Goal: Task Accomplishment & Management: Manage account settings

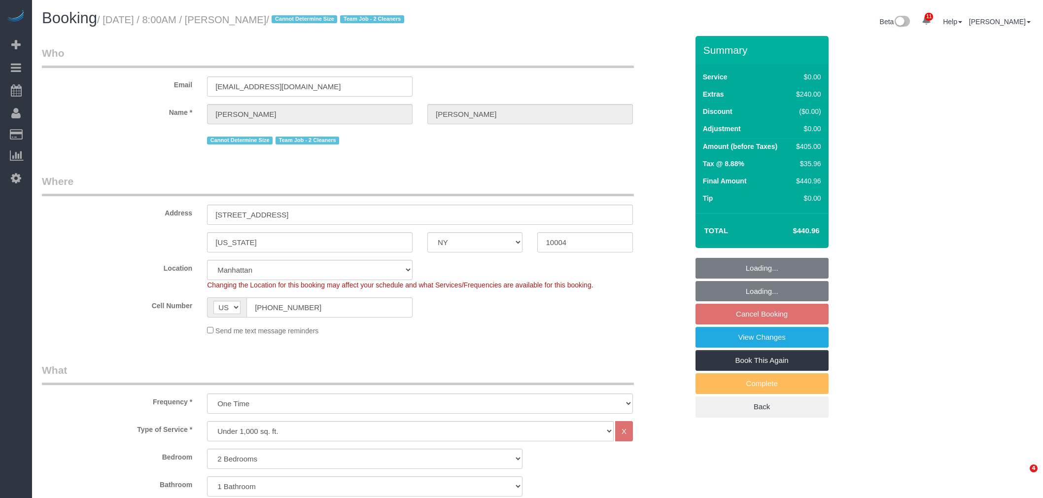
select select "NY"
select select "string:stripe-pm_1RxLXL4VGloSiKo7KWL6wPfX"
select select "number:89"
select select "number:69"
select select "number:15"
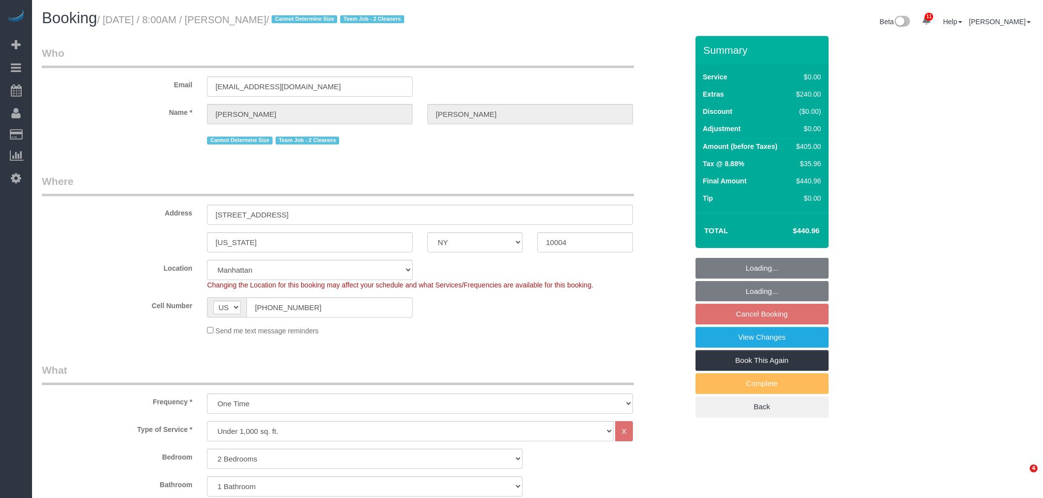
select select "number:5"
select select "object:986"
select select "spot1"
select select
select select "2"
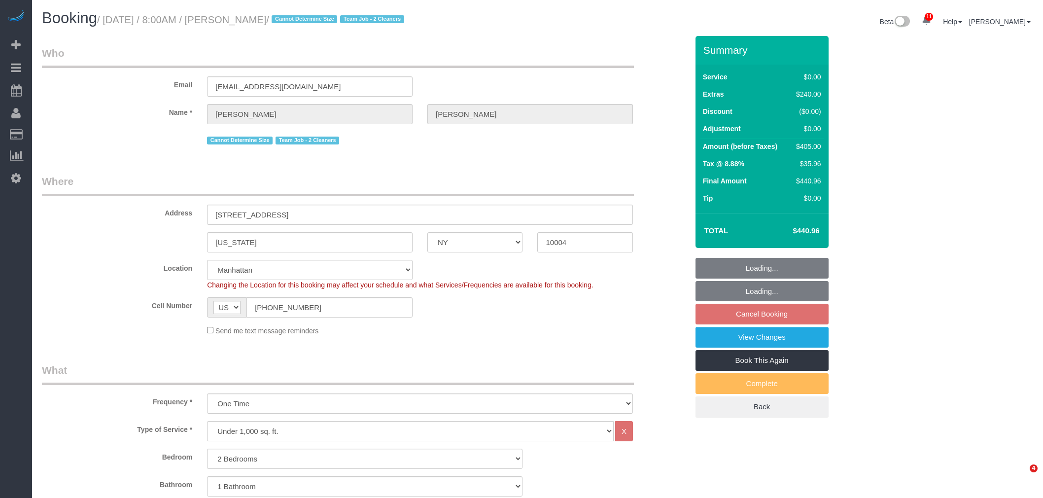
select select "spot58"
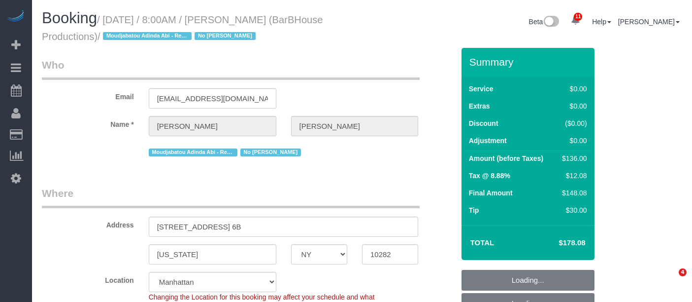
select select "NY"
select select "number:89"
select select "number:90"
select select "number:15"
select select "number:5"
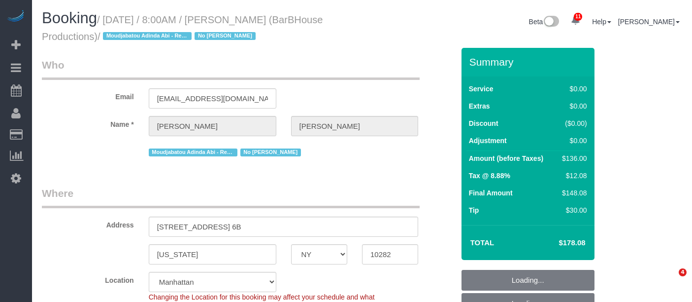
select select "object:1408"
select select "string:stripe-pm_1PcYLo4VGloSiKo7kTjvkN2R"
select select "spot1"
select select "1"
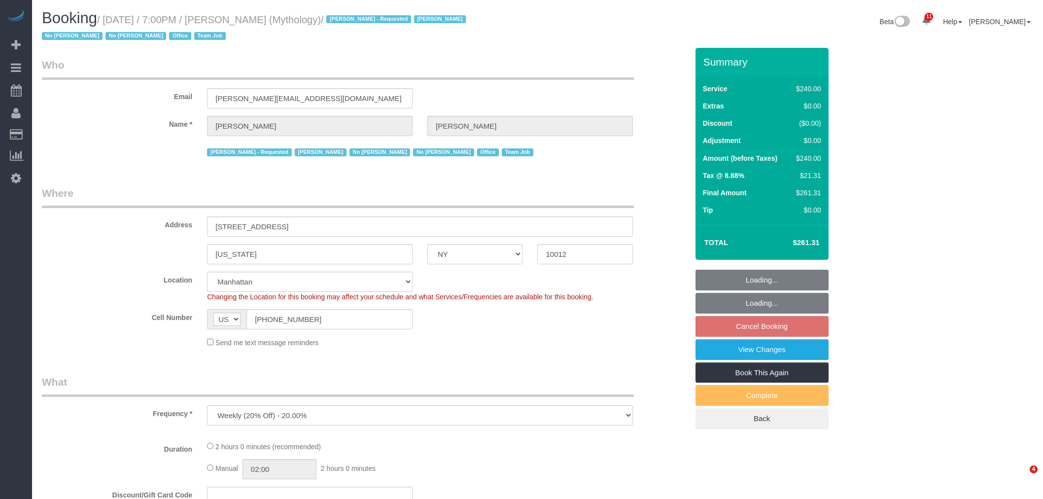
select select "NY"
select select "number:89"
select select "number:90"
select select "number:15"
select select "number:7"
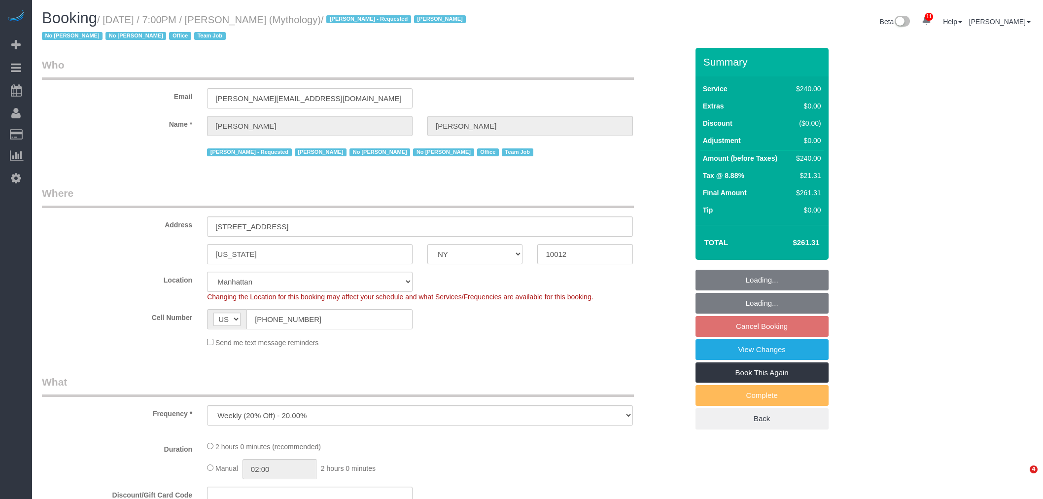
scroll to position [712, 0]
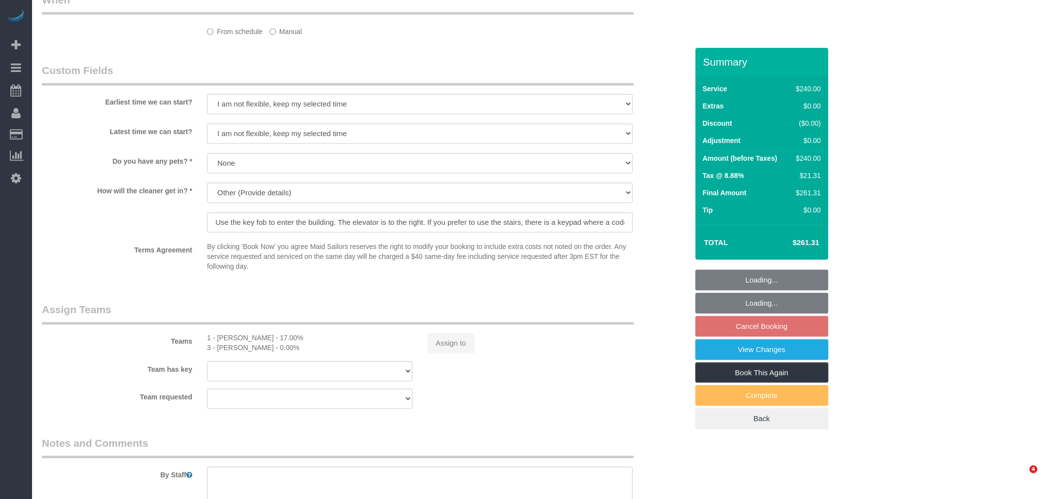
select select "spot12"
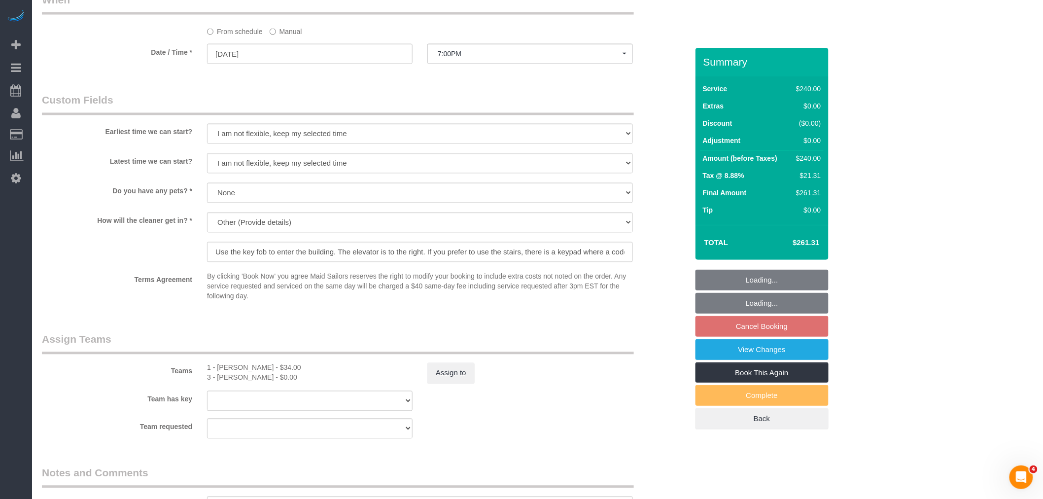
scroll to position [0, 0]
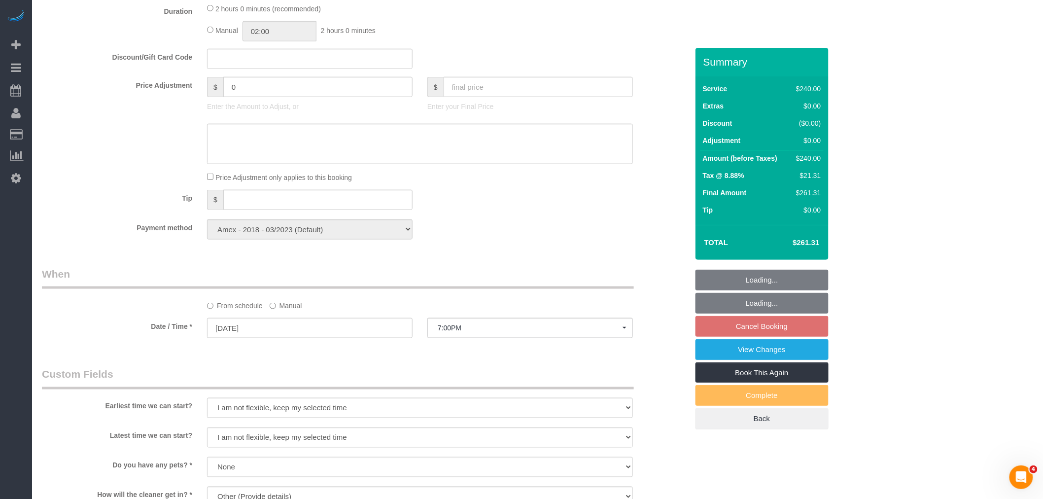
select select "2"
select select "120"
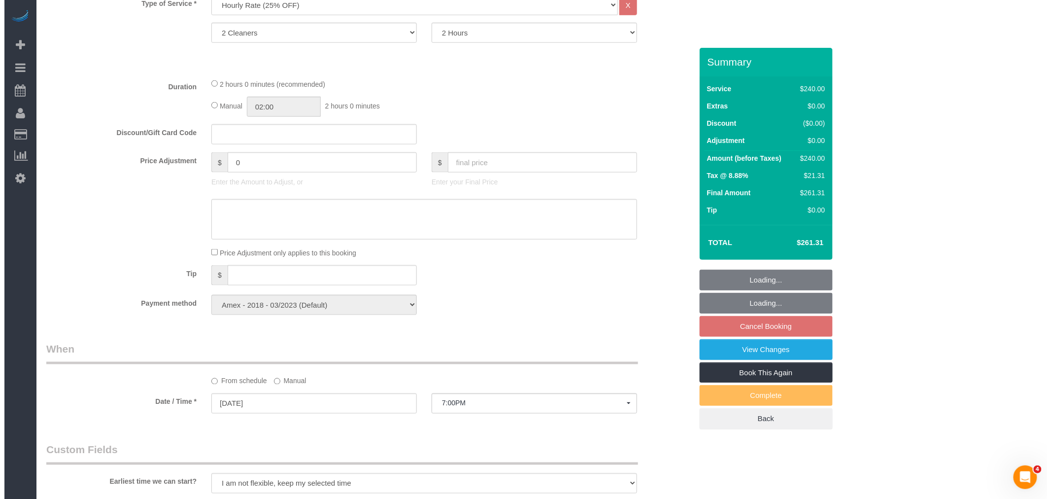
scroll to position [842, 0]
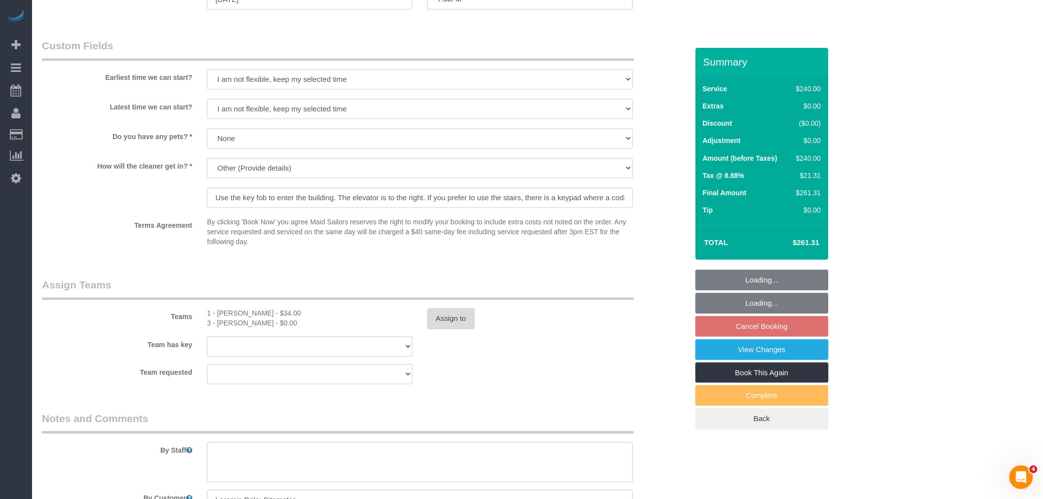
click at [454, 317] on button "Assign to" at bounding box center [450, 318] width 47 height 21
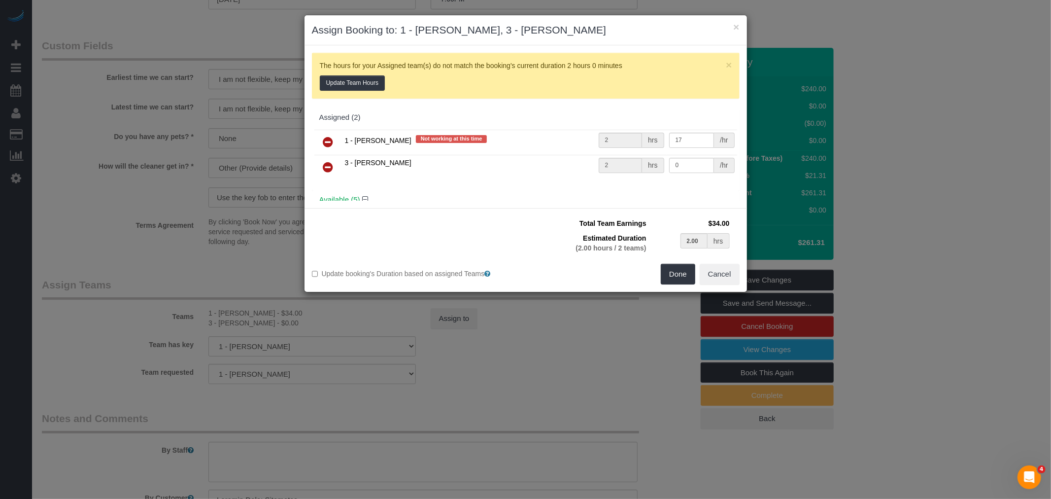
click at [331, 165] on icon at bounding box center [328, 167] width 10 height 12
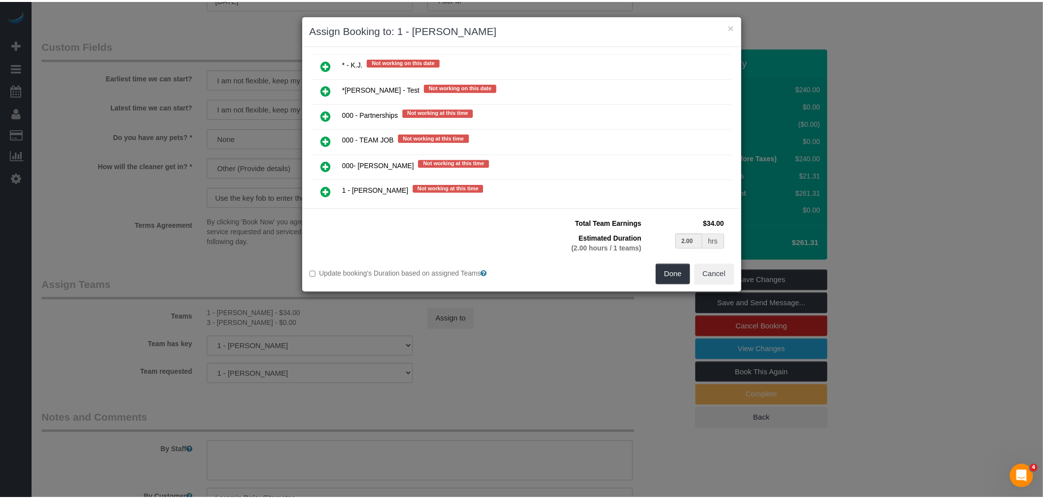
scroll to position [273, 0]
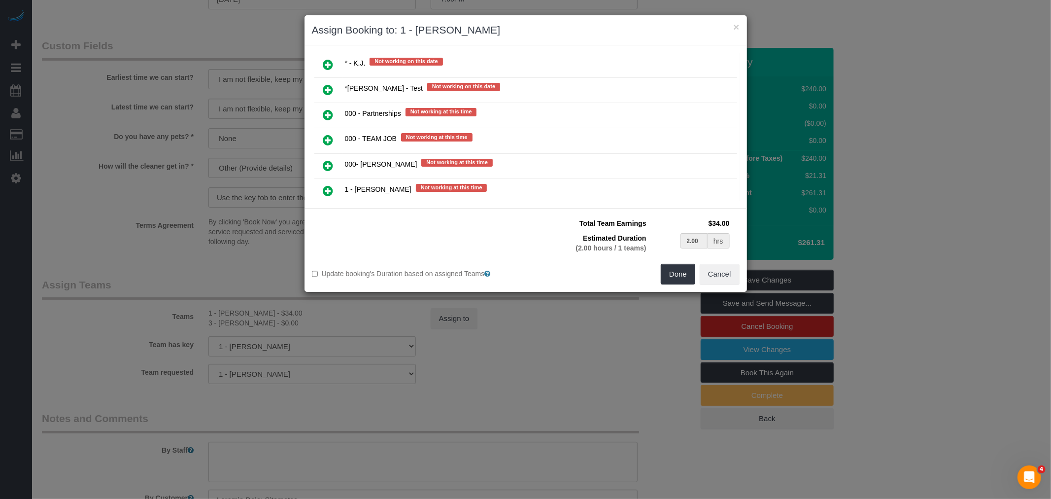
click at [326, 59] on icon at bounding box center [328, 65] width 10 height 12
type input "1.00"
click at [679, 274] on button "Done" at bounding box center [678, 274] width 34 height 21
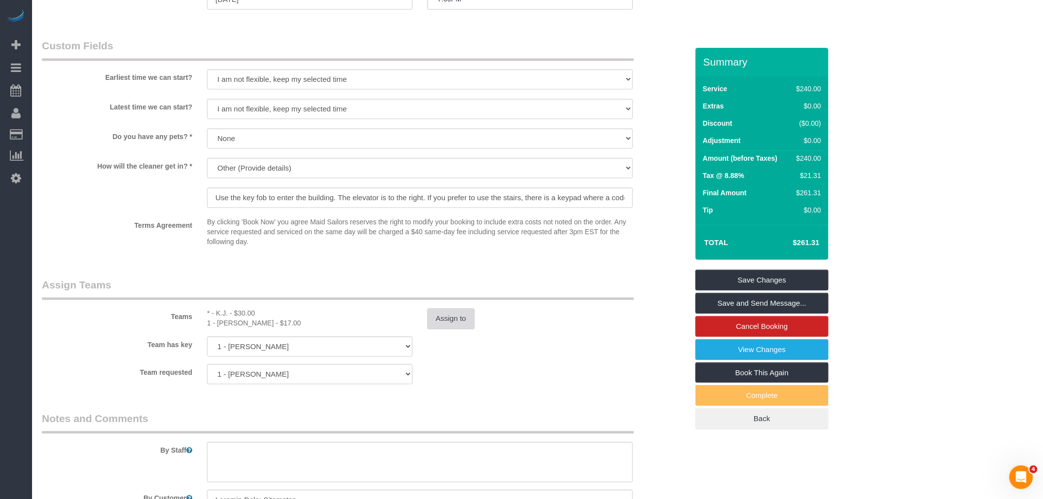
select select "spot69"
click at [786, 277] on link "Save Changes" at bounding box center [761, 280] width 133 height 21
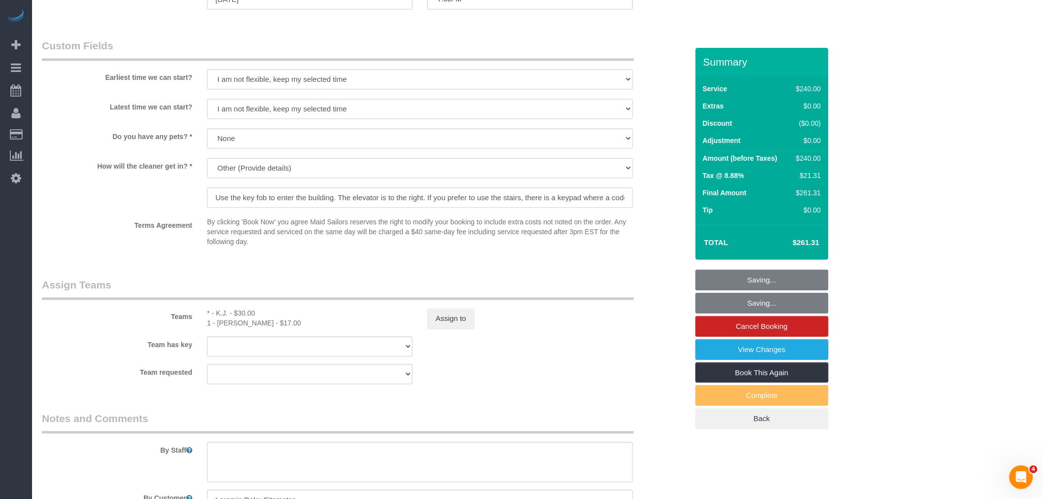
select select "spot126"
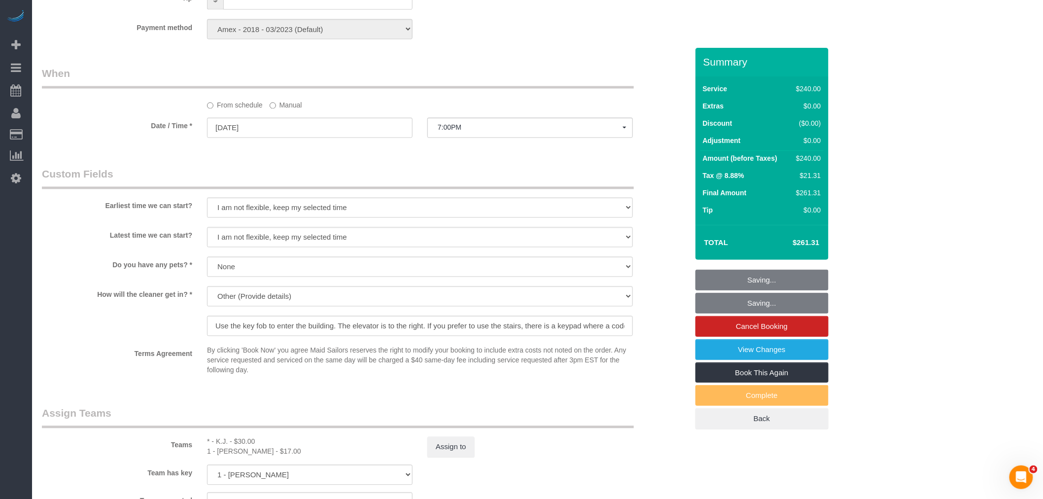
scroll to position [842, 0]
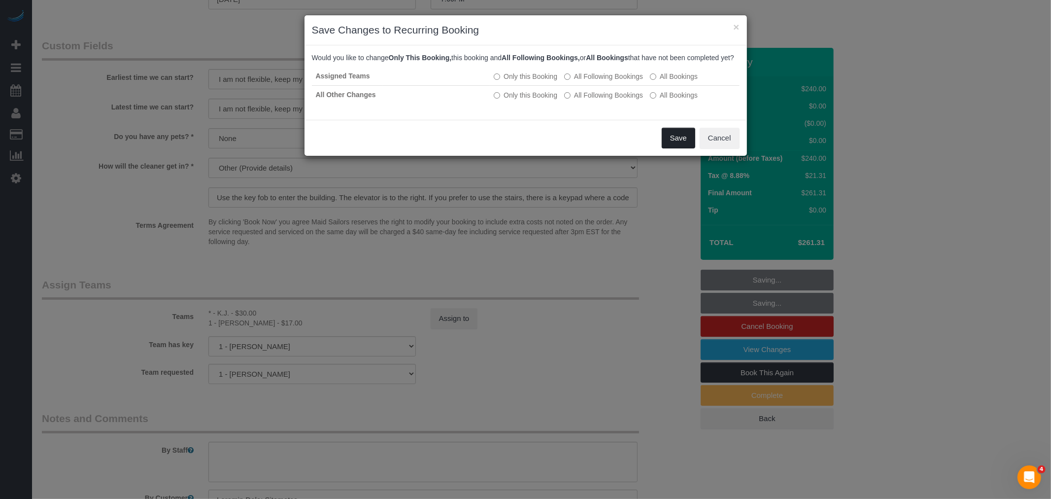
click at [666, 144] on button "Save" at bounding box center [679, 138] width 34 height 21
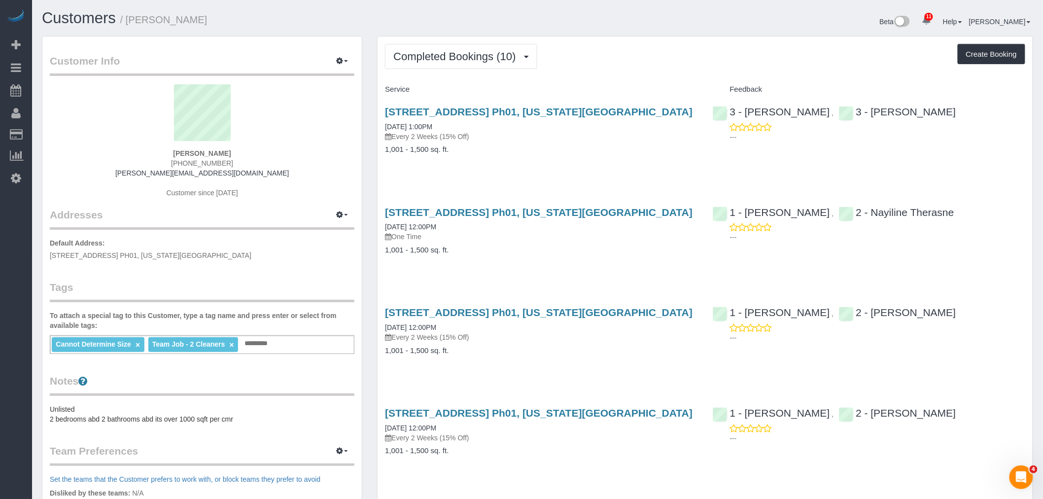
click at [673, 164] on div "[STREET_ADDRESS] Ph01, [US_STATE][GEOGRAPHIC_DATA] [DATE] 1:00PM Every 2 Weeks …" at bounding box center [540, 136] width 327 height 76
click at [653, 161] on div "[STREET_ADDRESS] Ph01, [US_STATE][GEOGRAPHIC_DATA] [DATE] 1:00PM Every 2 Weeks …" at bounding box center [540, 136] width 327 height 76
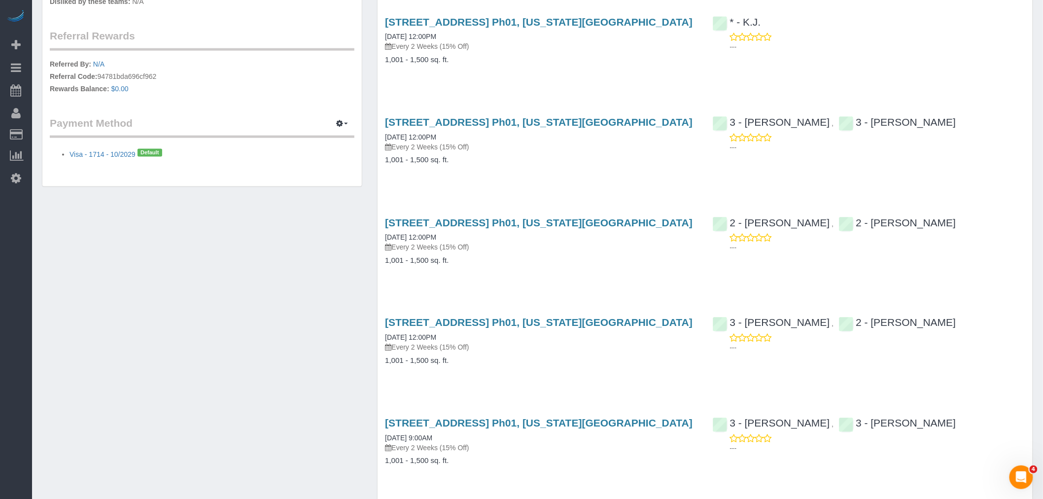
scroll to position [493, 0]
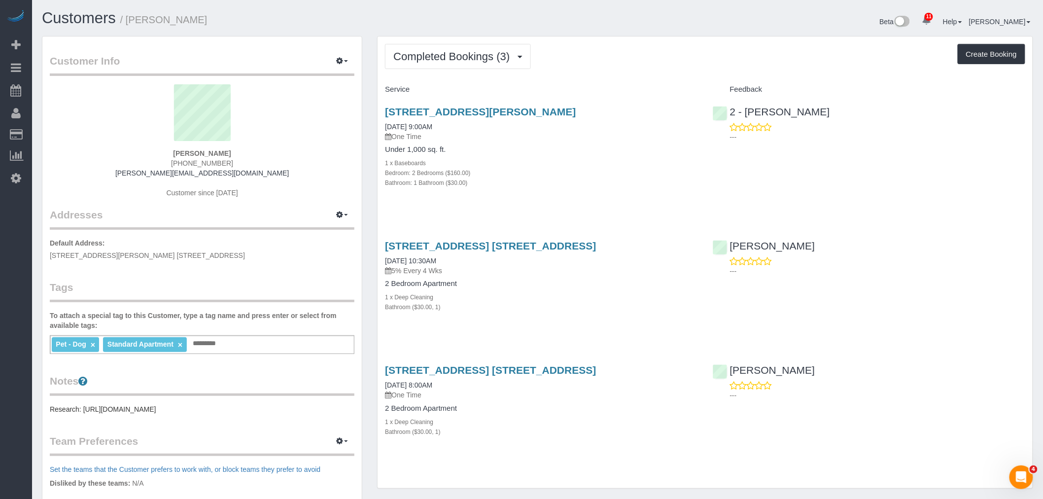
click at [631, 179] on div "Bathroom: 1 Bathroom ($30.00)" at bounding box center [541, 182] width 312 height 10
click at [443, 56] on span "Completed Bookings (3)" at bounding box center [453, 56] width 121 height 12
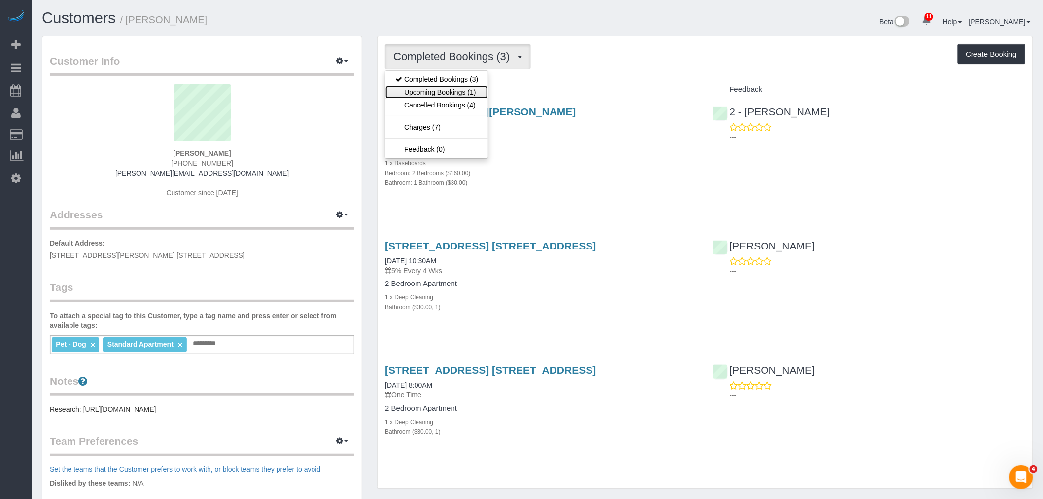
click at [442, 92] on link "Upcoming Bookings (1)" at bounding box center [436, 92] width 103 height 13
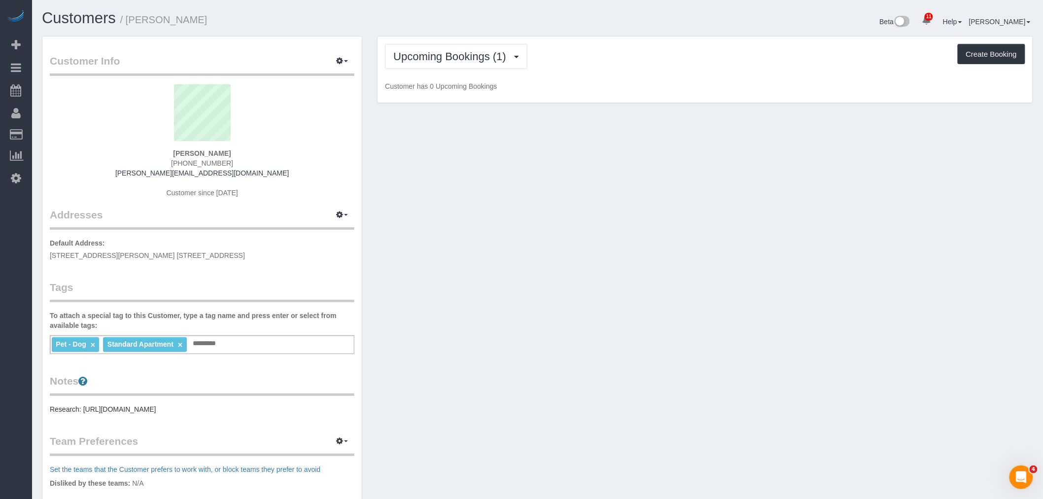
click at [736, 91] on p "Customer has 0 Upcoming Bookings" at bounding box center [705, 86] width 640 height 10
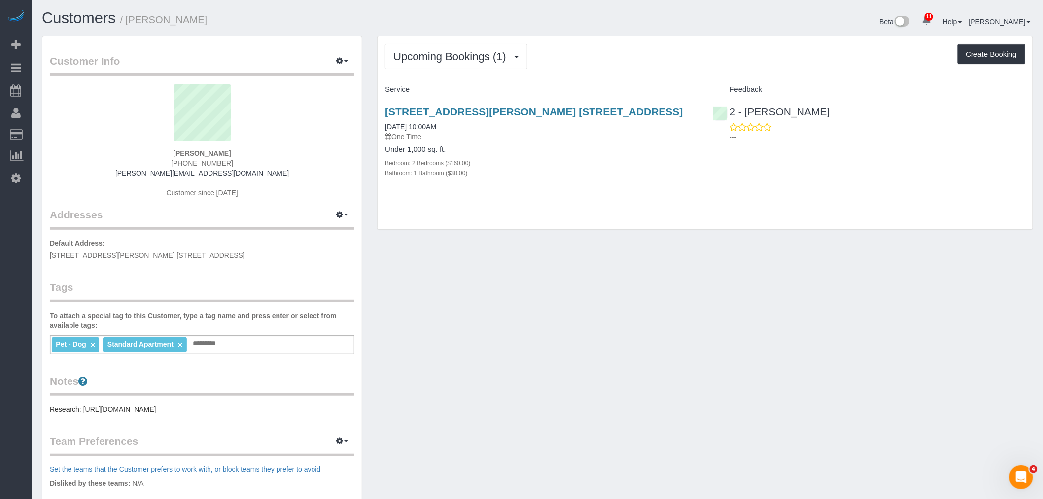
click at [646, 59] on div "Upcoming Bookings (1) Completed Bookings (3) Upcoming Bookings (1) Cancelled Bo…" at bounding box center [705, 56] width 640 height 25
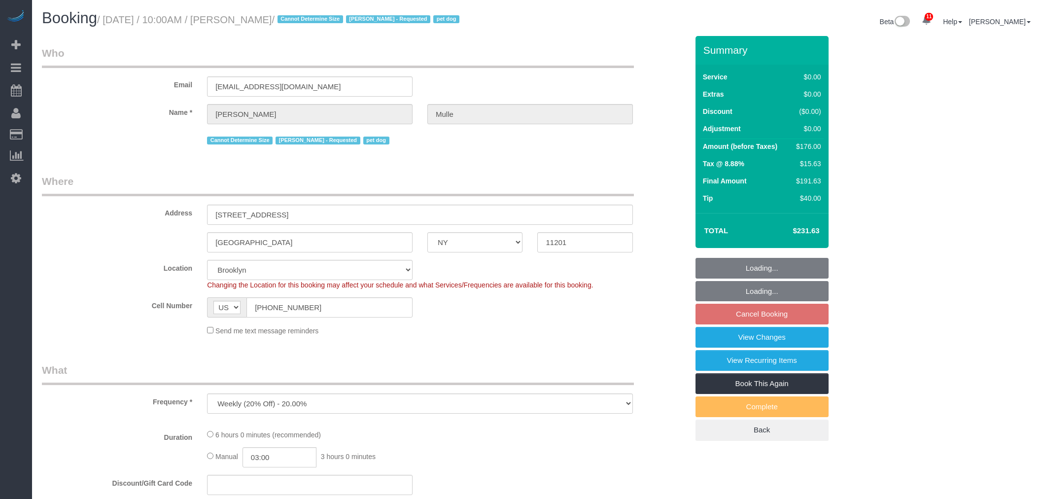
select select "NY"
select select "number:58"
select select "number:76"
select select "number:13"
select select "number:6"
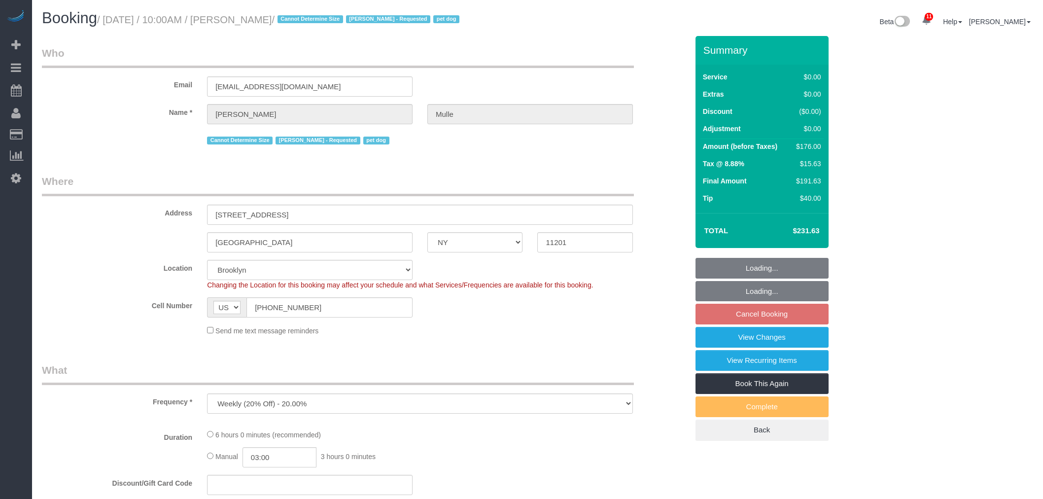
select select "object:1384"
select select "2"
select select "spot3"
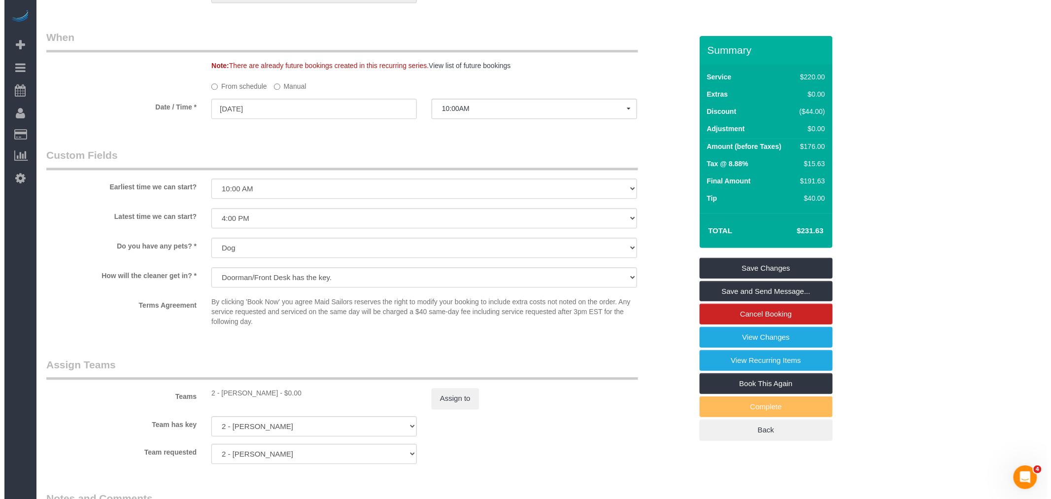
scroll to position [1040, 0]
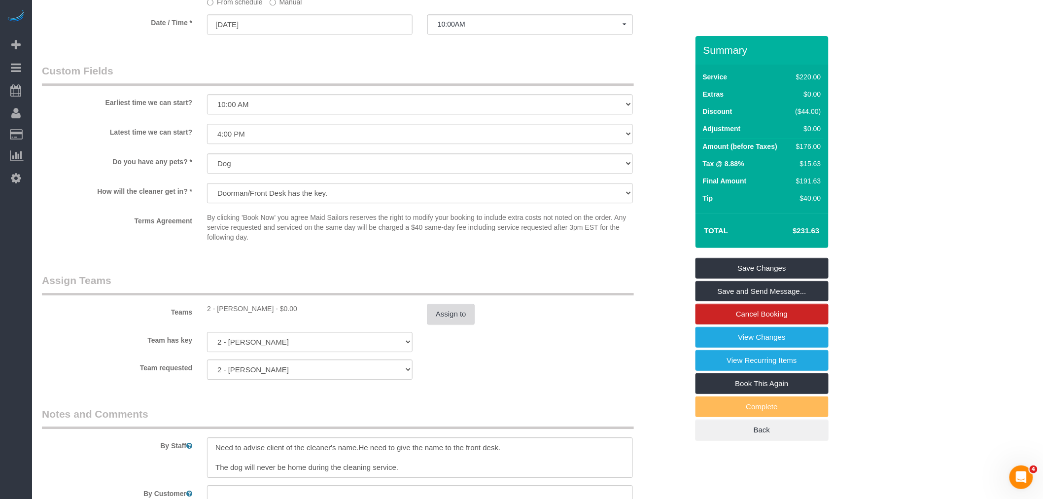
click at [448, 324] on button "Assign to" at bounding box center [450, 314] width 47 height 21
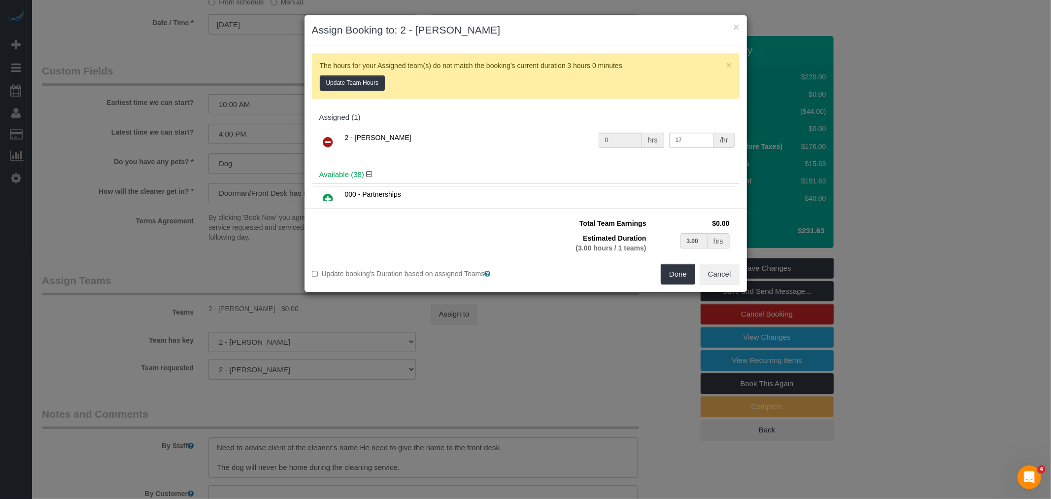
click at [329, 135] on link at bounding box center [328, 143] width 23 height 20
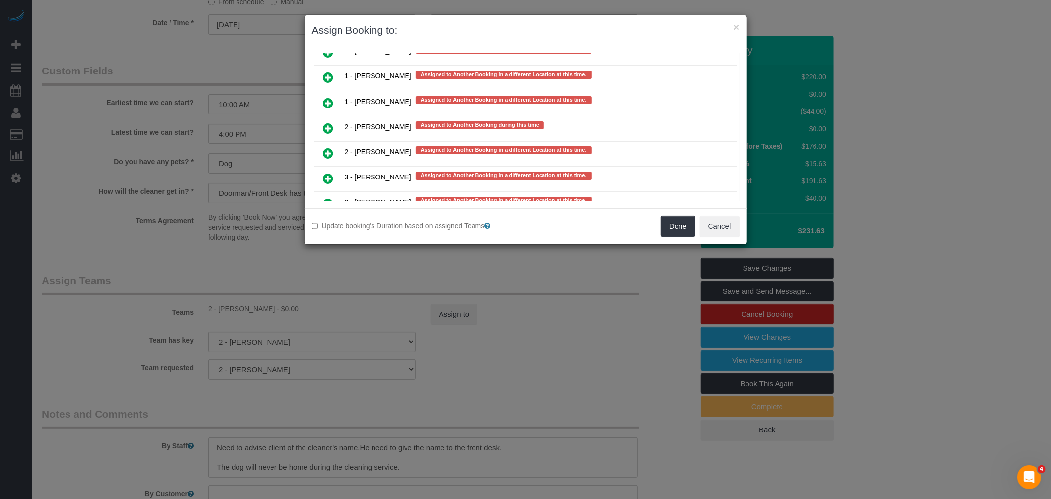
scroll to position [1893, 0]
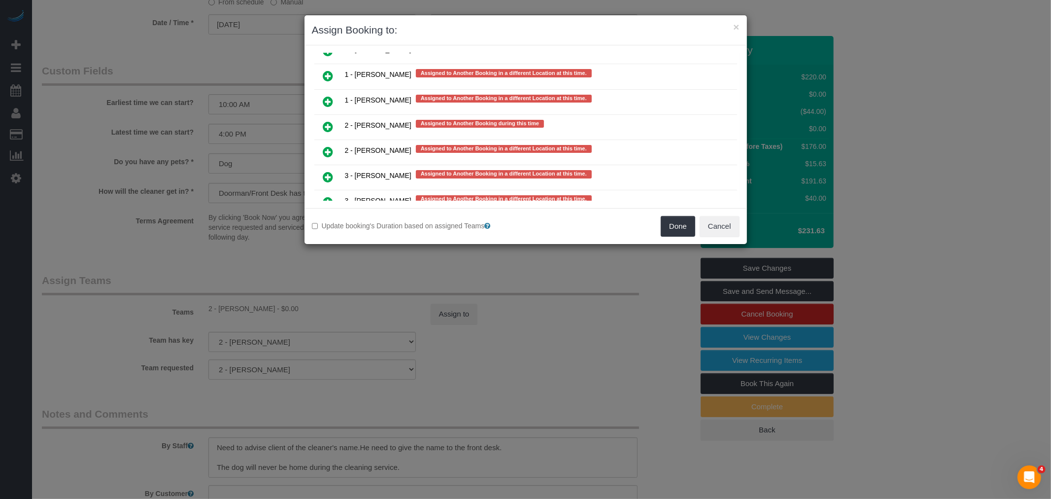
click at [331, 121] on icon at bounding box center [328, 127] width 10 height 12
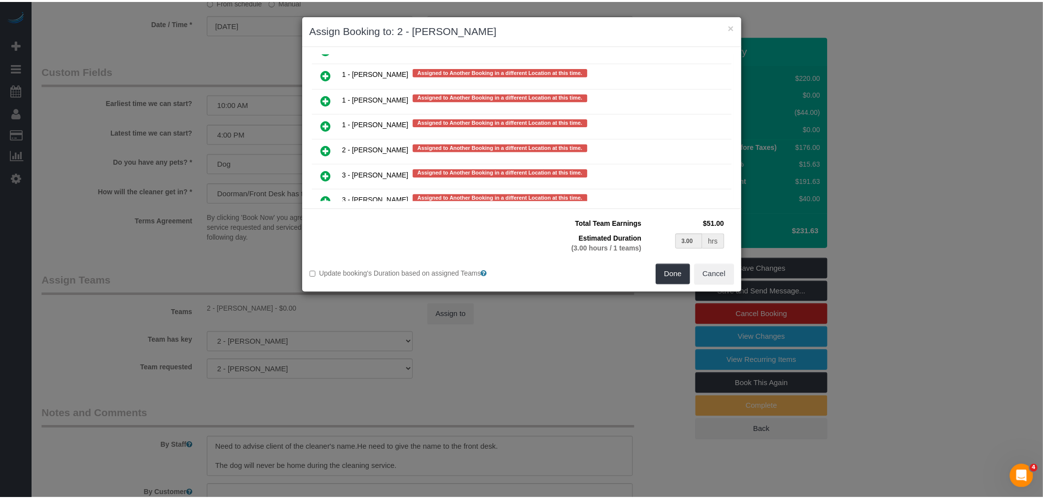
scroll to position [1891, 0]
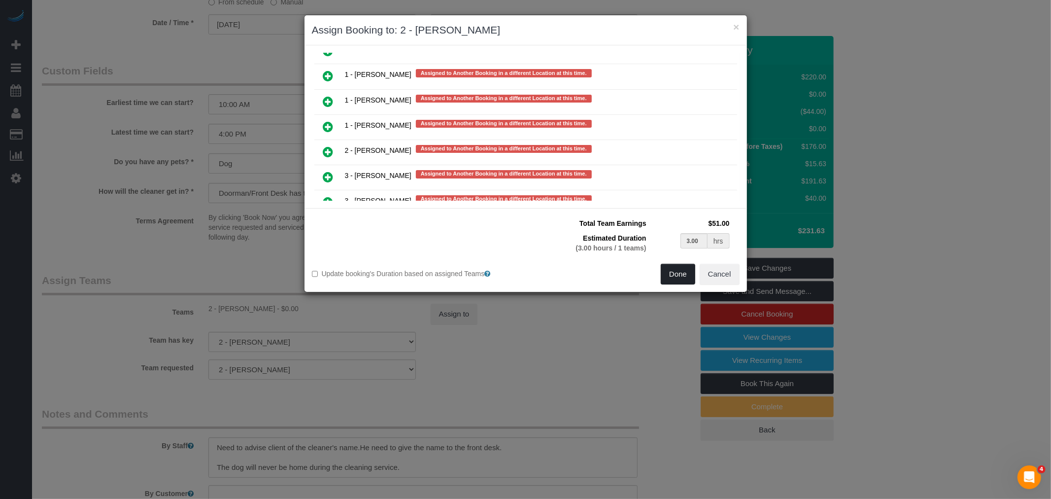
click at [676, 273] on button "Done" at bounding box center [678, 274] width 34 height 21
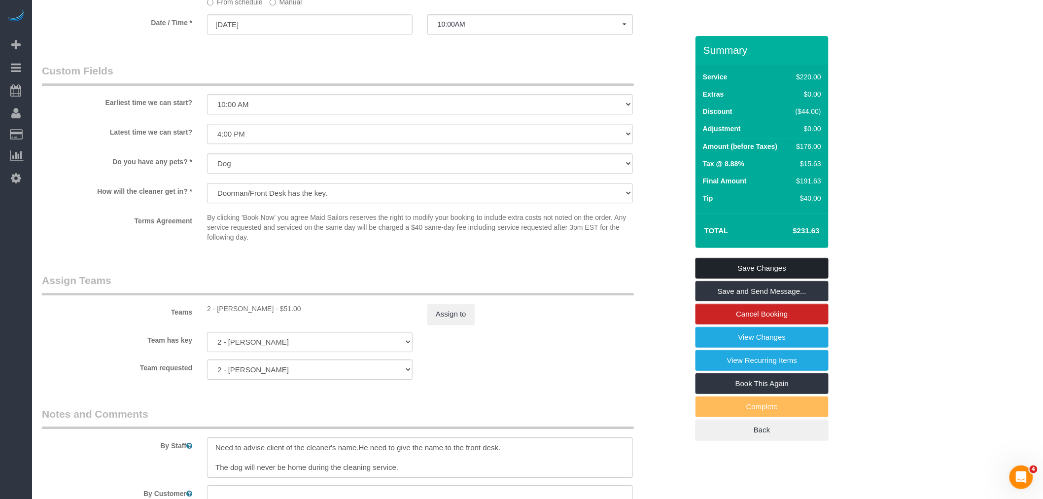
drag, startPoint x: 806, startPoint y: 273, endPoint x: 698, endPoint y: 273, distance: 107.9
click at [806, 273] on link "Save Changes" at bounding box center [761, 268] width 133 height 21
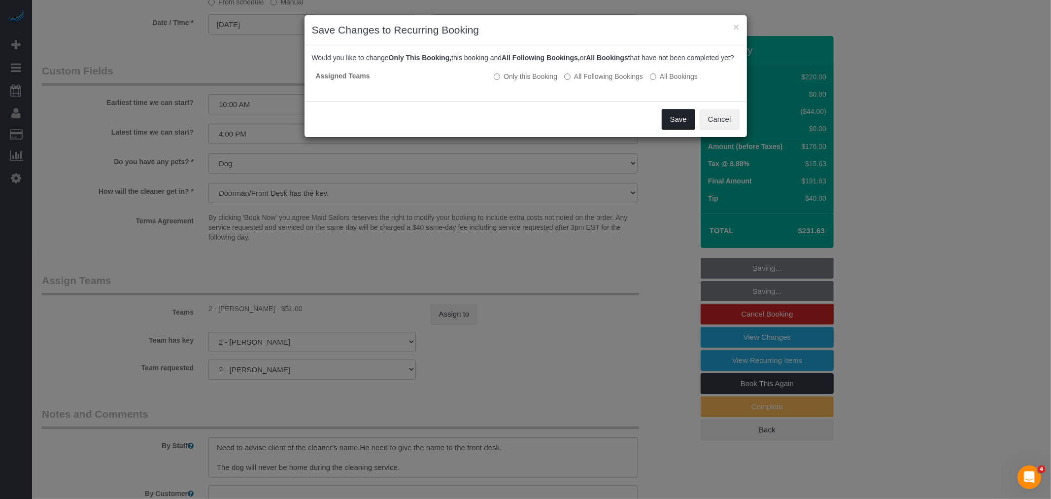
click at [681, 130] on button "Save" at bounding box center [679, 119] width 34 height 21
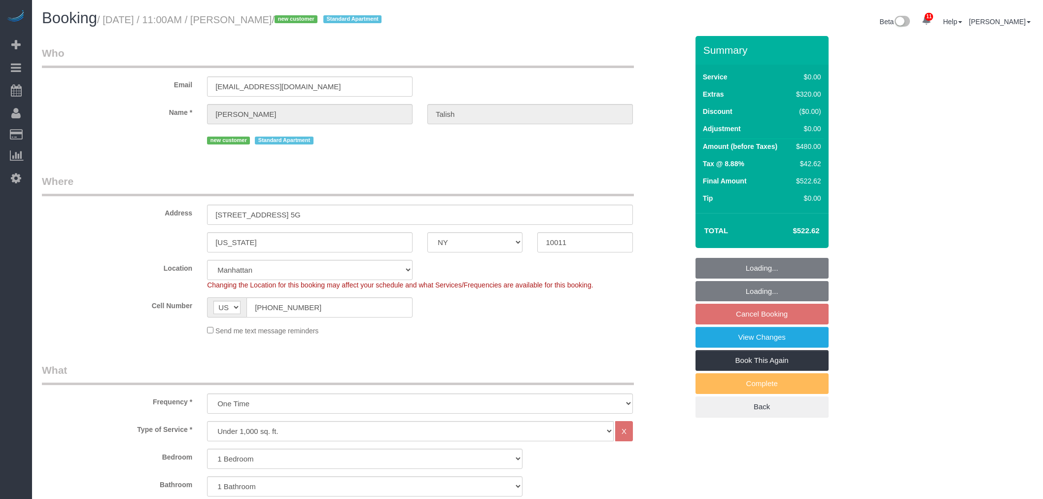
select select "NY"
select select "1"
select select "number:89"
select select "number:90"
select select "number:15"
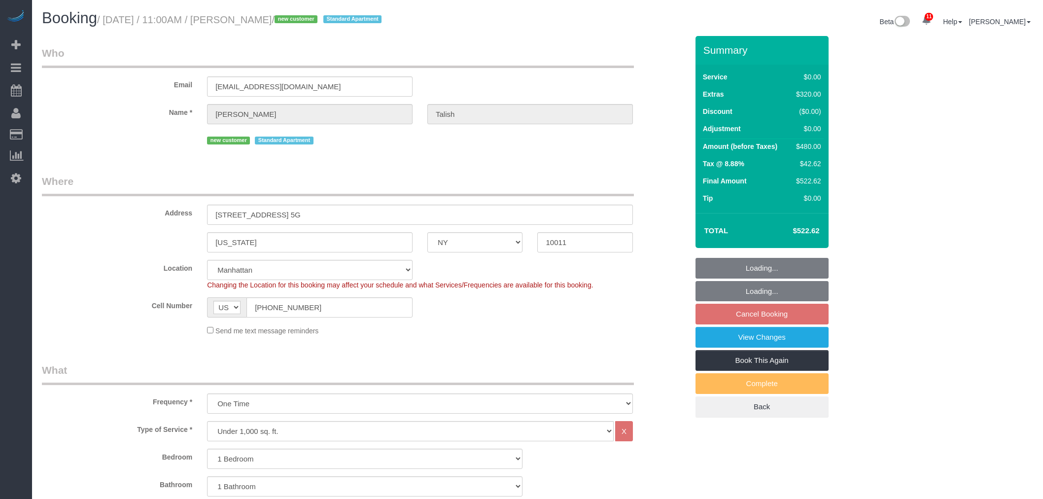
select select "number:5"
select select "object:1395"
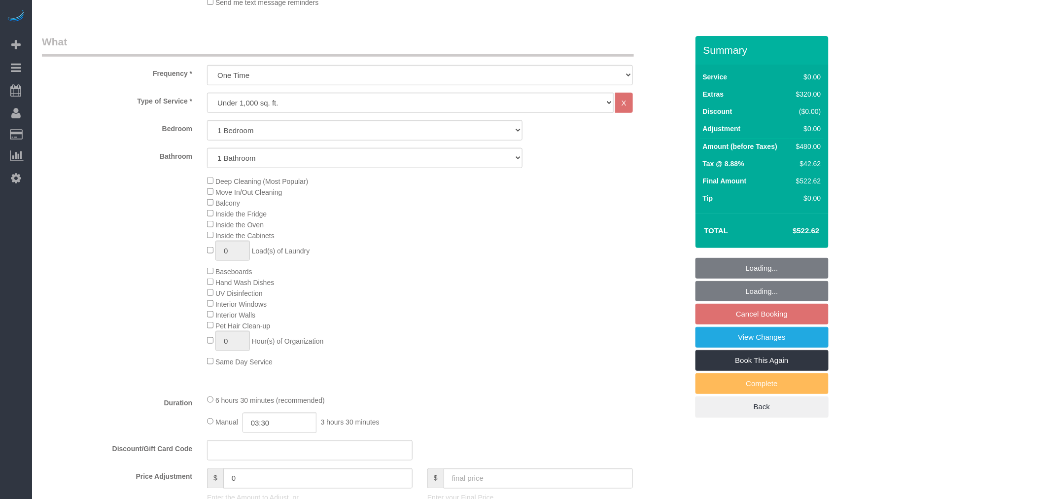
select select "spot4"
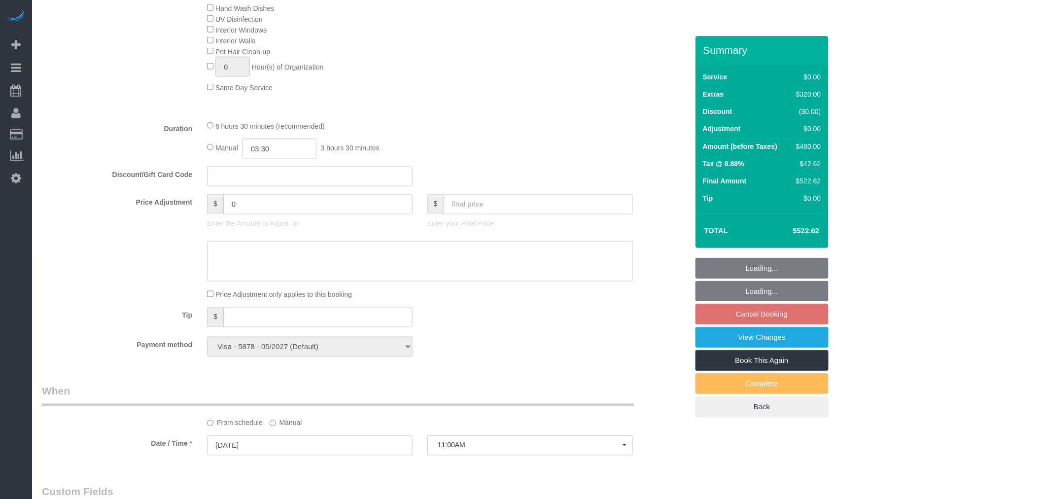
select select "1"
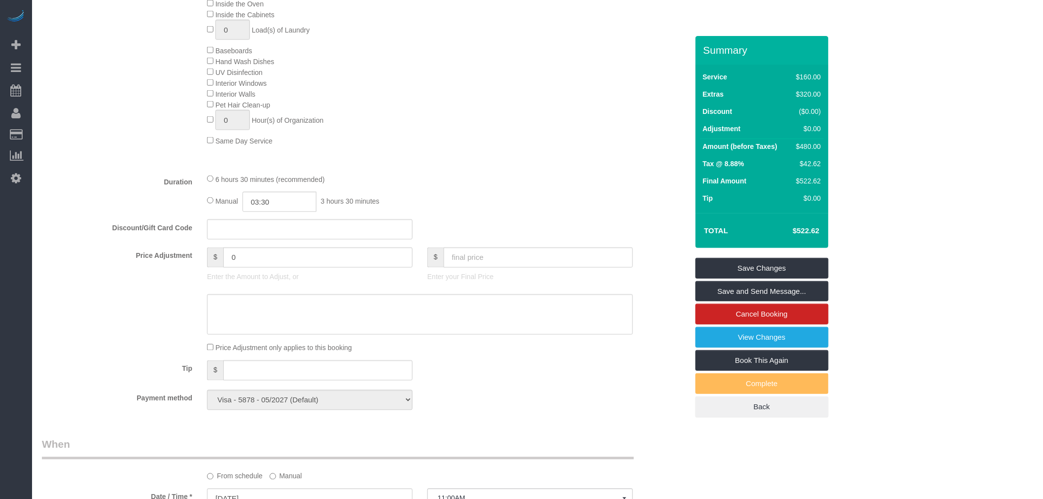
scroll to position [220, 0]
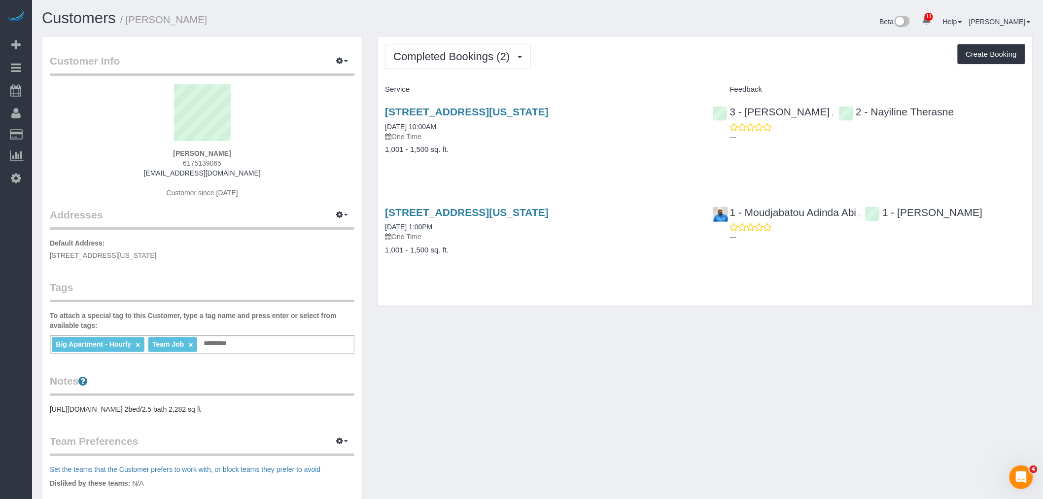
click at [644, 76] on div "Completed Bookings (2) Completed Bookings (2) Upcoming Bookings (1) Cancelled B…" at bounding box center [704, 171] width 655 height 270
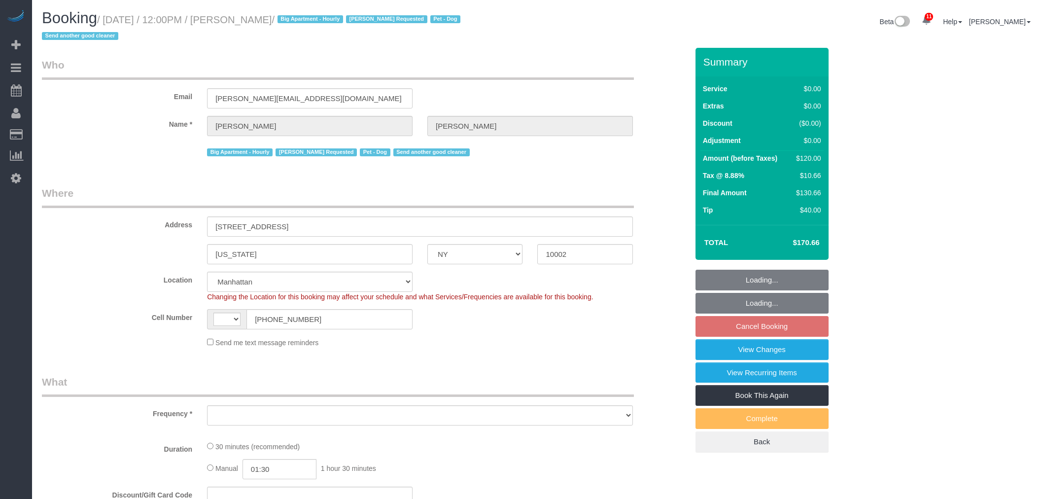
select select "NY"
select select "spot5"
select select "number:59"
select select "number:75"
select select "number:13"
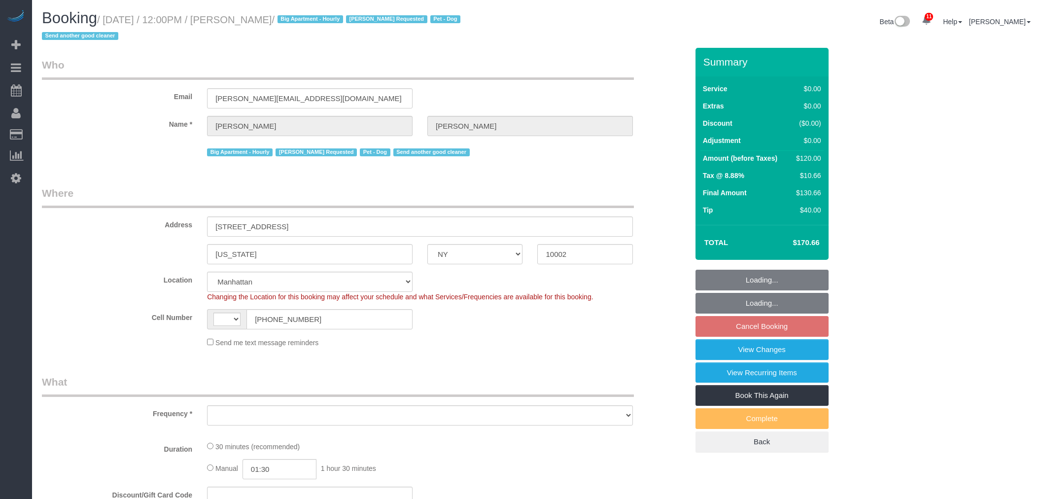
select select "number:5"
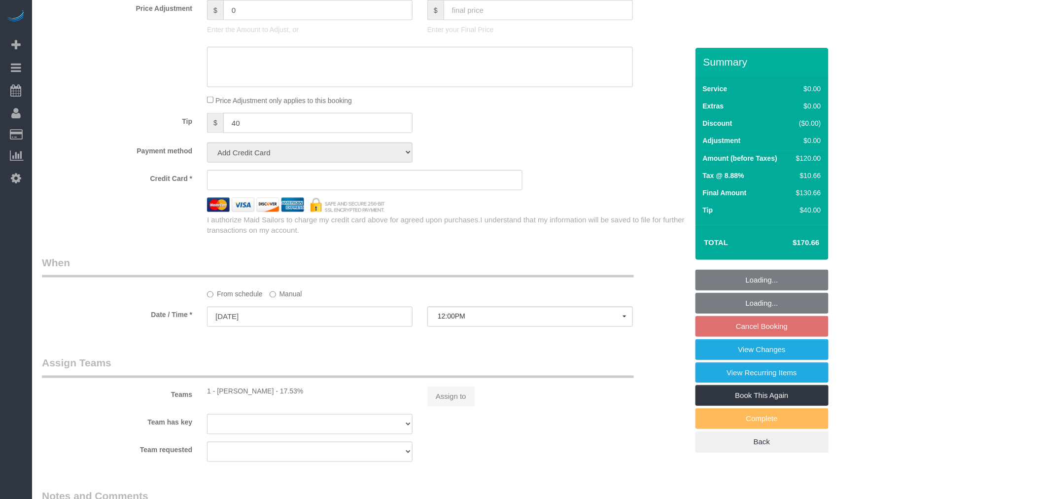
select select "string:US"
select select "object:988"
select select "string:stripe-pm_1RnPJq4VGloSiKo7PgNCzlxG"
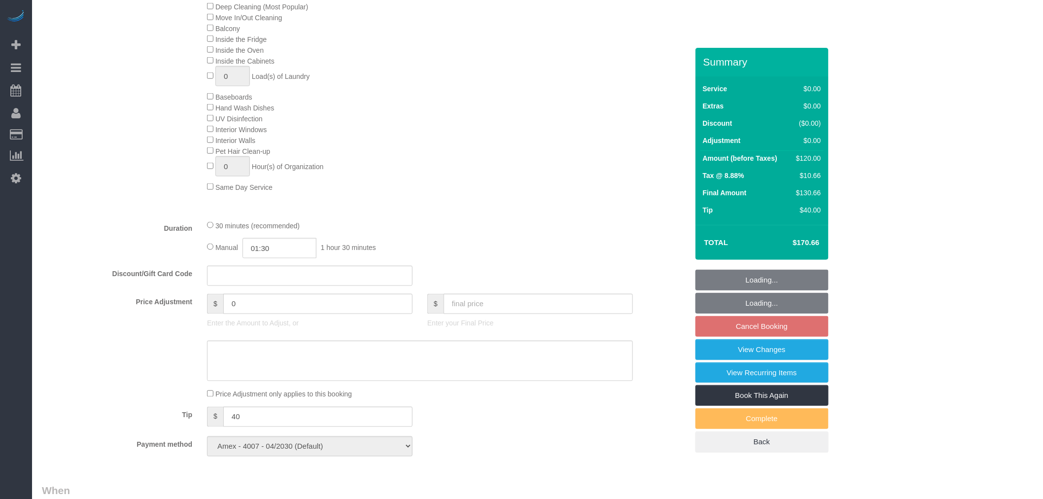
scroll to position [530, 0]
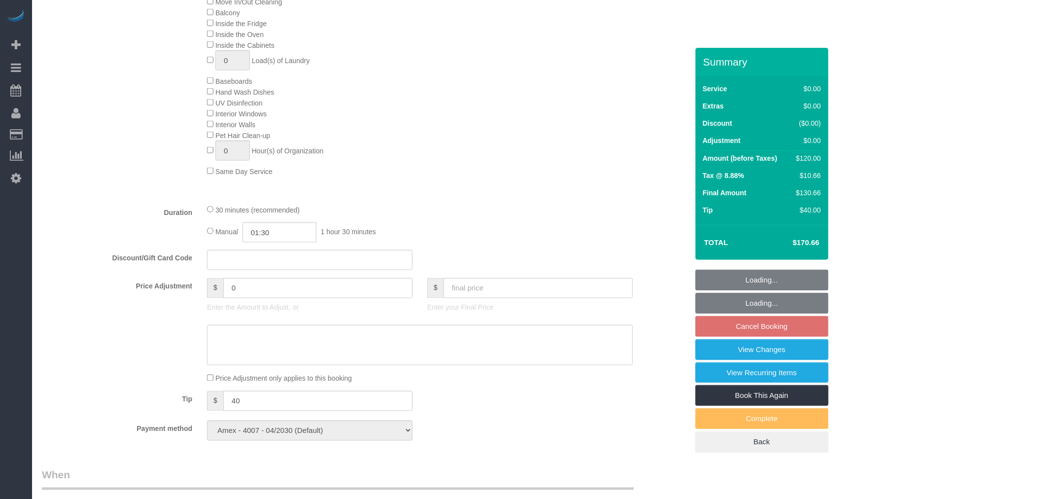
select select "spot62"
select select "object:1405"
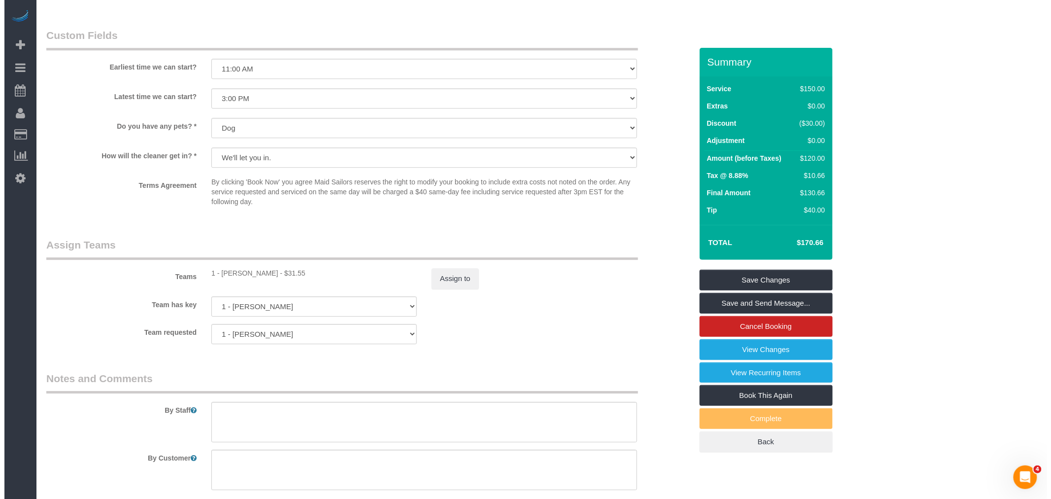
scroll to position [1132, 0]
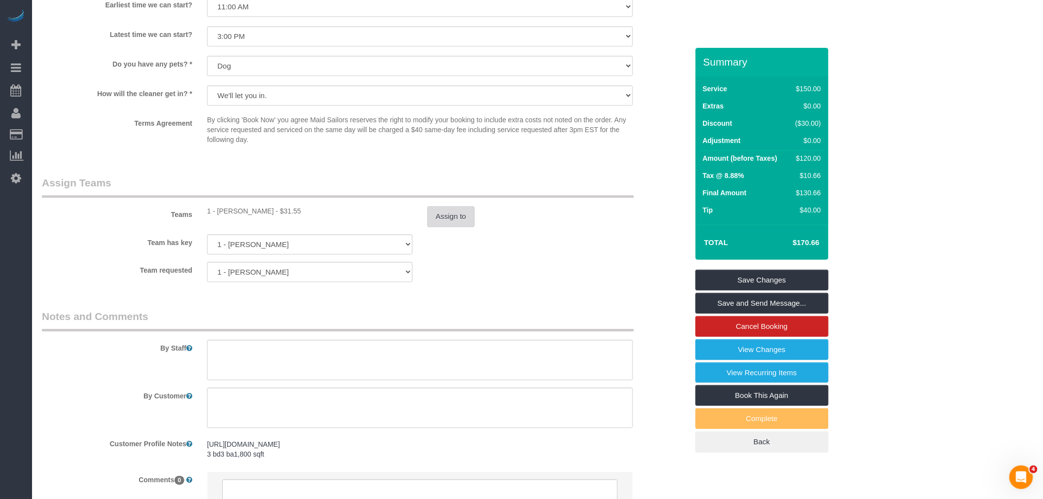
click at [432, 227] on button "Assign to" at bounding box center [450, 216] width 47 height 21
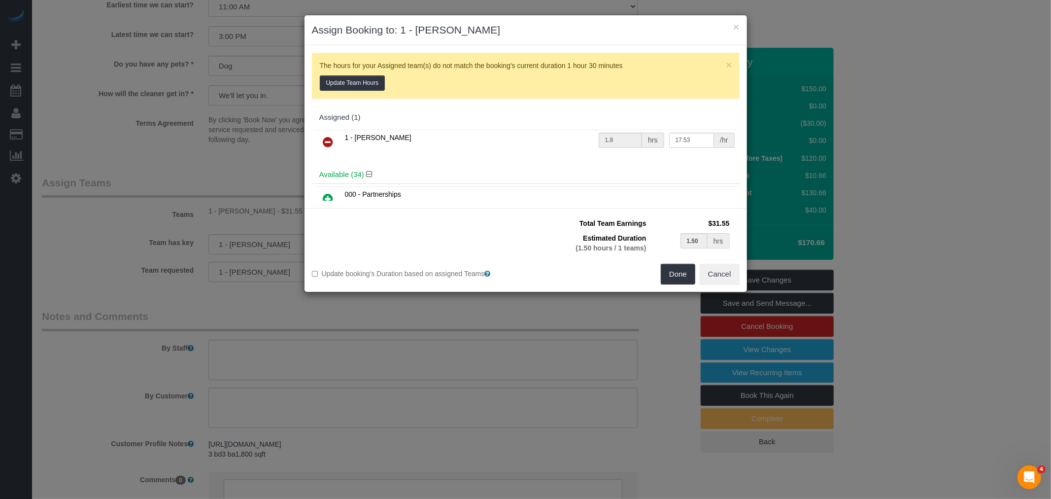
drag, startPoint x: 324, startPoint y: 138, endPoint x: 342, endPoint y: 138, distance: 17.7
click at [324, 138] on icon at bounding box center [328, 142] width 10 height 12
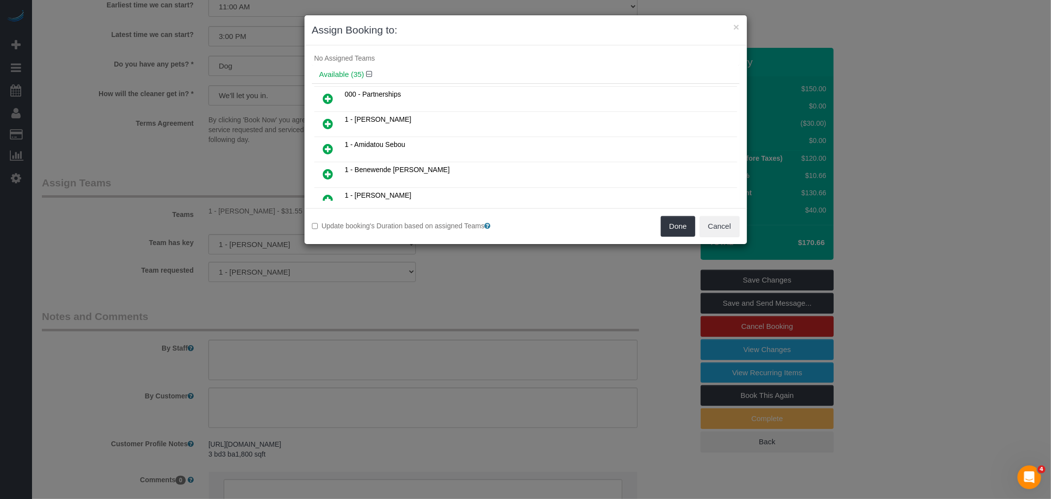
scroll to position [75, 0]
click at [340, 143] on td at bounding box center [328, 145] width 28 height 25
click at [330, 139] on icon at bounding box center [328, 145] width 10 height 12
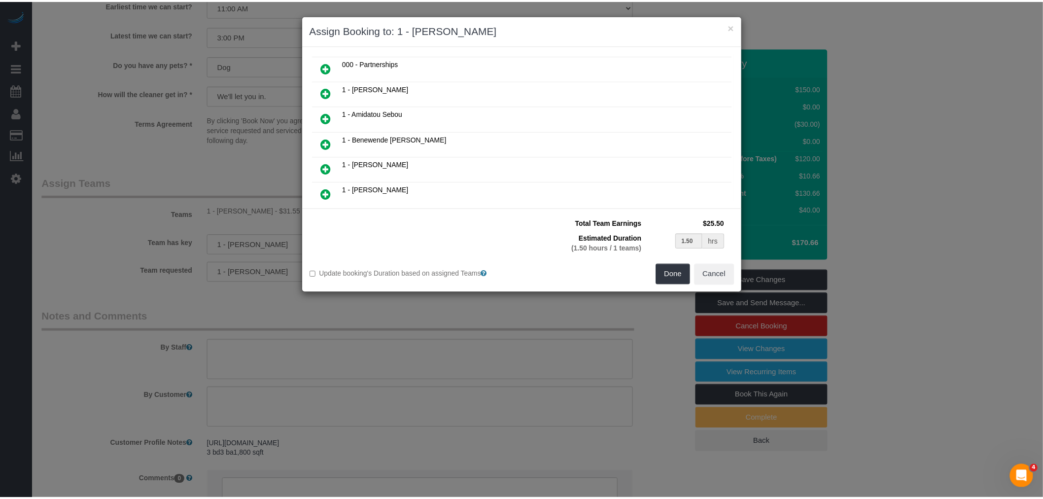
scroll to position [99, 0]
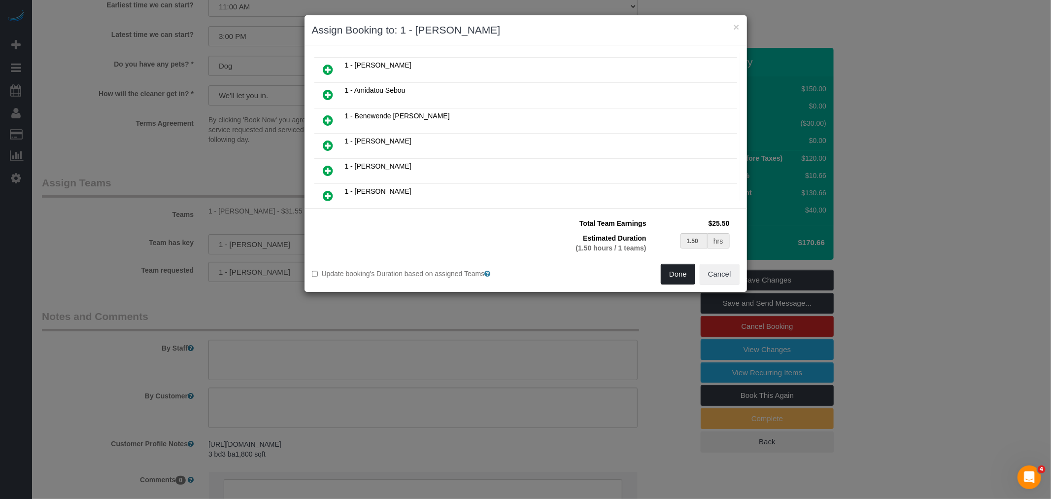
click at [681, 274] on button "Done" at bounding box center [678, 274] width 34 height 21
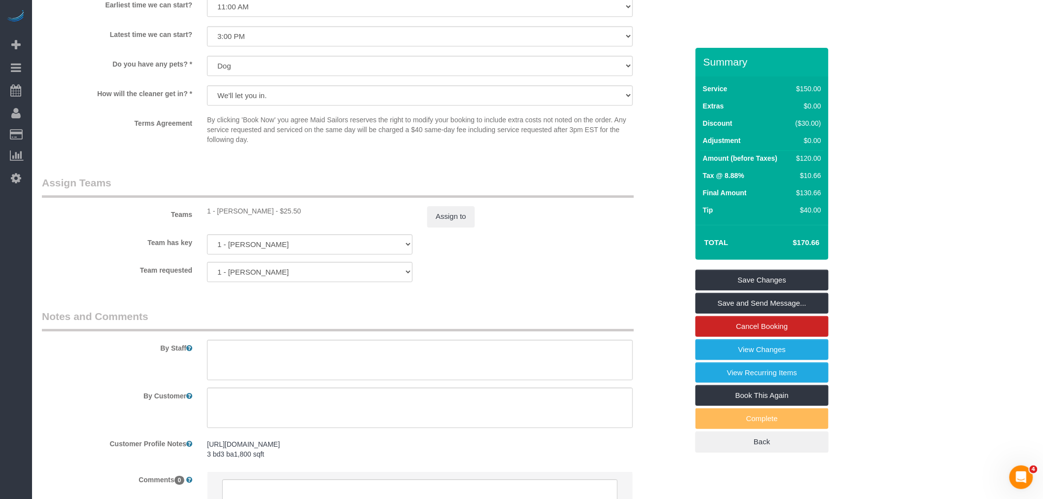
click at [570, 194] on legend "Assign Teams" at bounding box center [338, 186] width 592 height 22
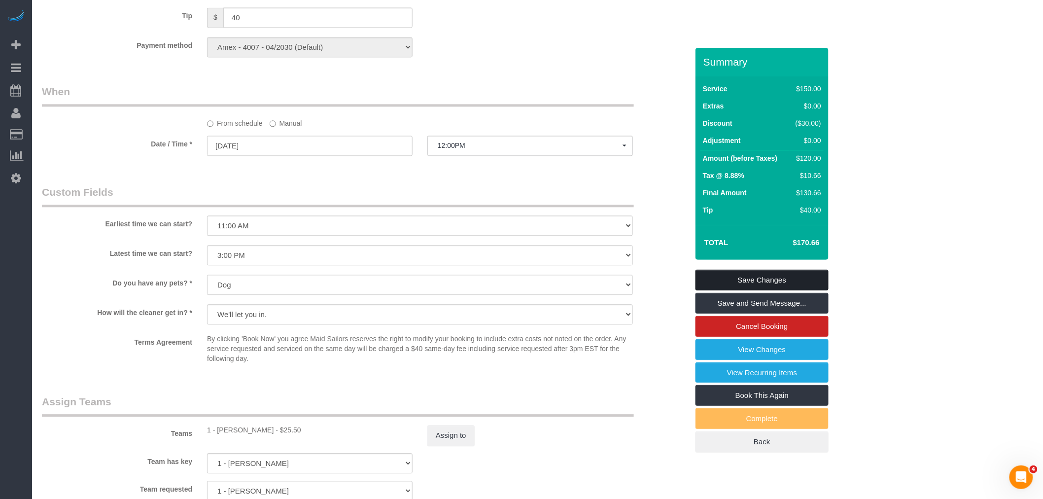
click at [782, 277] on link "Save Changes" at bounding box center [761, 280] width 133 height 21
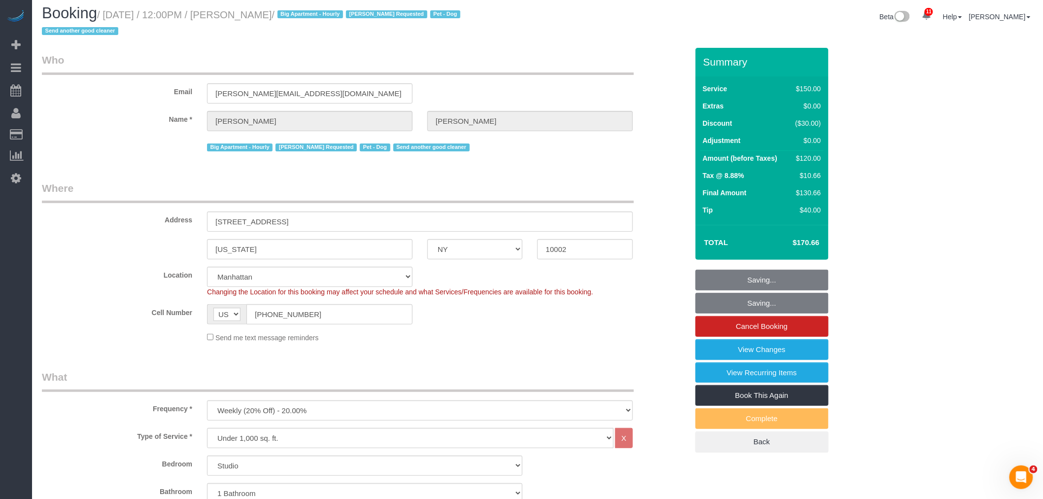
scroll to position [0, 0]
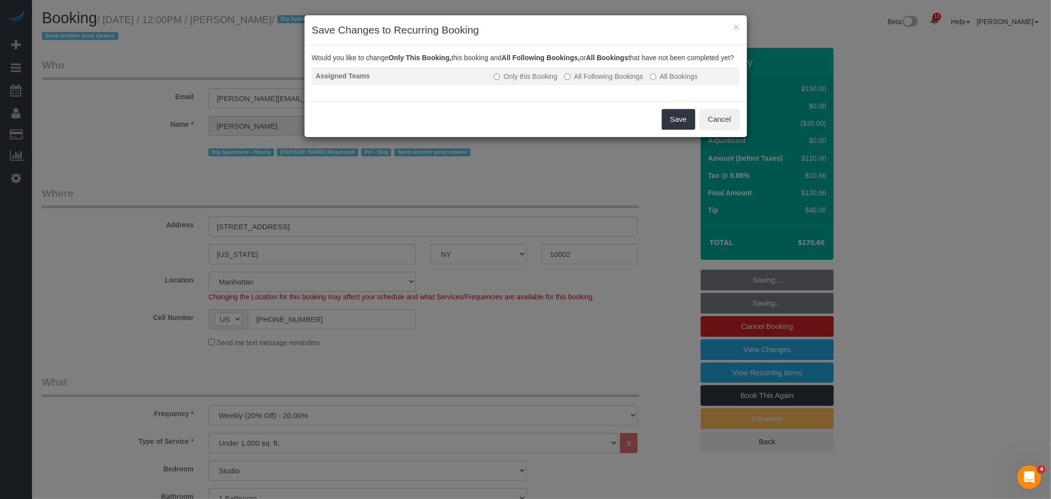
click at [627, 81] on label "All Following Bookings" at bounding box center [603, 76] width 79 height 10
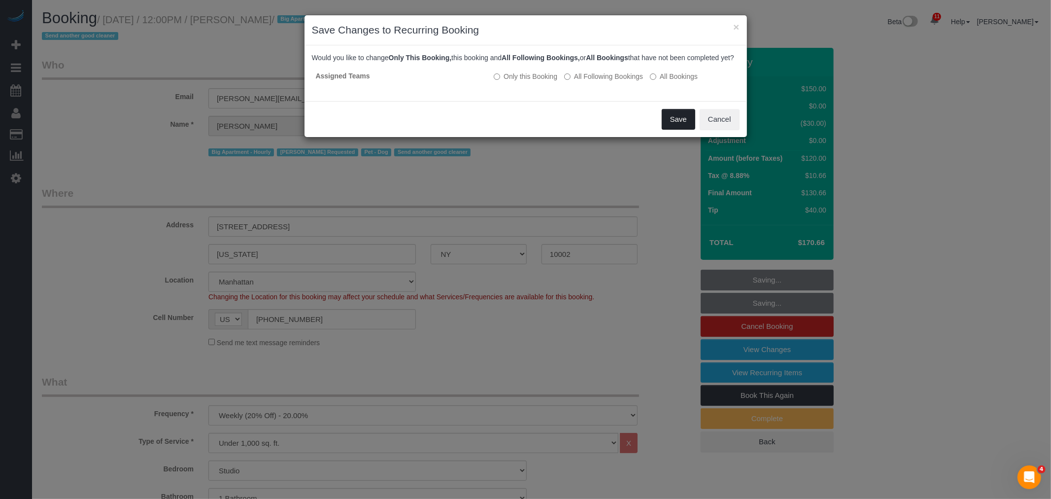
click at [669, 123] on button "Save" at bounding box center [679, 119] width 34 height 21
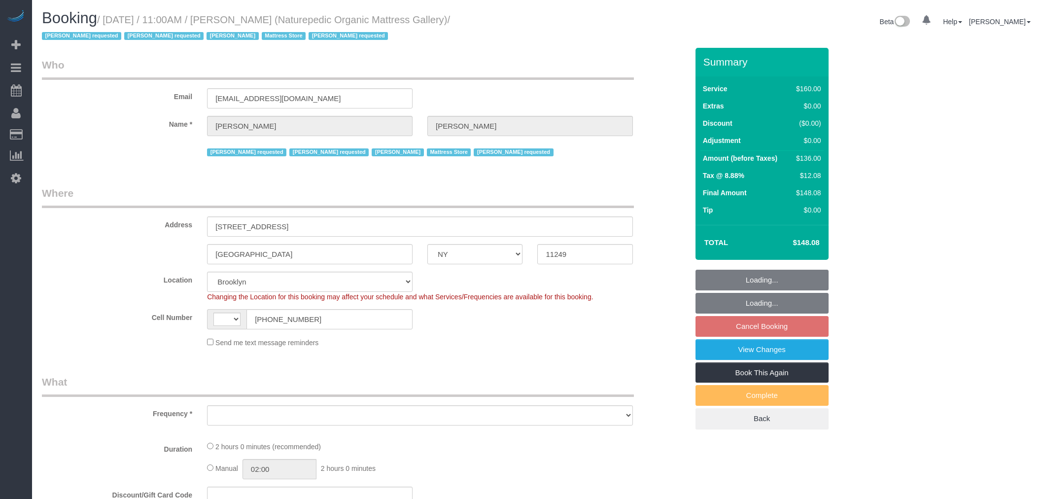
select select "NY"
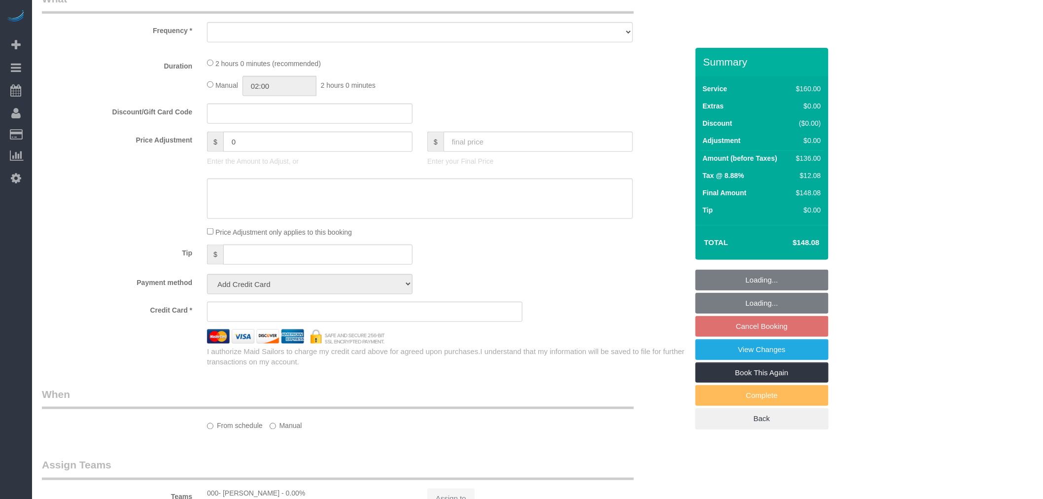
select select "string:[GEOGRAPHIC_DATA]"
select select "string:stripe-pm_1NflzN4VGloSiKo7kgpKxF8o"
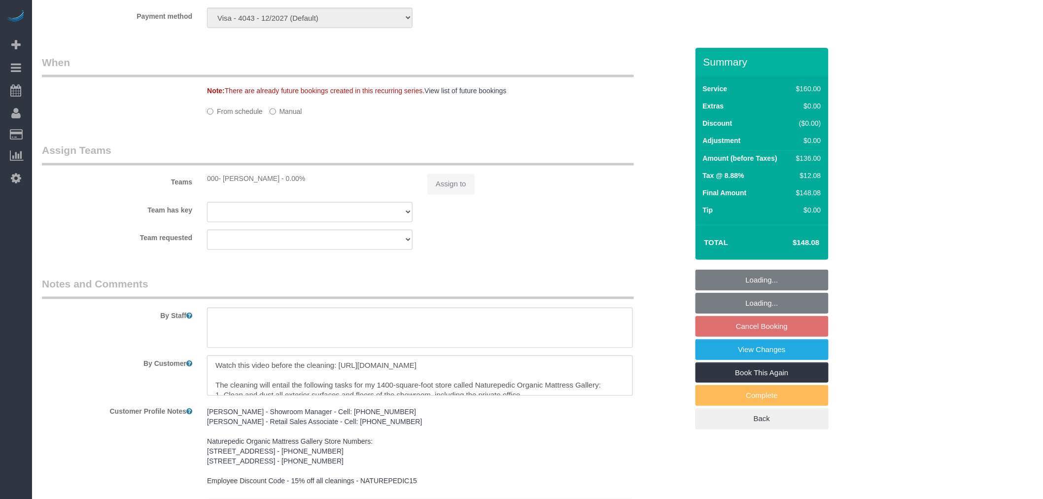
select select "object:886"
select select "number:89"
select select "number:90"
select select "number:15"
select select "number:5"
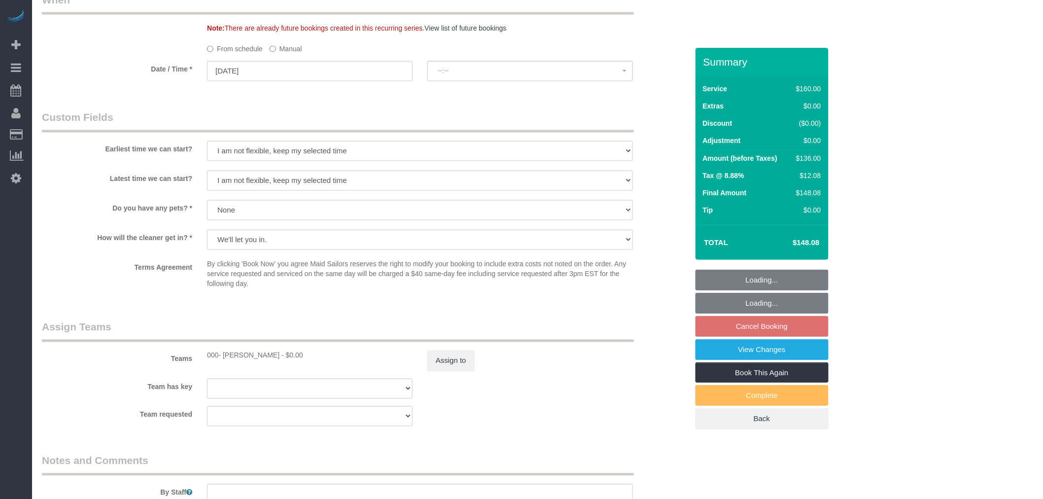
select select "spot4"
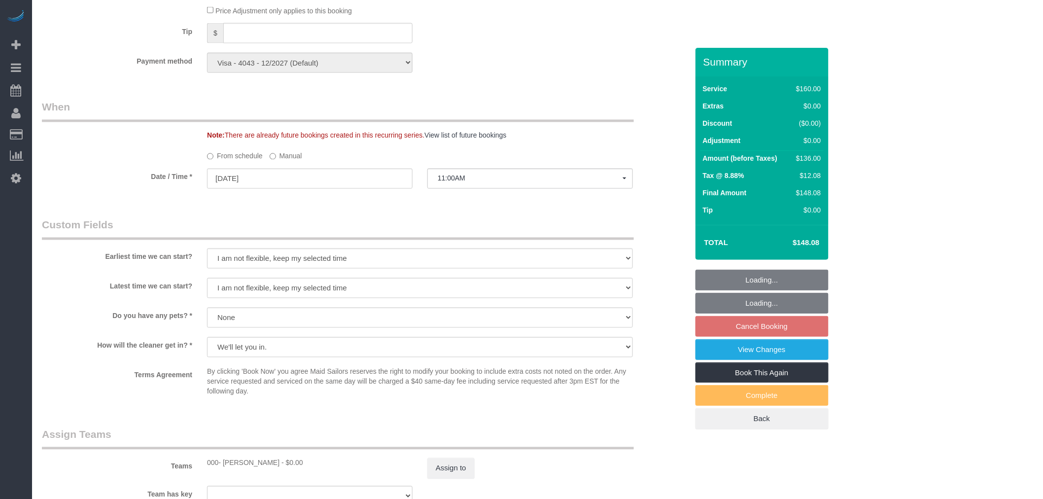
select select "object:1371"
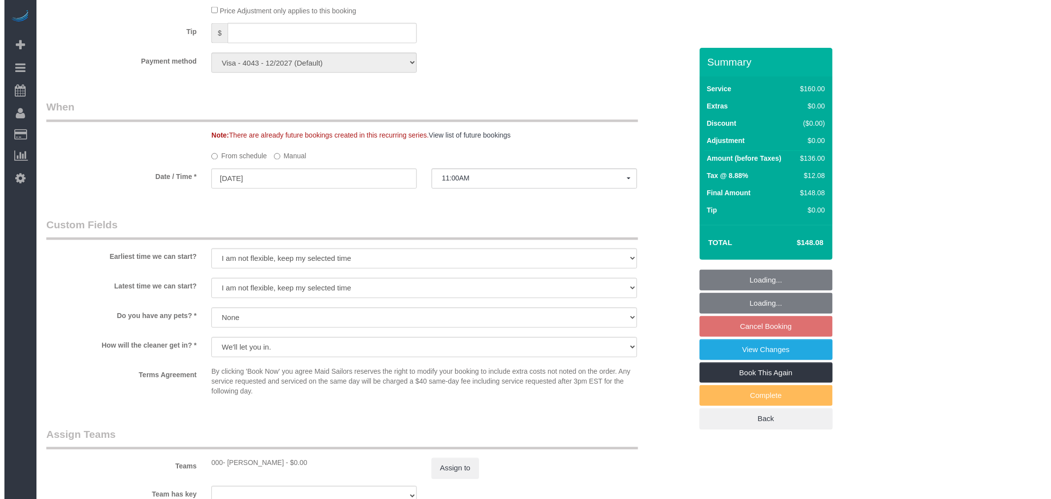
scroll to position [1116, 0]
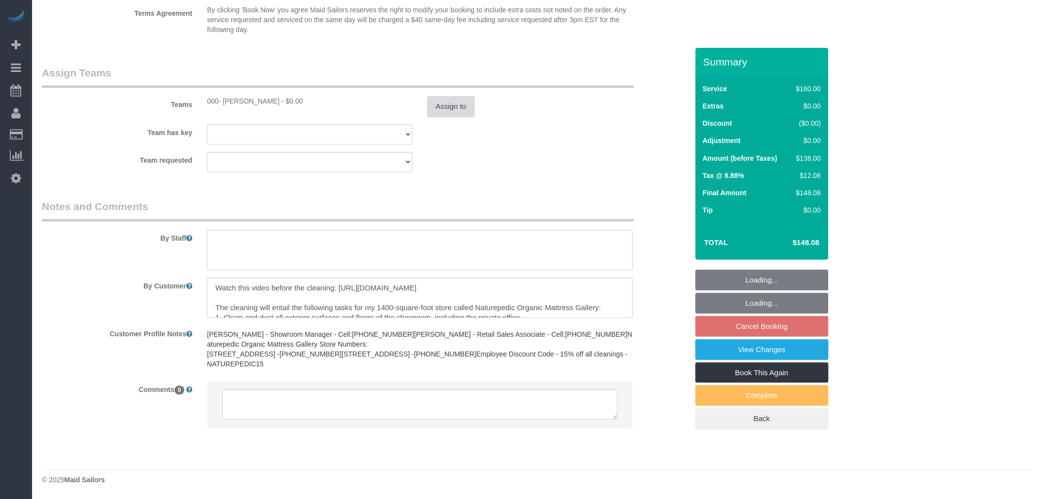
click at [465, 96] on button "Assign to" at bounding box center [450, 106] width 47 height 21
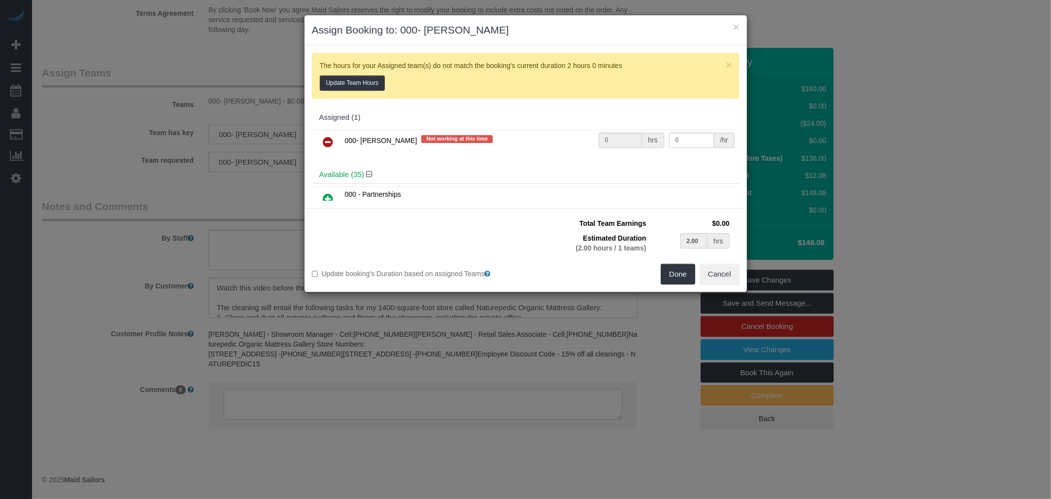
drag, startPoint x: 328, startPoint y: 139, endPoint x: 334, endPoint y: 139, distance: 5.9
click at [328, 139] on icon at bounding box center [328, 142] width 10 height 12
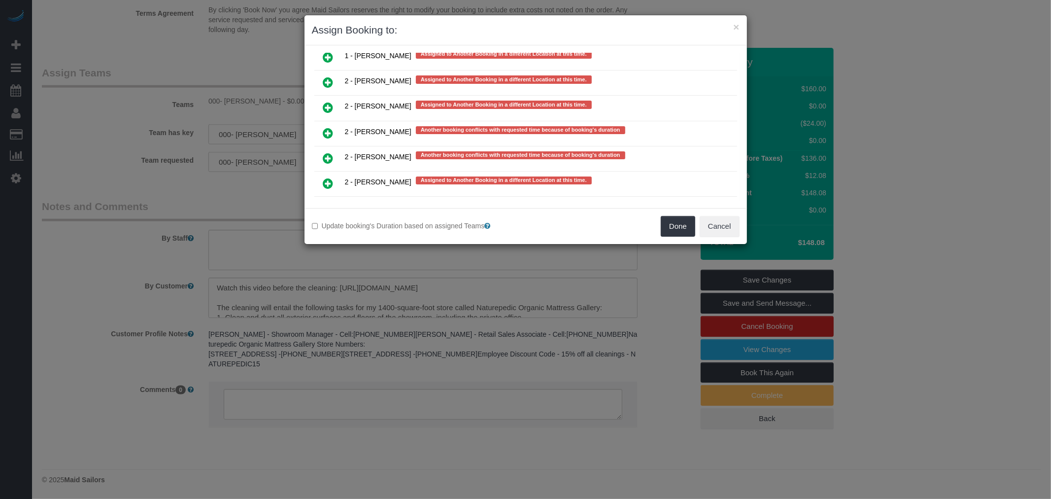
click at [331, 102] on icon at bounding box center [328, 108] width 10 height 12
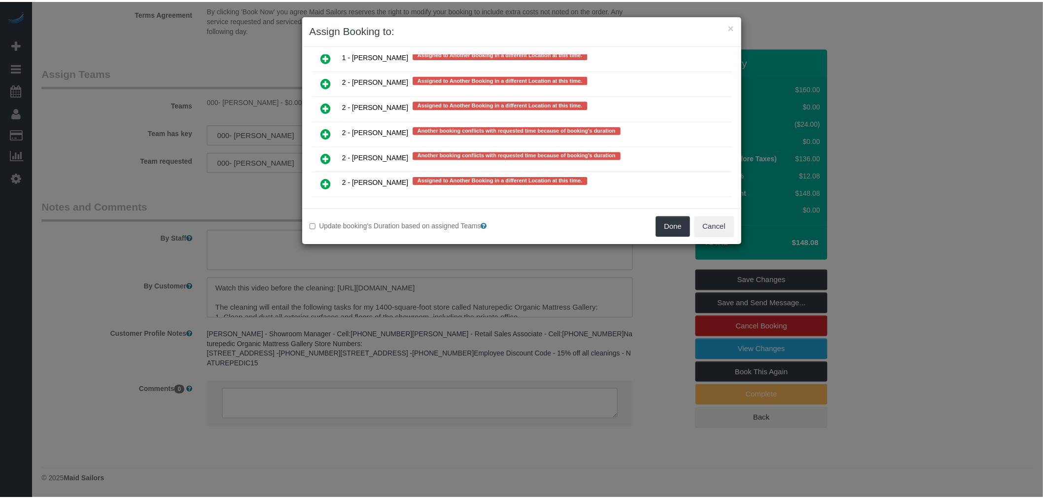
scroll to position [1889, 0]
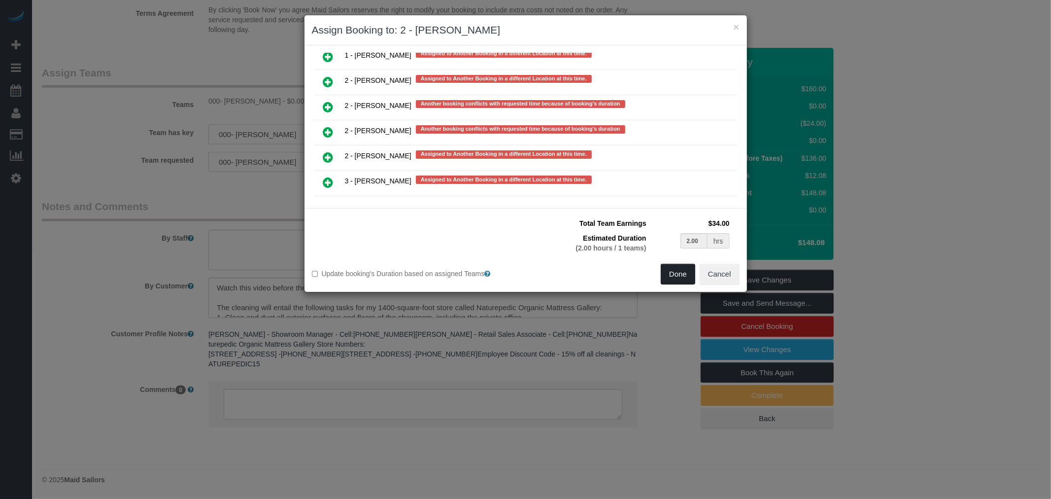
click at [679, 269] on button "Done" at bounding box center [678, 274] width 34 height 21
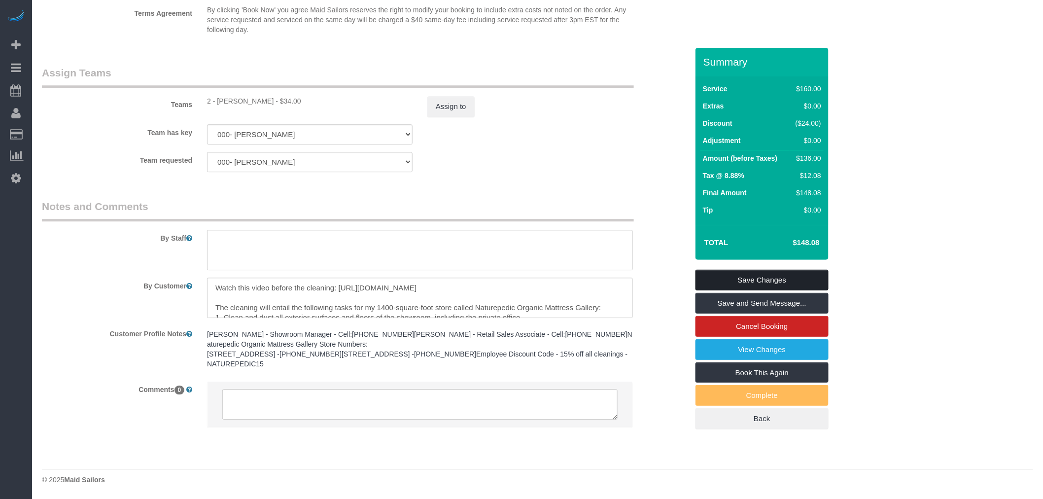
click at [765, 280] on link "Save Changes" at bounding box center [761, 280] width 133 height 21
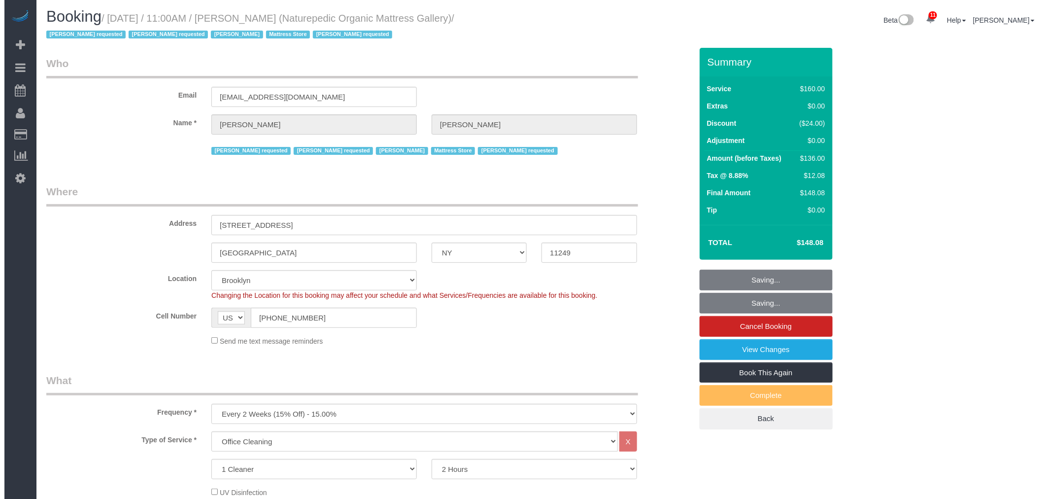
scroll to position [0, 0]
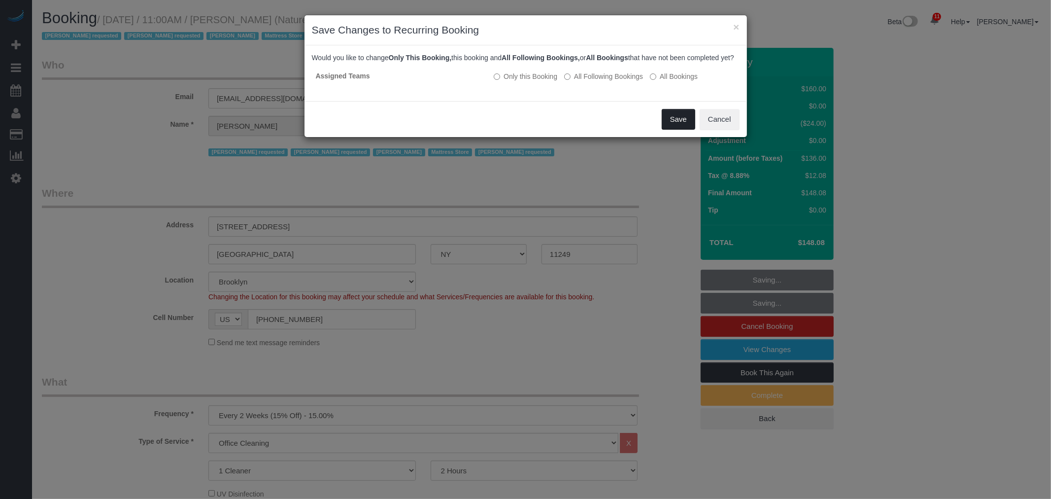
click at [681, 130] on button "Save" at bounding box center [679, 119] width 34 height 21
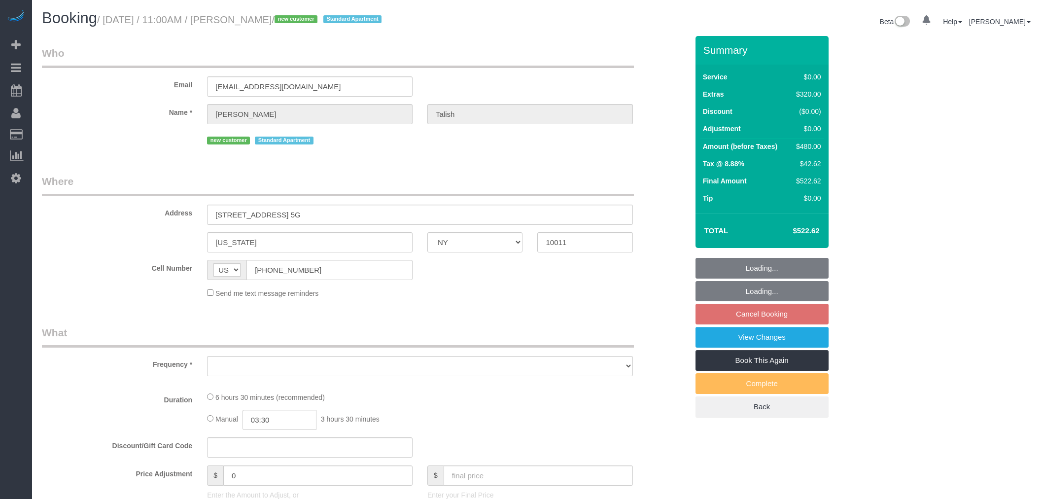
select select "NY"
select select "string:stripe-pm_1RxW6v4VGloSiKo7jYFCdsXo"
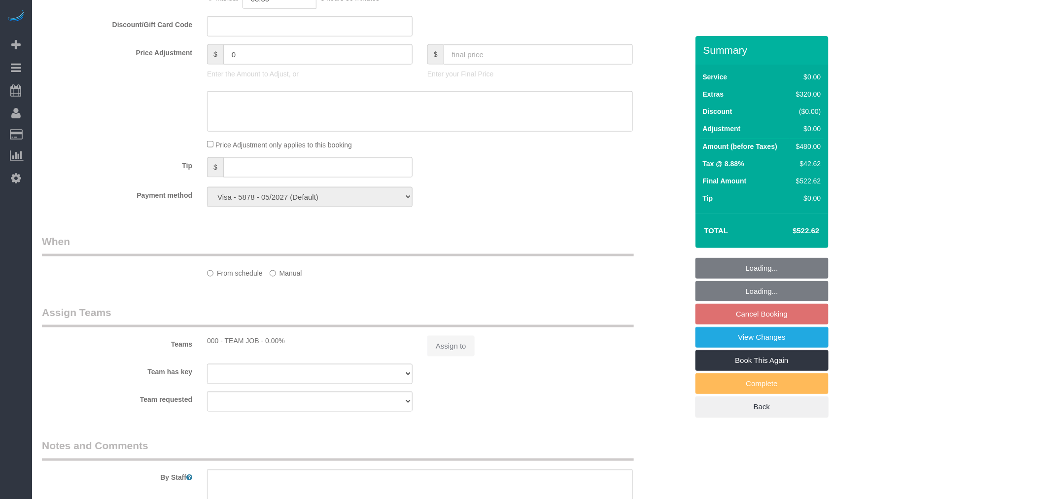
select select "number:89"
select select "number:90"
select select "number:15"
select select "number:5"
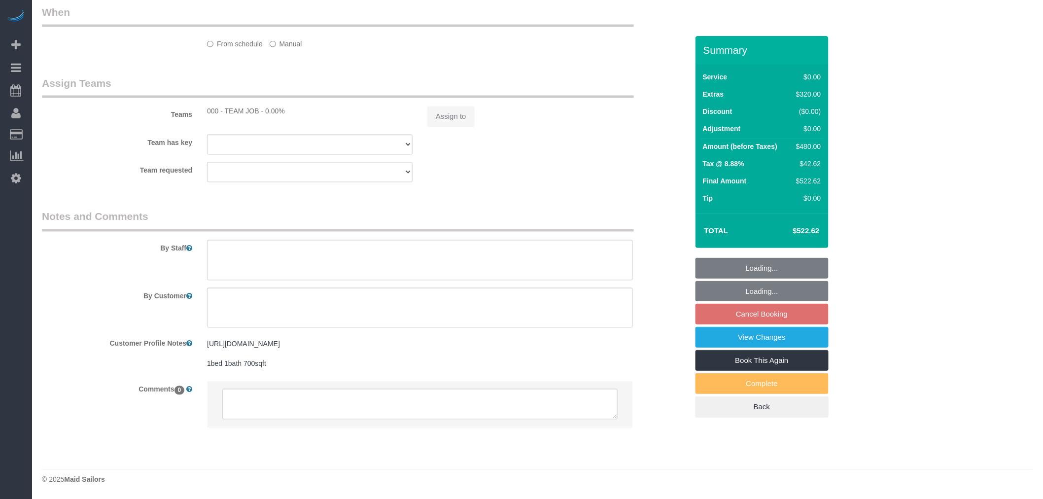
select select "object:1283"
select select "spot4"
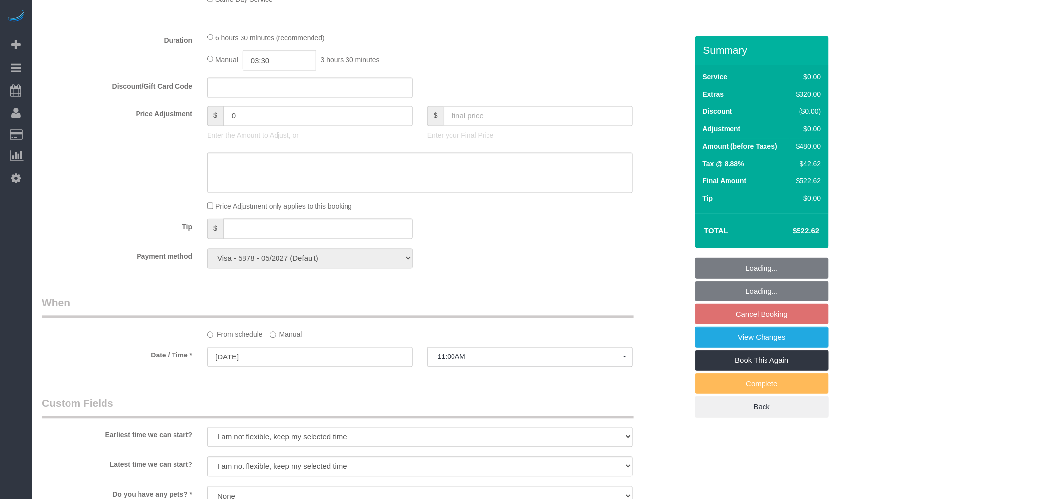
select select "object:1292"
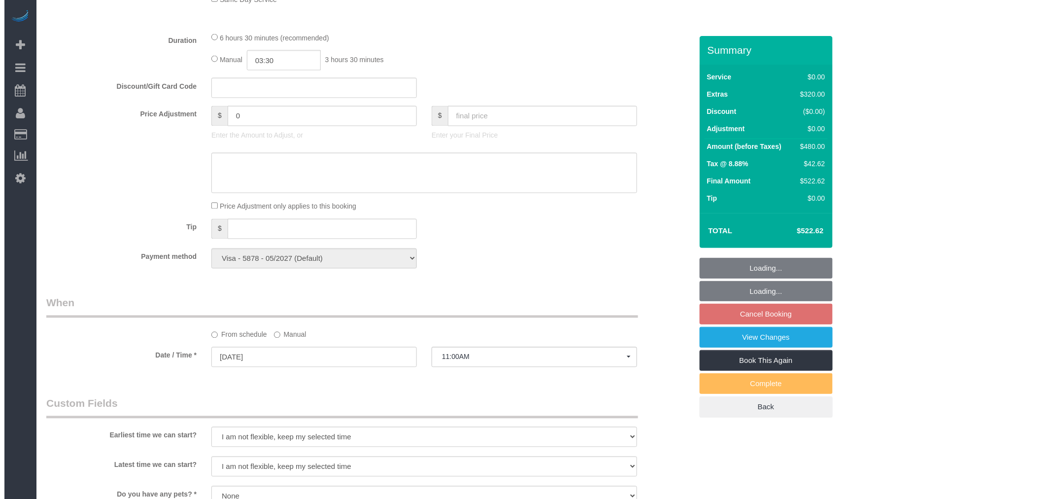
scroll to position [1159, 0]
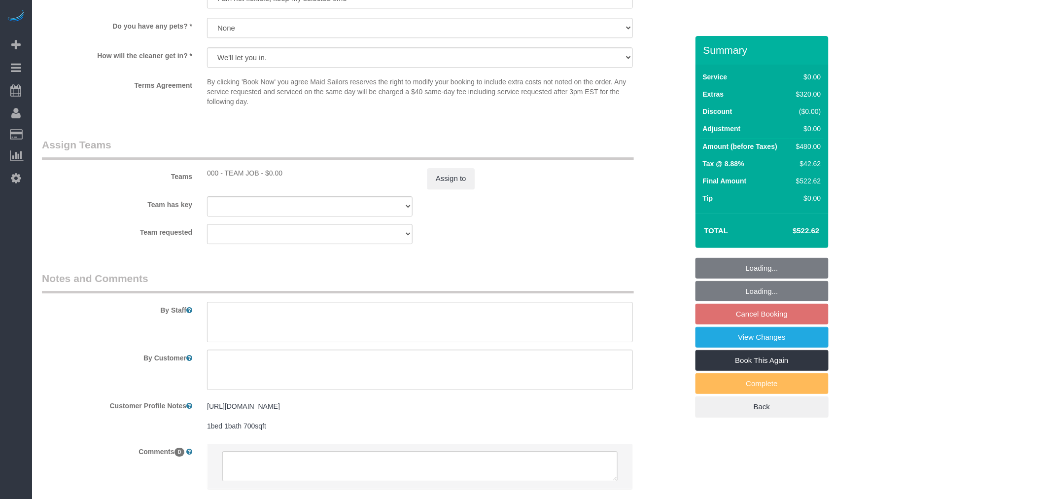
select select "1"
click at [437, 189] on button "Assign to" at bounding box center [450, 178] width 47 height 21
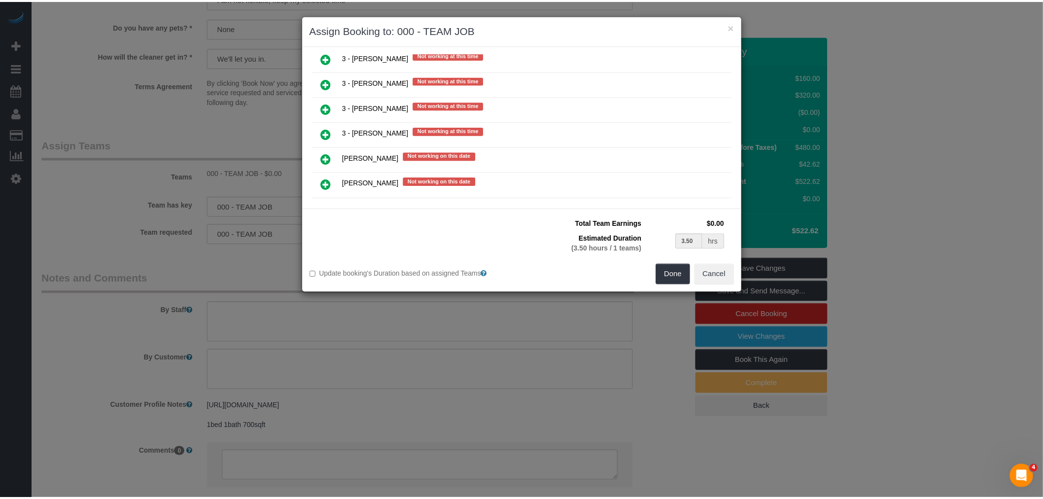
scroll to position [1554, 0]
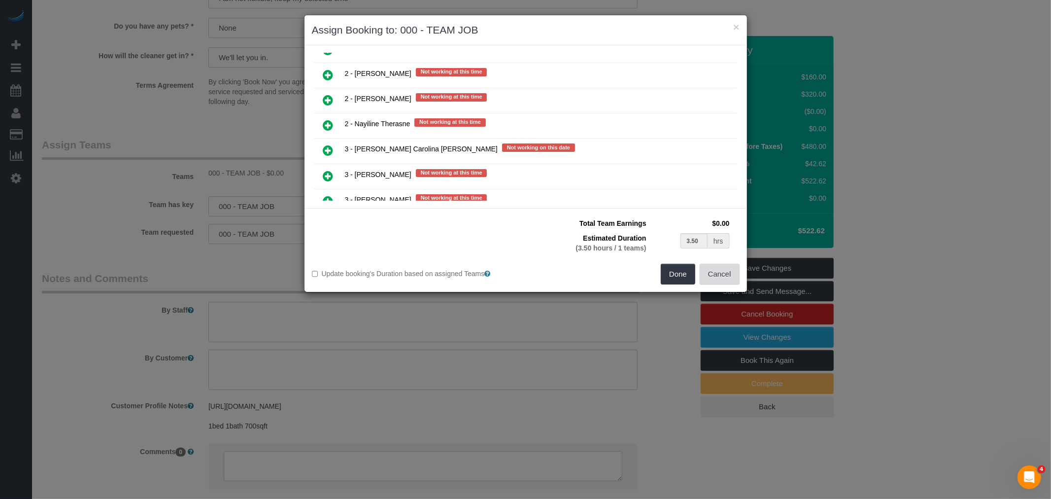
click at [720, 279] on button "Cancel" at bounding box center [720, 274] width 40 height 21
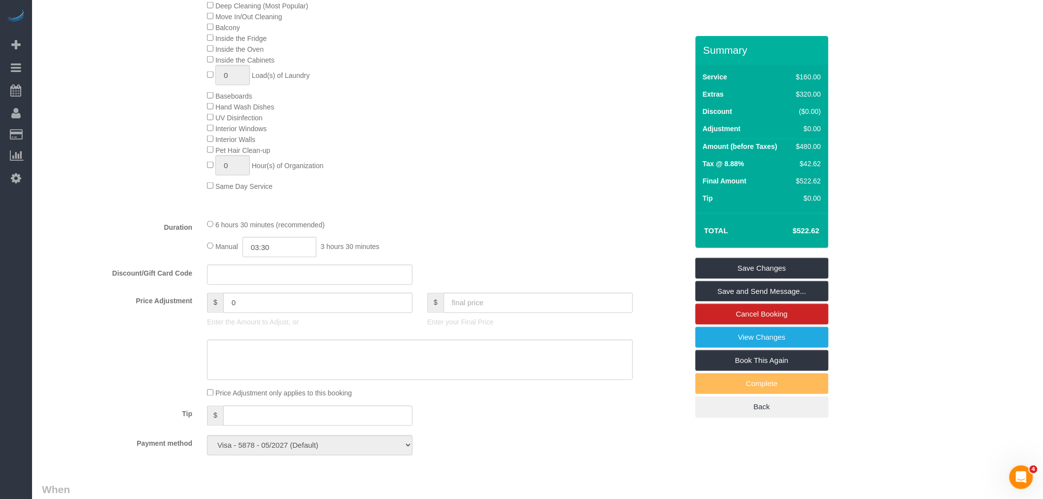
scroll to position [547, 0]
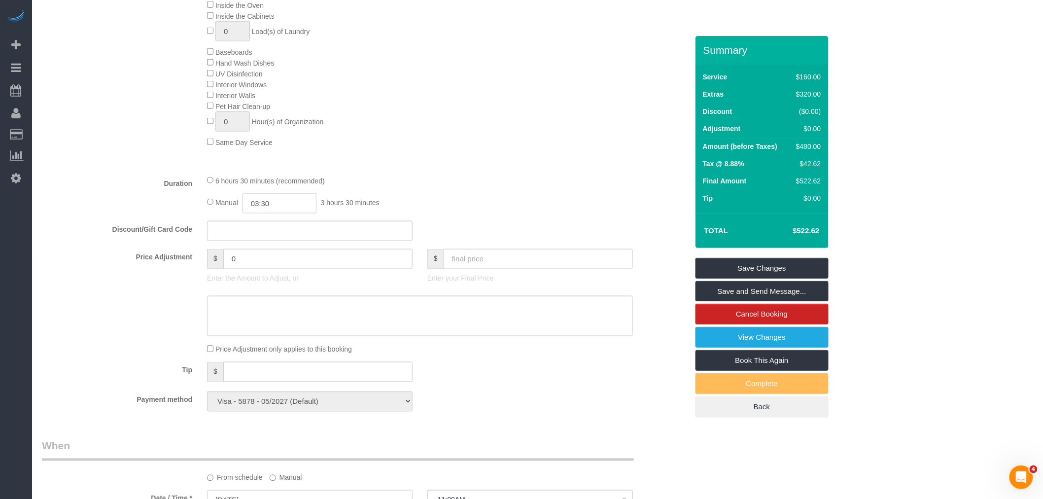
click at [497, 204] on div "6 hours 30 minutes (recommended) Manual 03:30 3 hours 30 minutes" at bounding box center [420, 194] width 441 height 38
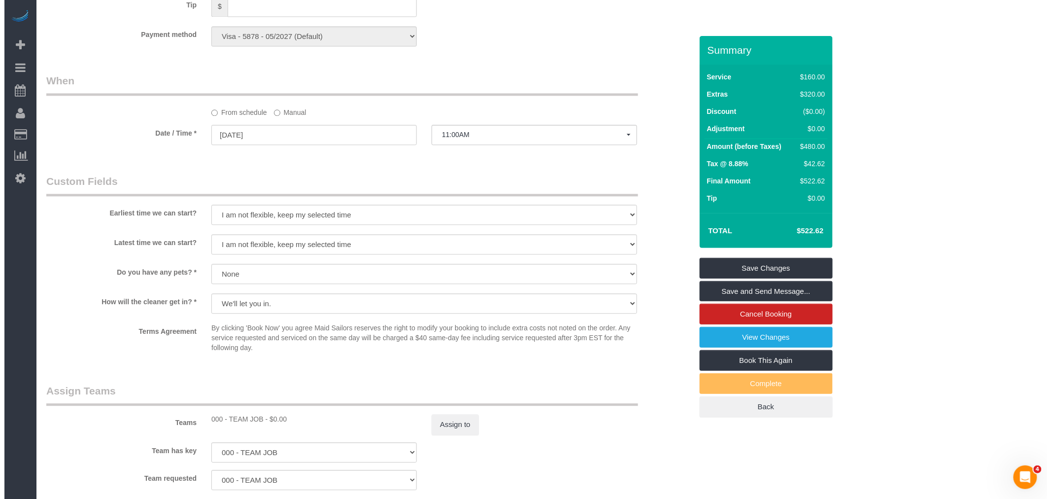
scroll to position [1095, 0]
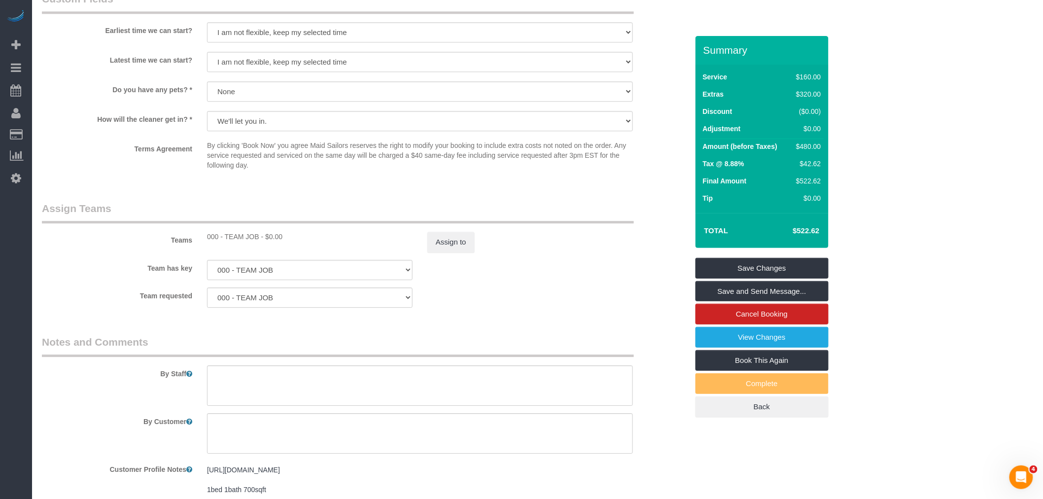
drag, startPoint x: 442, startPoint y: 276, endPoint x: 446, endPoint y: 265, distance: 12.8
click at [442, 276] on div "Team has key 000 - TEAM JOB 000- Donna Mercado 000 - Partnerships 1 - Abdoulaye…" at bounding box center [364, 270] width 661 height 20
click at [449, 252] on button "Assign to" at bounding box center [450, 242] width 47 height 21
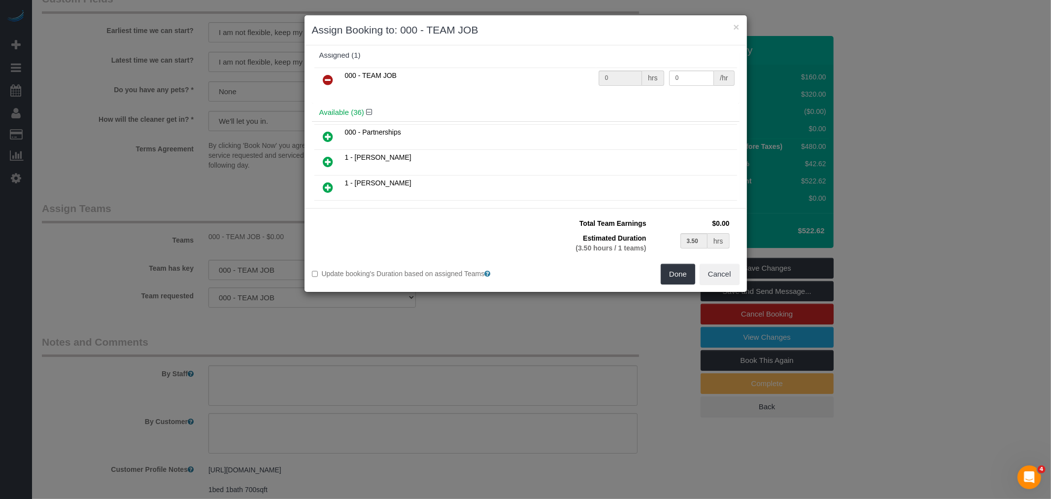
scroll to position [164, 0]
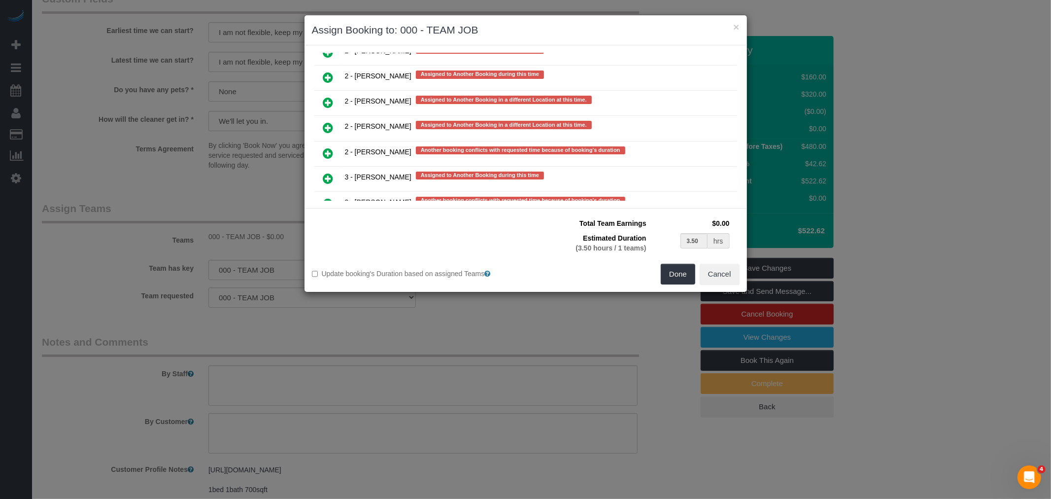
click at [327, 172] on icon at bounding box center [328, 178] width 10 height 12
type input "1.75"
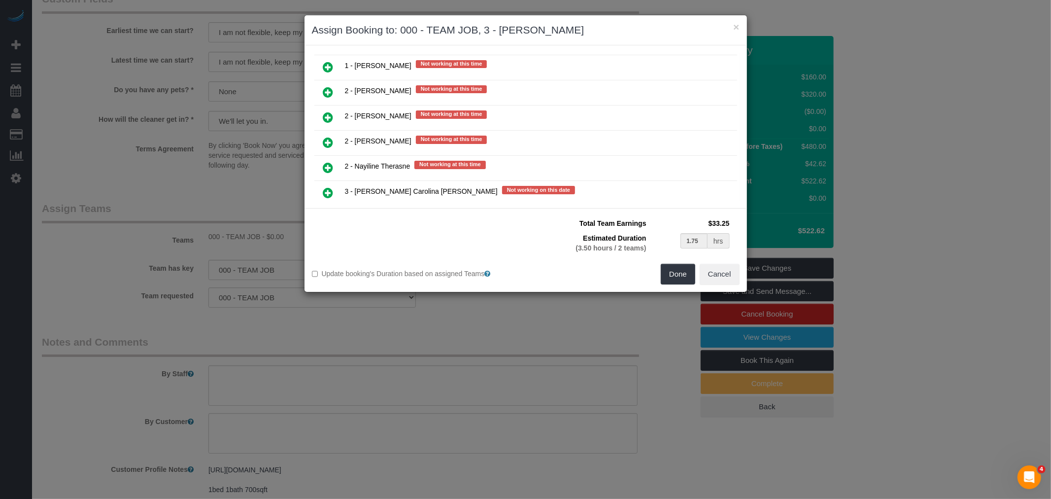
scroll to position [1498, 0]
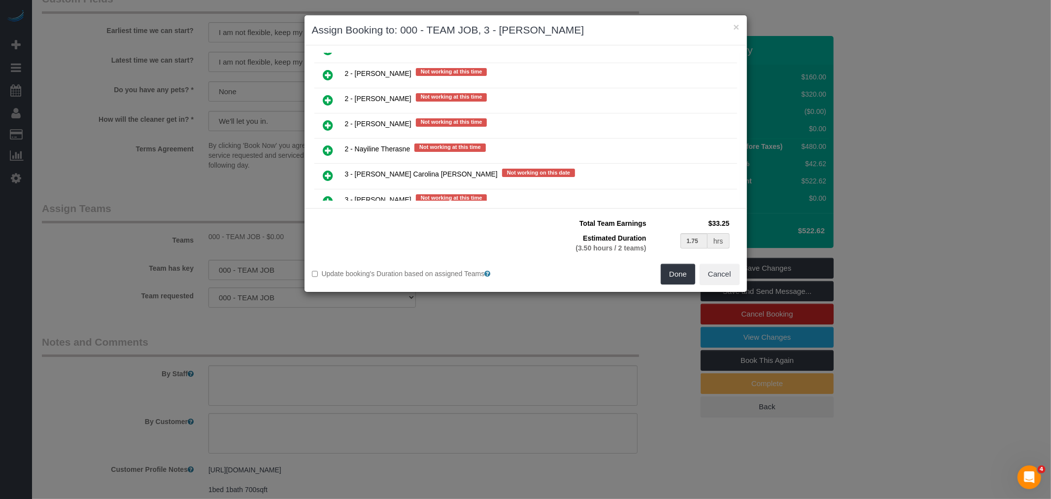
click at [336, 166] on link at bounding box center [328, 176] width 23 height 20
type input "1.17"
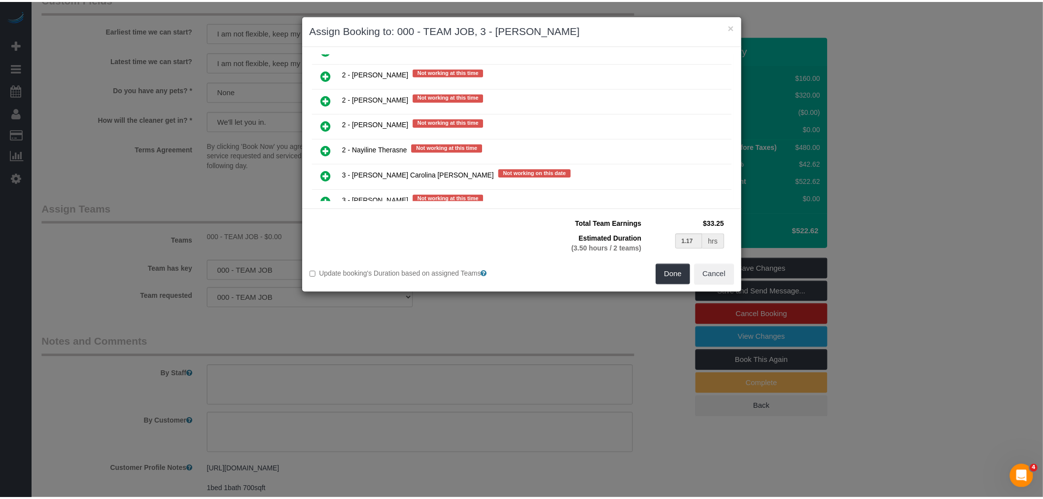
scroll to position [1523, 0]
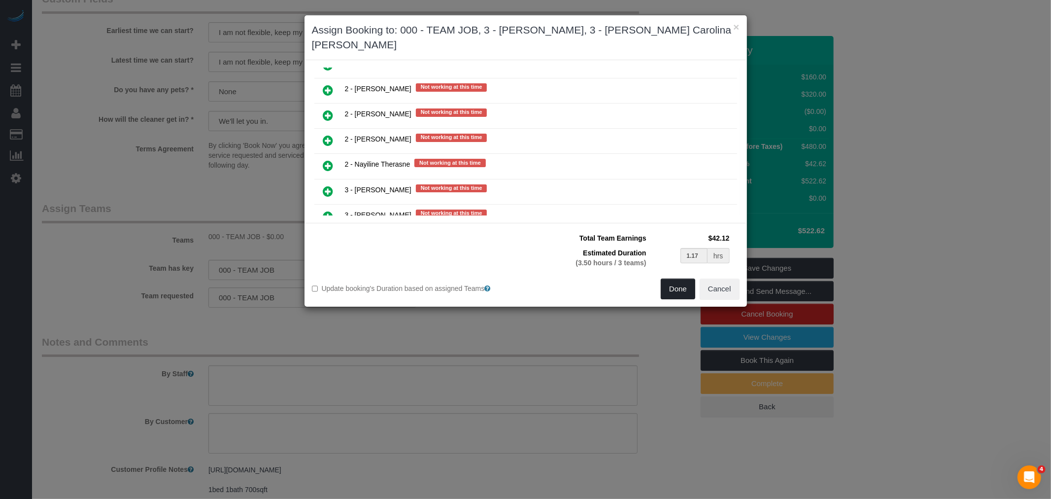
click at [674, 278] on button "Done" at bounding box center [678, 288] width 34 height 21
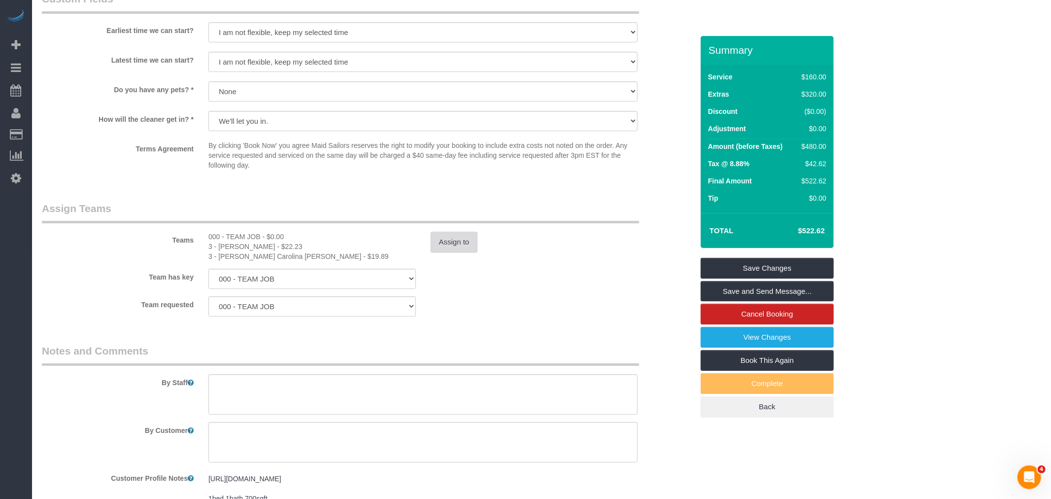
type input "01:10"
select select "spot61"
click at [446, 250] on button "Assign to" at bounding box center [450, 242] width 47 height 21
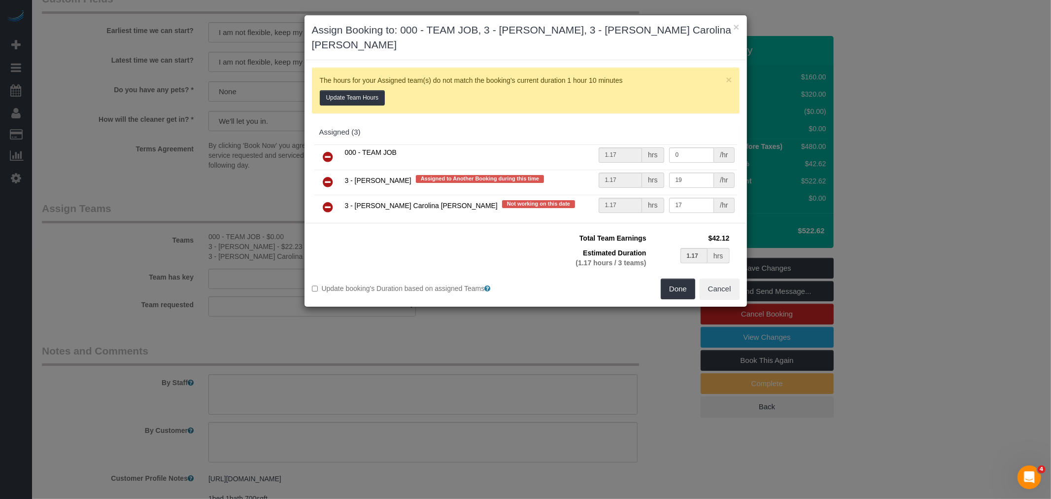
click at [324, 151] on icon at bounding box center [328, 157] width 10 height 12
type input "0.58"
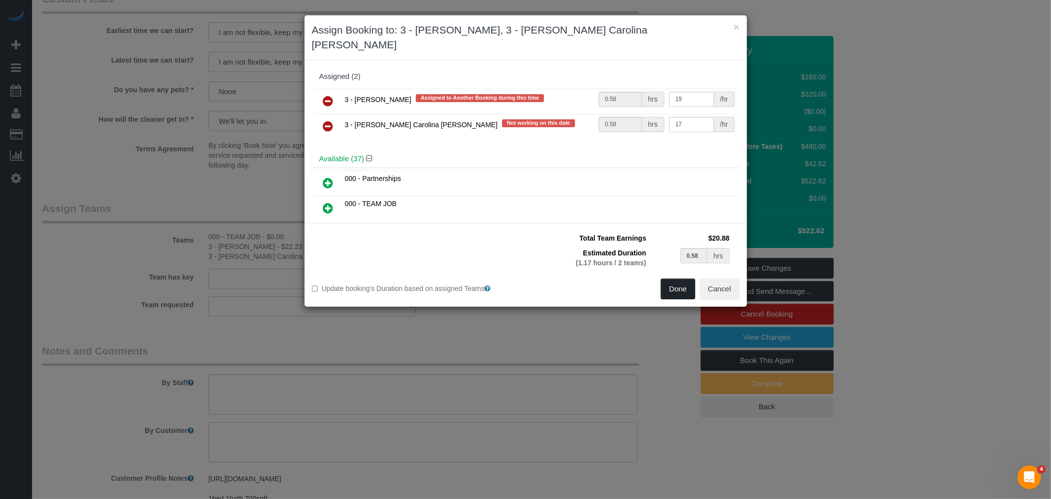
drag, startPoint x: 678, startPoint y: 264, endPoint x: 589, endPoint y: 250, distance: 90.3
click at [679, 278] on button "Done" at bounding box center [678, 288] width 34 height 21
type input "00:35"
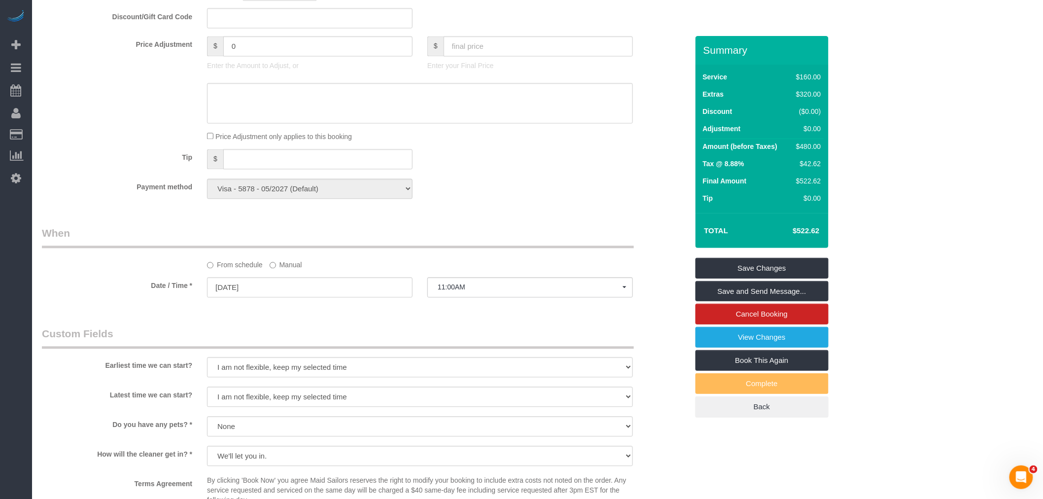
select select "spot118"
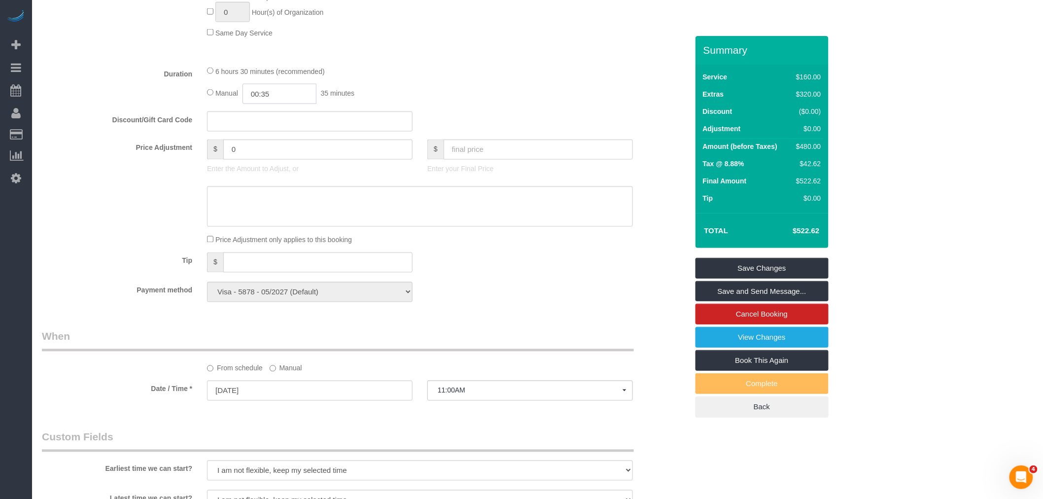
click at [259, 103] on input "00:35" at bounding box center [279, 94] width 74 height 20
type input "00:30"
click at [269, 131] on li "00:30" at bounding box center [269, 136] width 44 height 13
click at [442, 100] on div "Manual 00:30 30 minutes" at bounding box center [420, 94] width 426 height 20
select select "spot175"
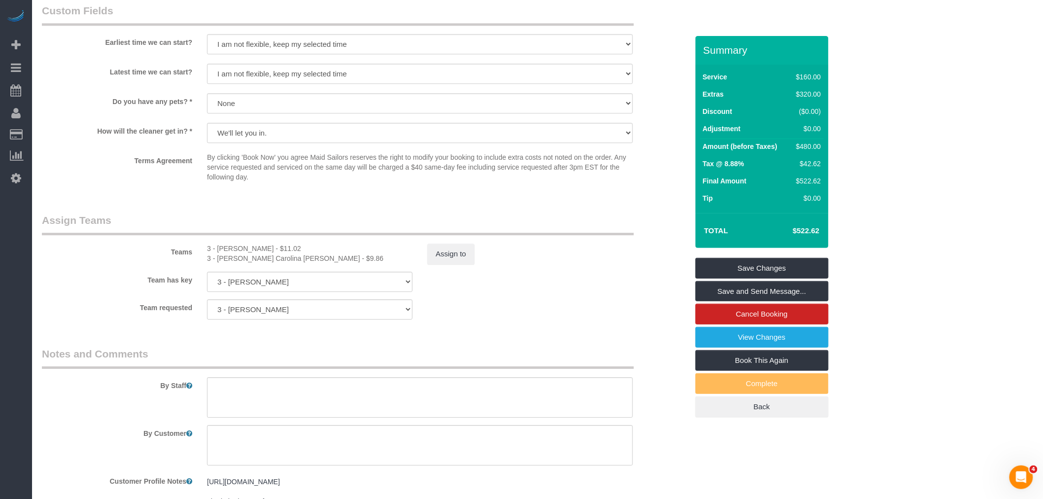
scroll to position [1204, 0]
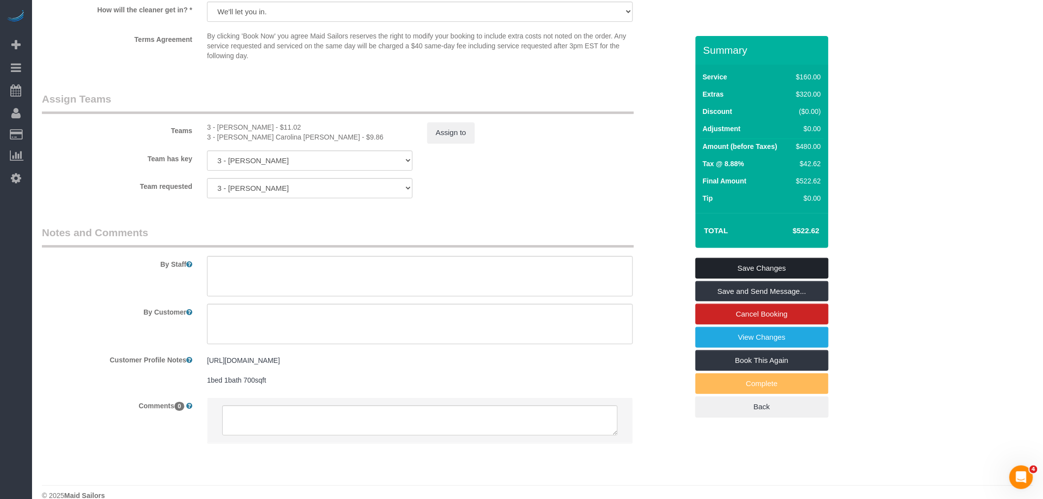
click at [765, 270] on link "Save Changes" at bounding box center [761, 268] width 133 height 21
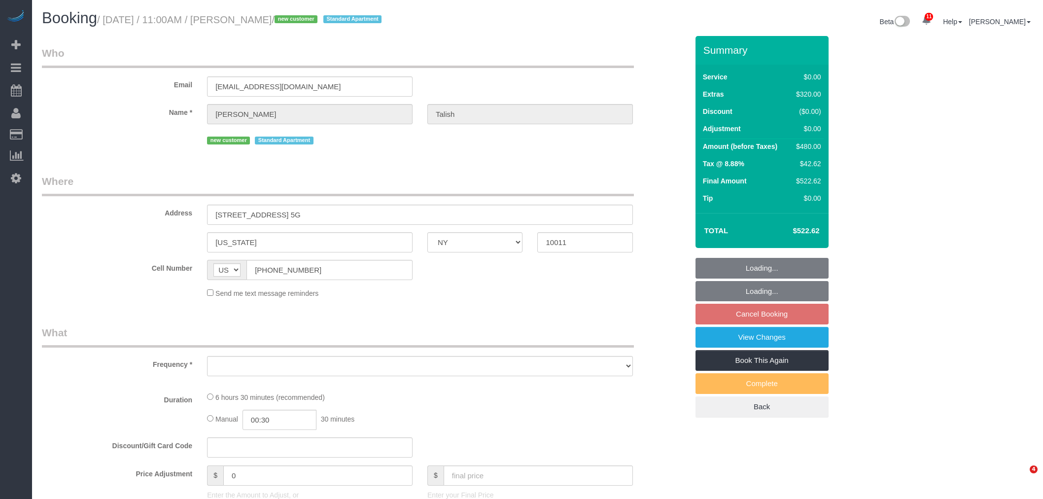
select select "NY"
select select "object:729"
select select "string:stripe-pm_1RxW6v4VGloSiKo7jYFCdsXo"
select select "1"
select select "spot4"
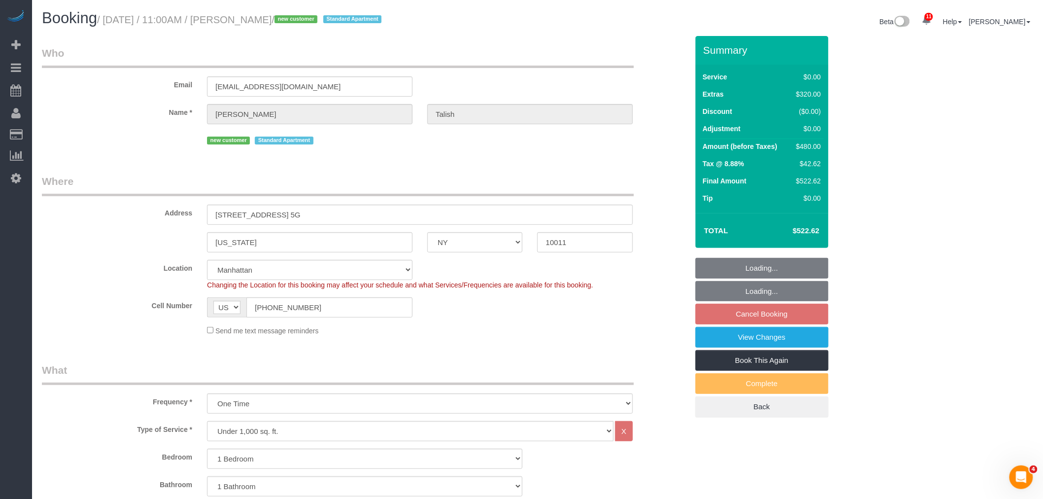
select select "object:1401"
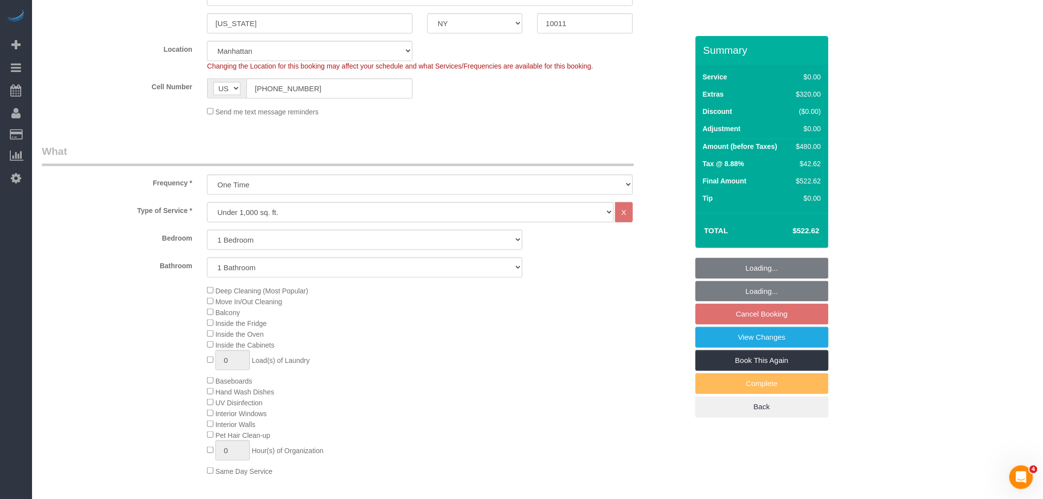
select select "number:89"
select select "number:90"
select select "number:15"
select select "number:5"
select select "1"
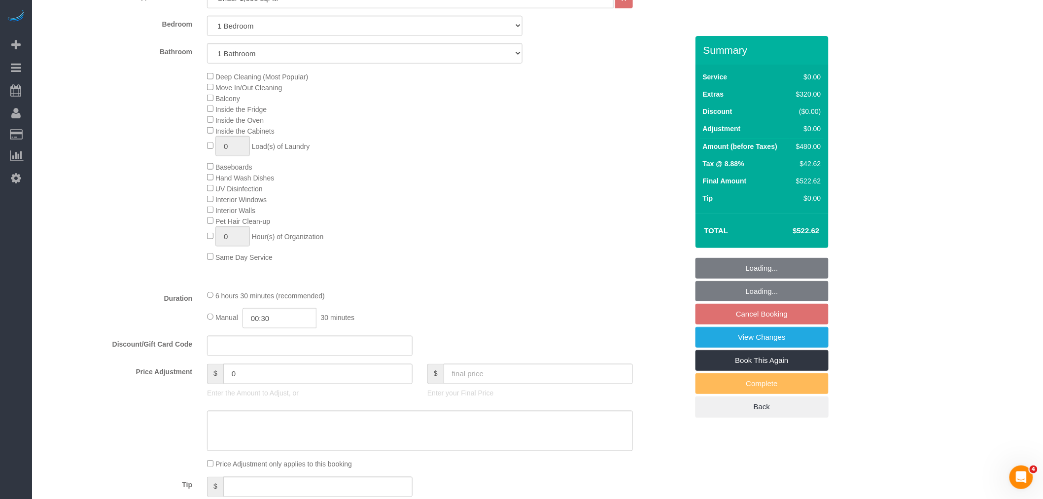
scroll to position [438, 0]
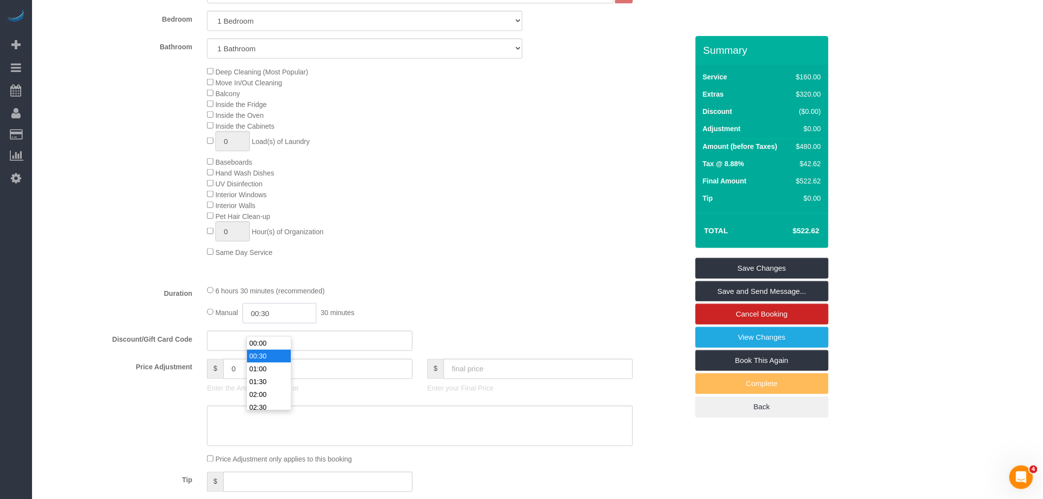
click at [293, 317] on input "00:30" at bounding box center [279, 313] width 74 height 20
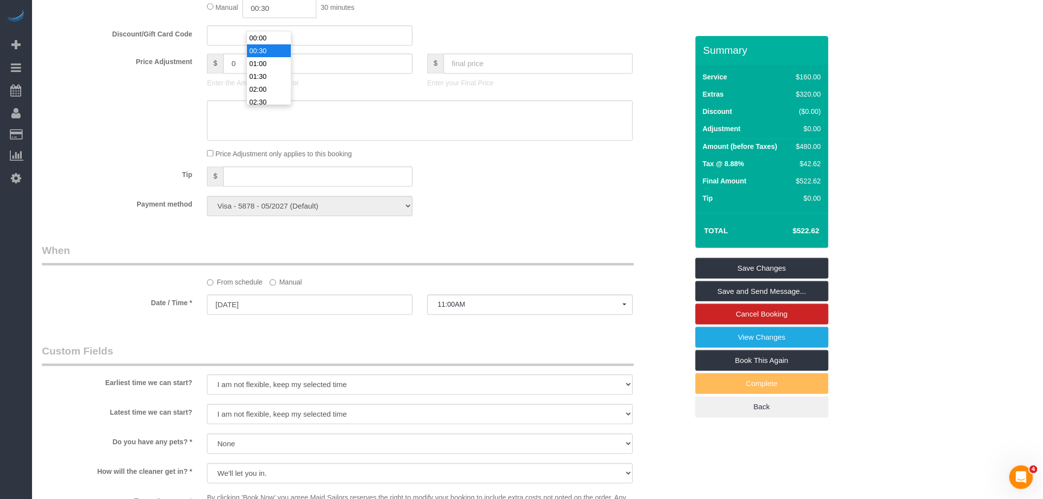
scroll to position [821, 0]
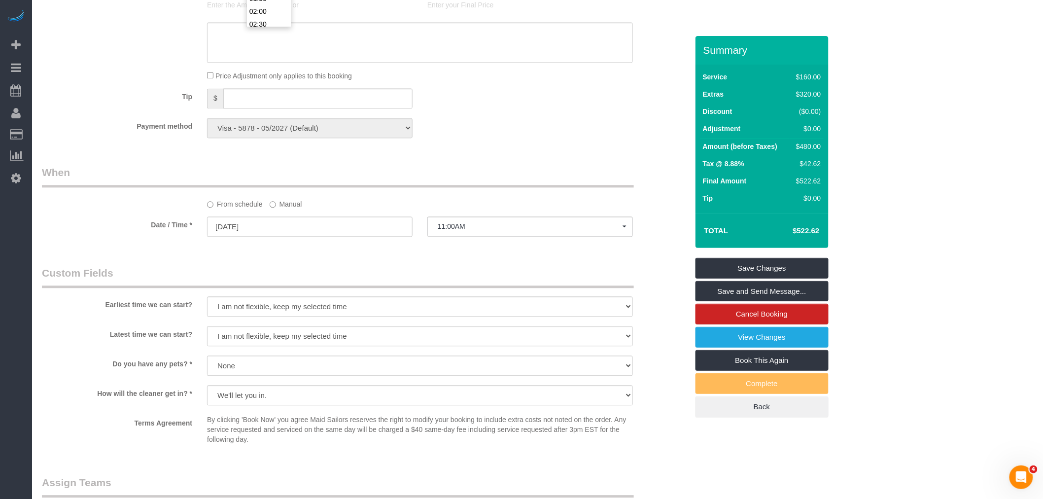
click at [494, 110] on div "Tip $" at bounding box center [364, 99] width 661 height 22
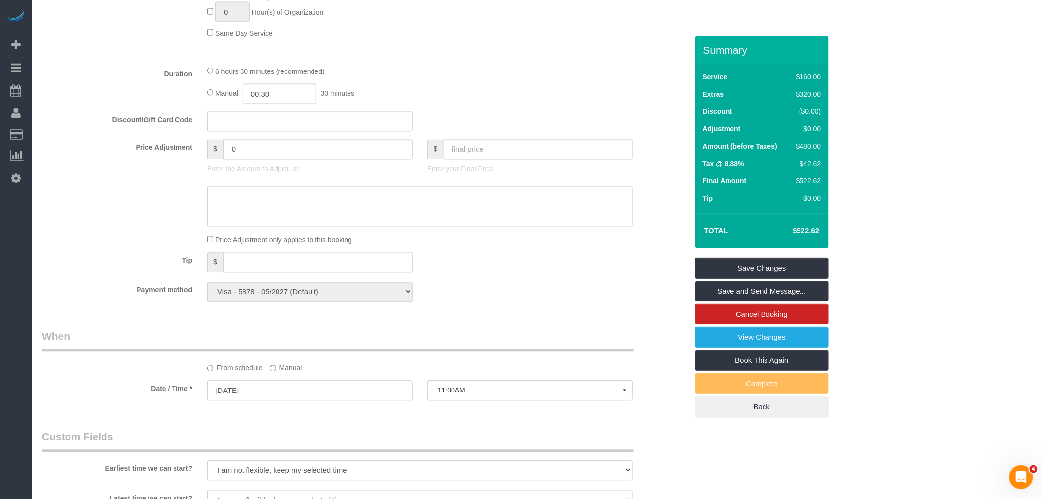
click at [480, 104] on div "Manual 00:30 30 minutes" at bounding box center [420, 94] width 426 height 20
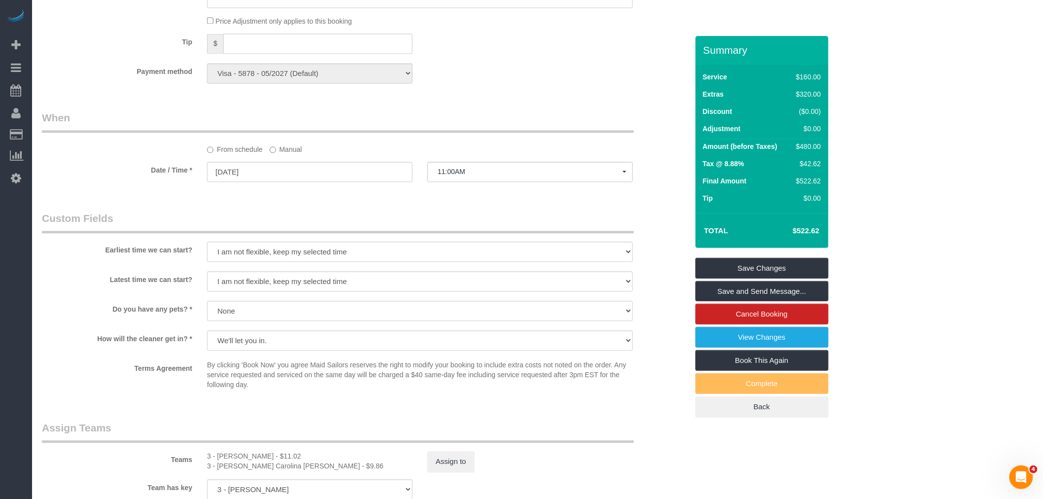
scroll to position [1040, 0]
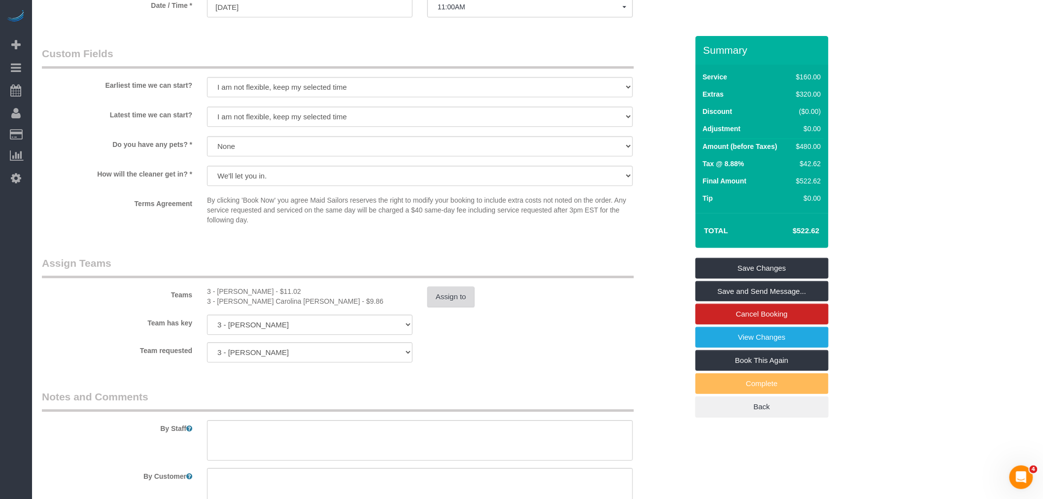
click at [440, 307] on button "Assign to" at bounding box center [450, 296] width 47 height 21
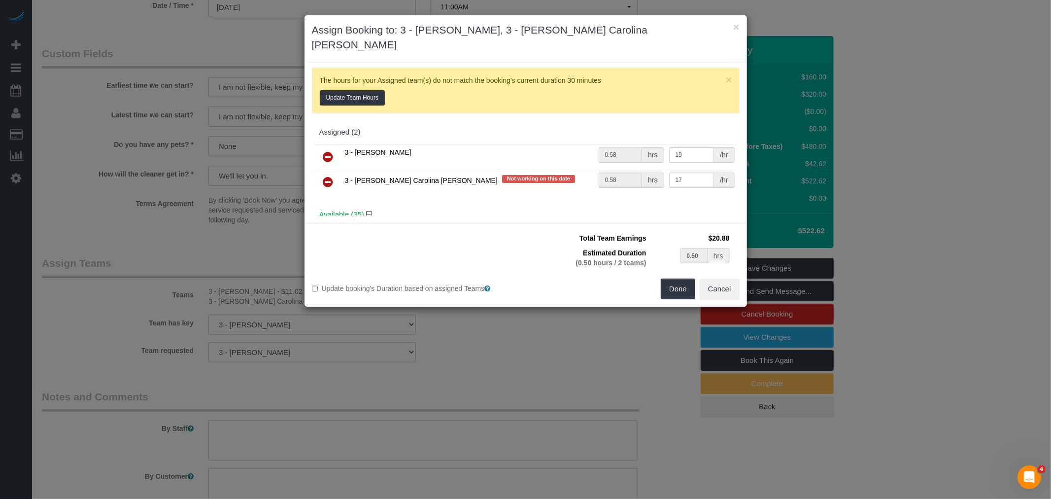
click at [692, 248] on input "0.50" at bounding box center [695, 255] width 28 height 15
click at [361, 90] on button "Update Team Hours" at bounding box center [353, 97] width 66 height 15
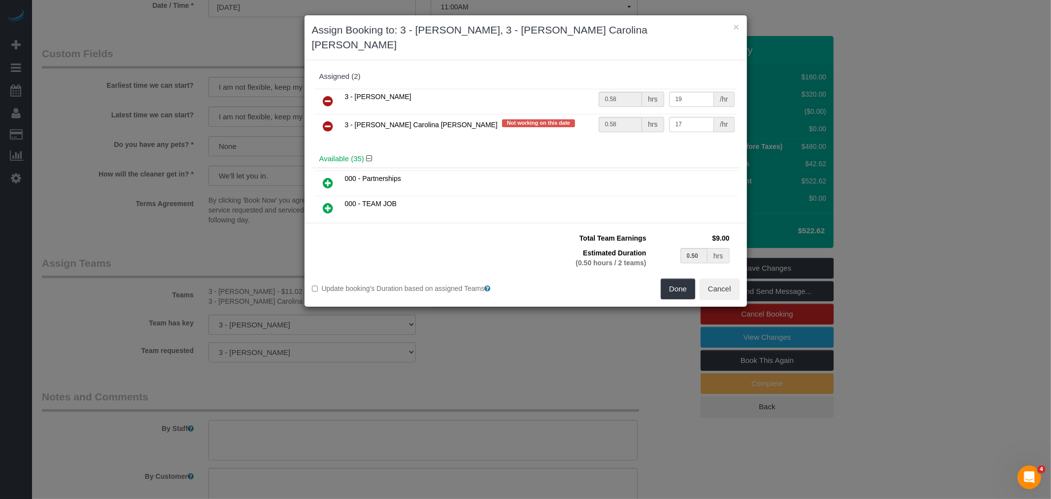
type input "0.25"
click at [696, 248] on input "0.25" at bounding box center [695, 255] width 28 height 15
click at [690, 248] on input "0.25" at bounding box center [695, 255] width 28 height 15
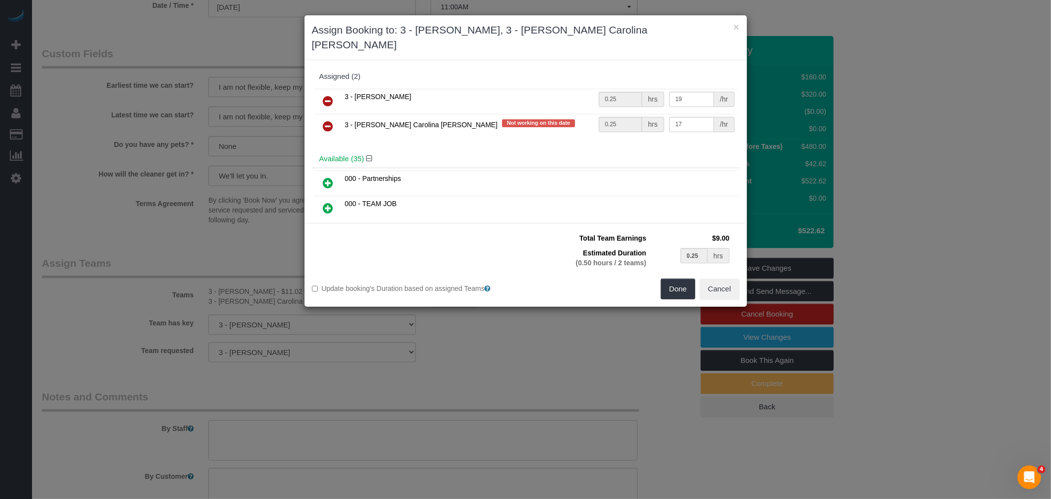
click at [716, 248] on div "hrs" at bounding box center [719, 255] width 22 height 15
click at [716, 278] on button "Cancel" at bounding box center [720, 288] width 40 height 21
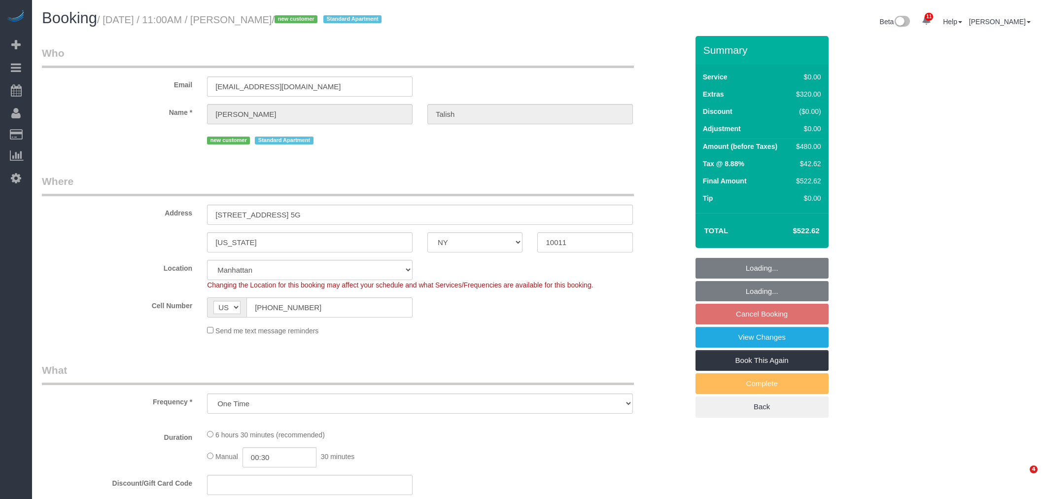
select select "NY"
select select "spot4"
select select "number:89"
select select "number:90"
select select "number:15"
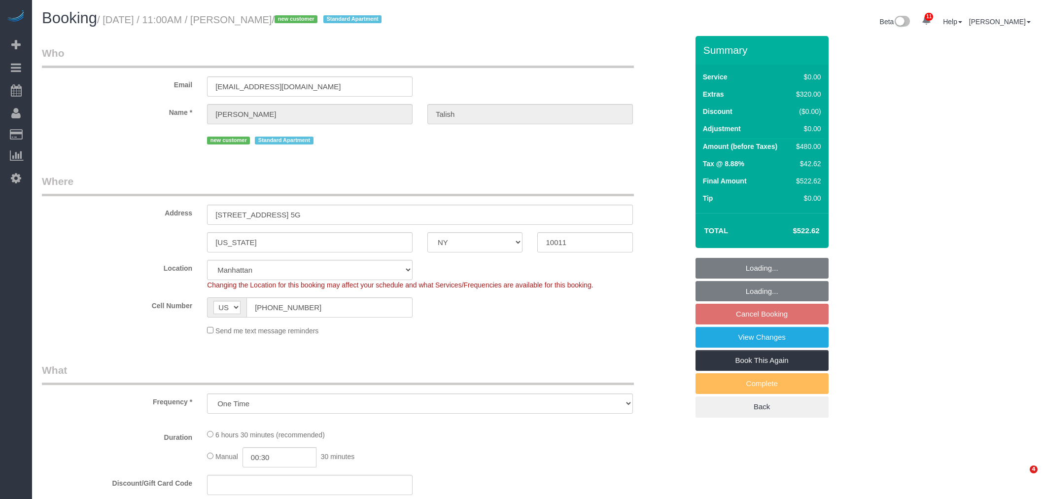
select select "number:5"
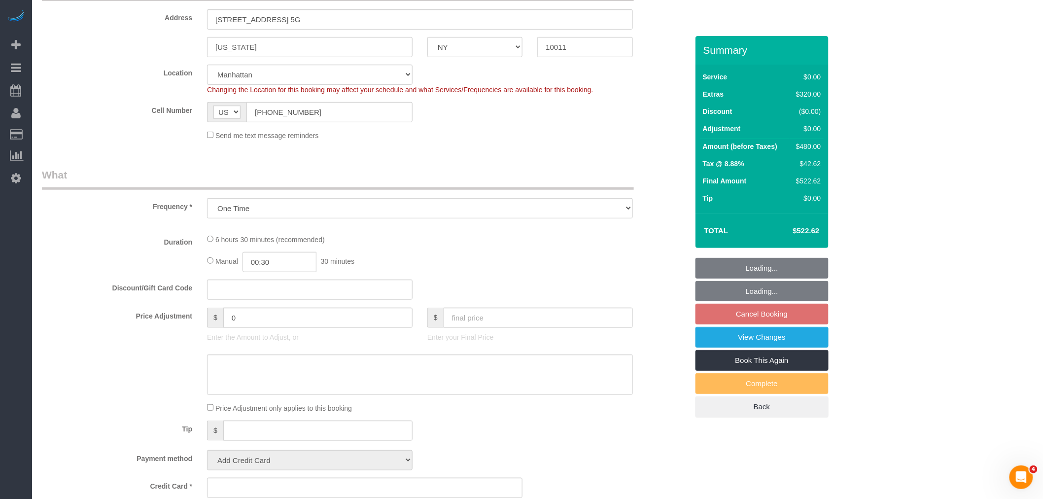
select select "object:883"
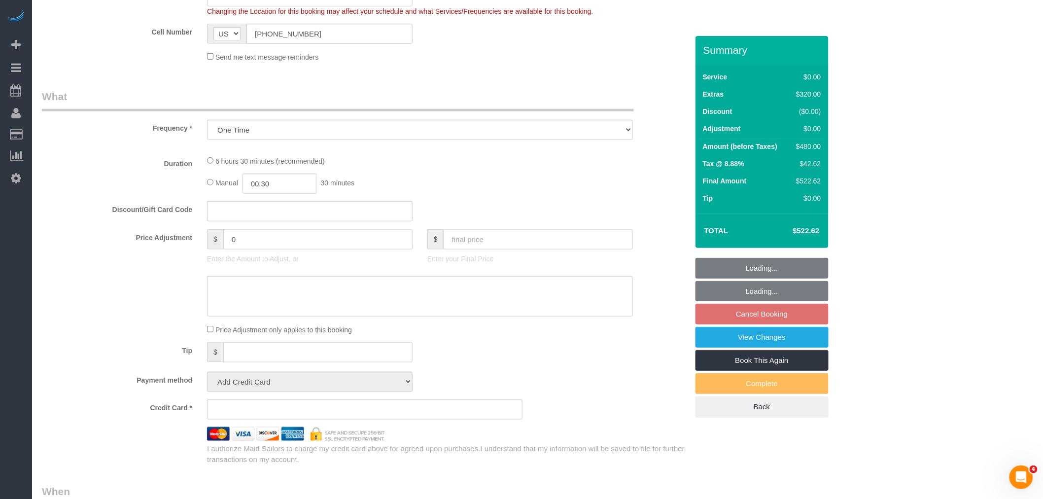
select select "string:stripe-pm_1RxW6v4VGloSiKo7jYFCdsXo"
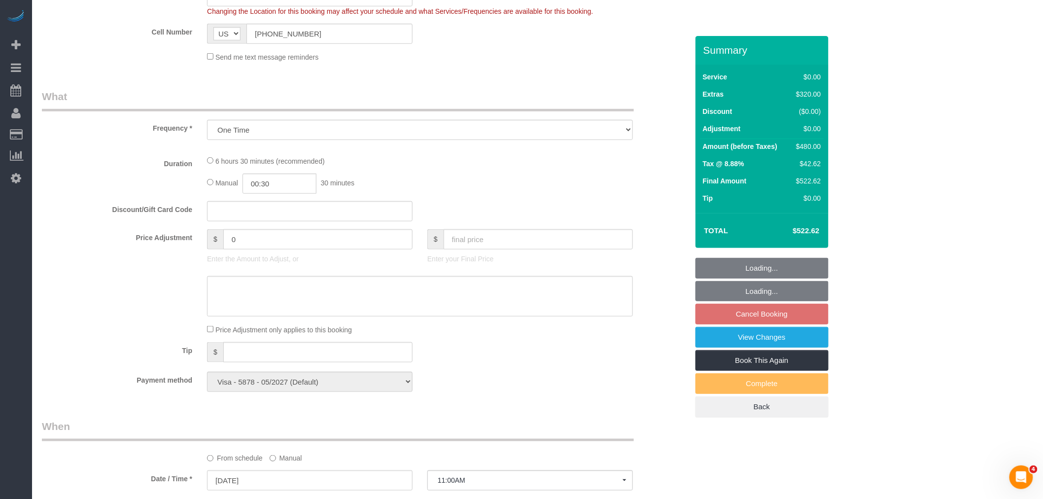
select select "1"
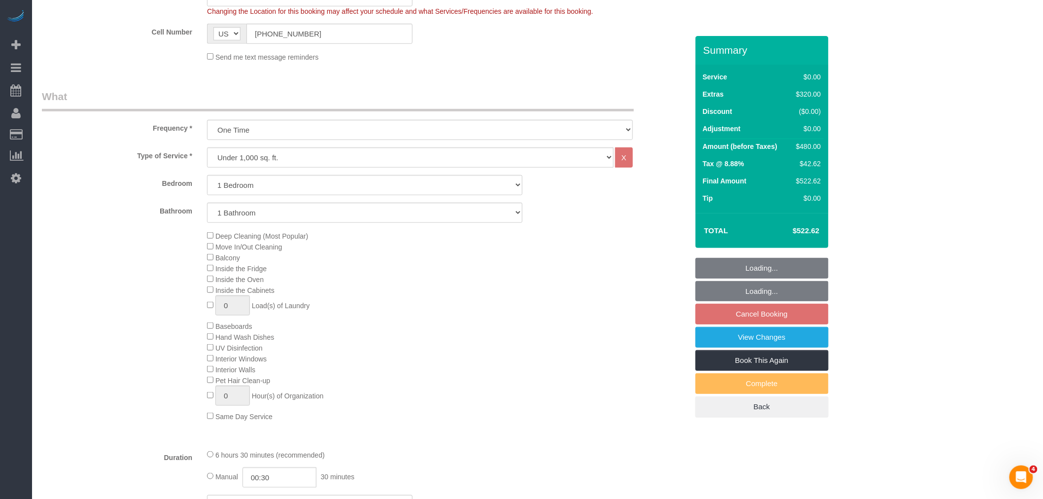
select select "1"
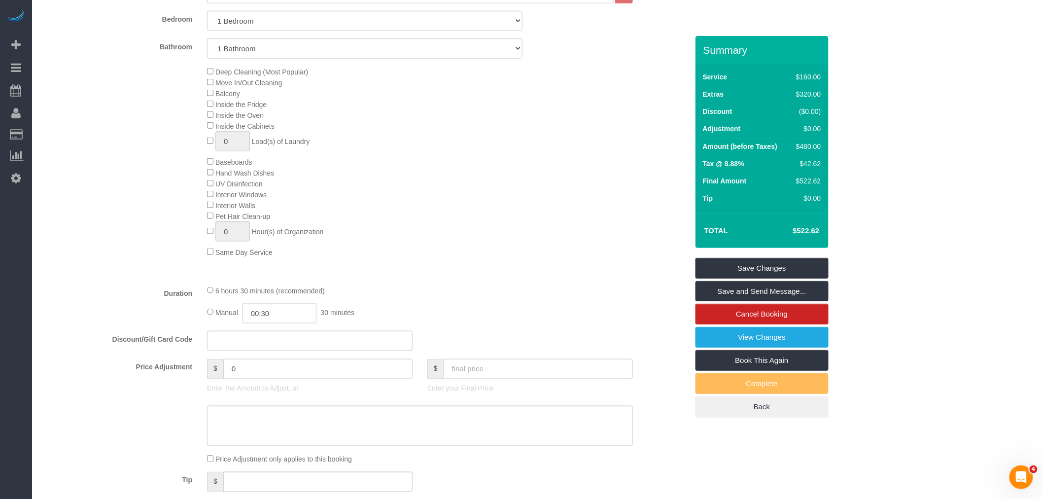
click at [274, 323] on input "00:30" at bounding box center [279, 313] width 74 height 20
type input "03:00"
click at [268, 366] on li "03:00" at bounding box center [269, 365] width 44 height 13
drag, startPoint x: 448, startPoint y: 322, endPoint x: 467, endPoint y: 323, distance: 18.8
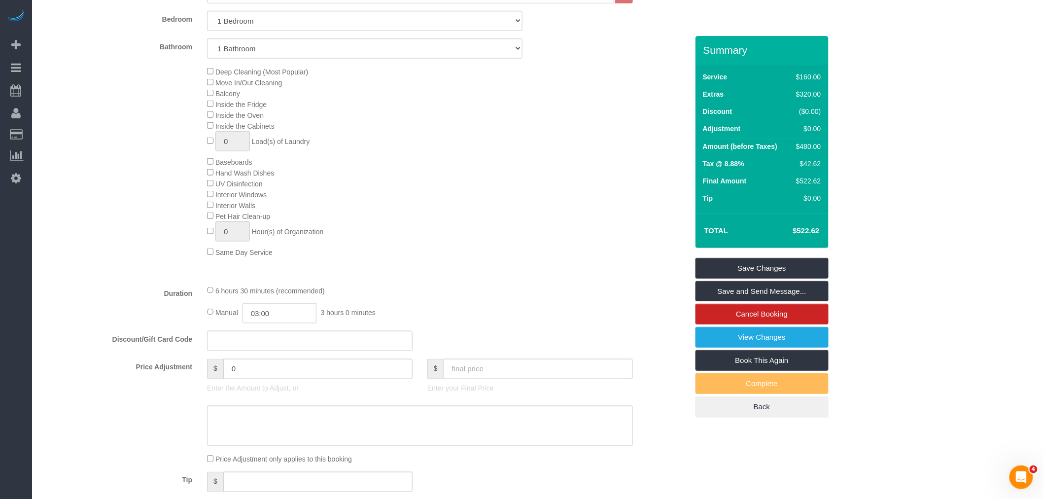
click at [449, 322] on div "Manual 03:00 3 hours 0 minutes" at bounding box center [420, 313] width 426 height 20
select select "spot61"
drag, startPoint x: 779, startPoint y: 269, endPoint x: 767, endPoint y: 270, distance: 11.3
click at [778, 269] on link "Save Changes" at bounding box center [761, 268] width 133 height 21
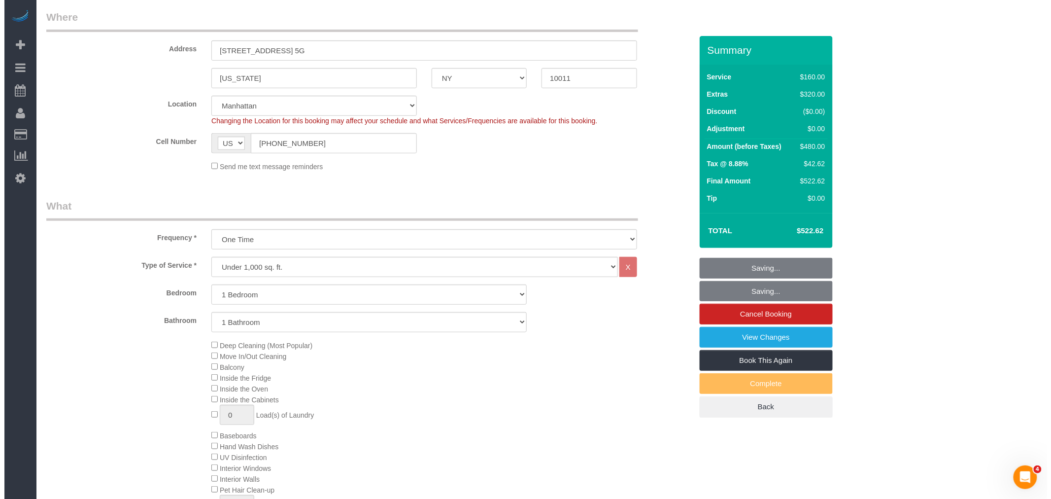
scroll to position [0, 0]
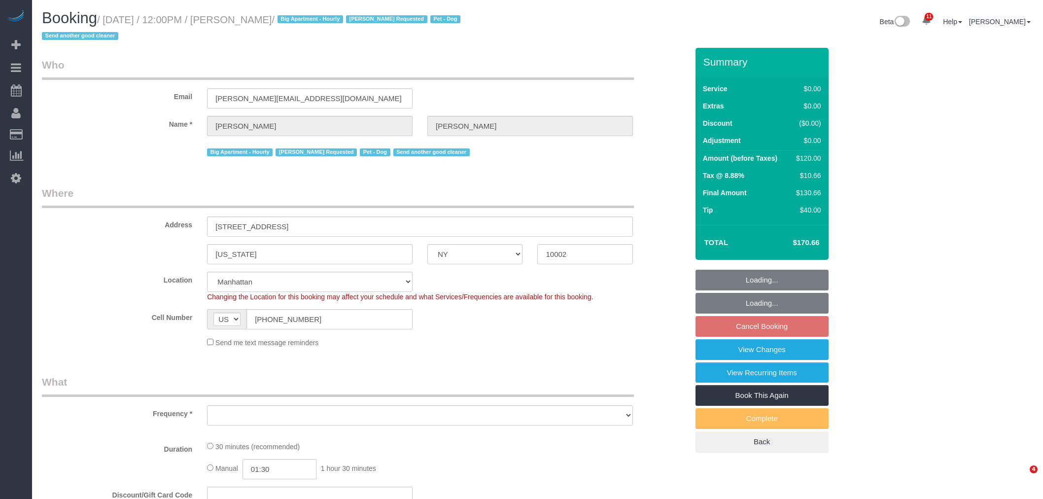
select select "NY"
select select "number:59"
select select "number:75"
select select "number:13"
select select "number:5"
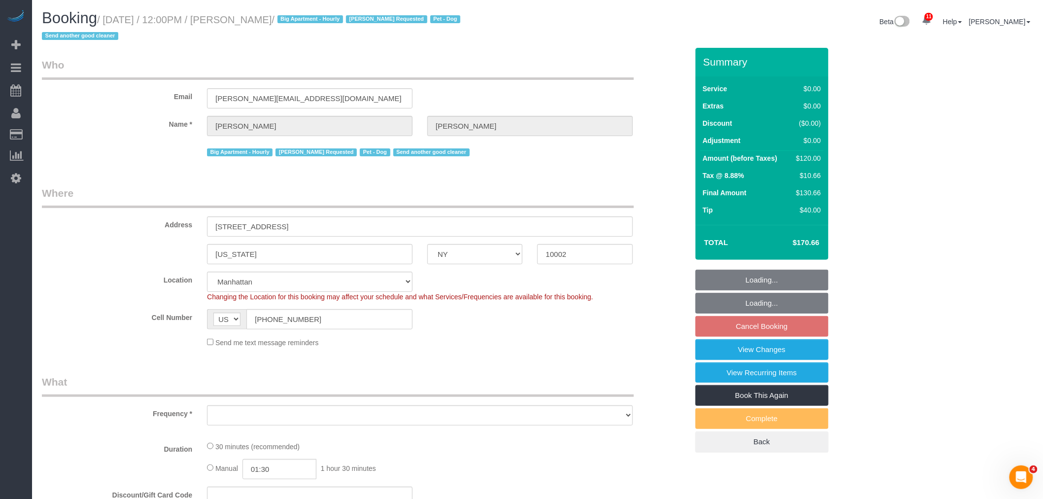
select select "object:885"
select select "spot5"
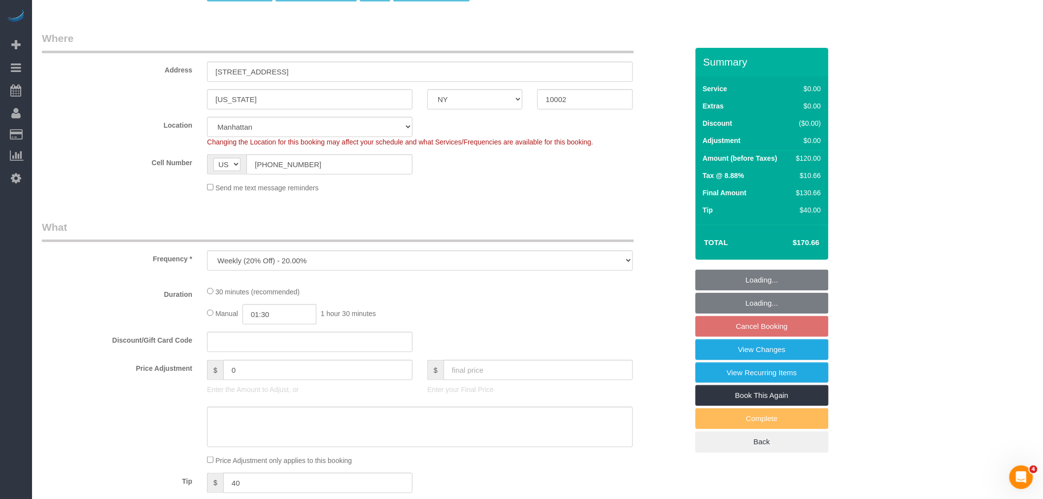
select select "object:1405"
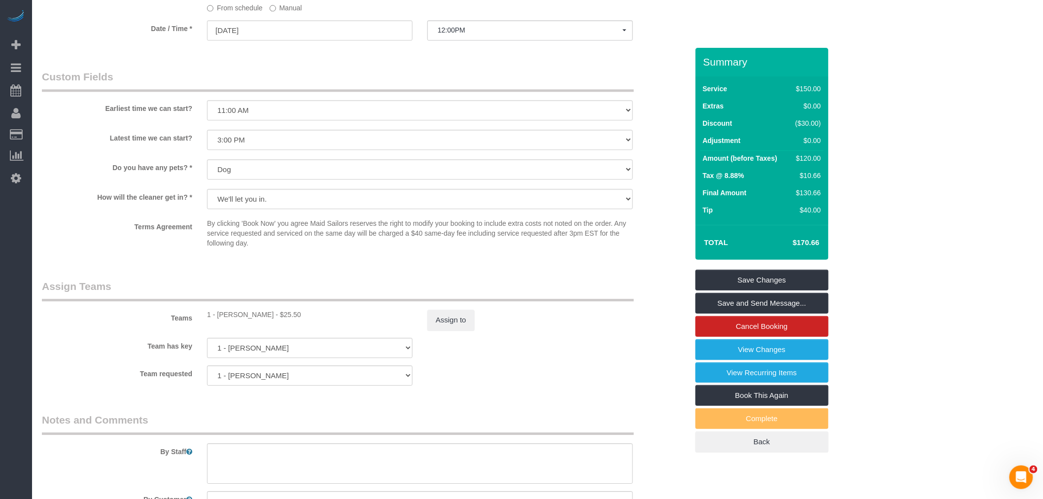
scroll to position [1040, 0]
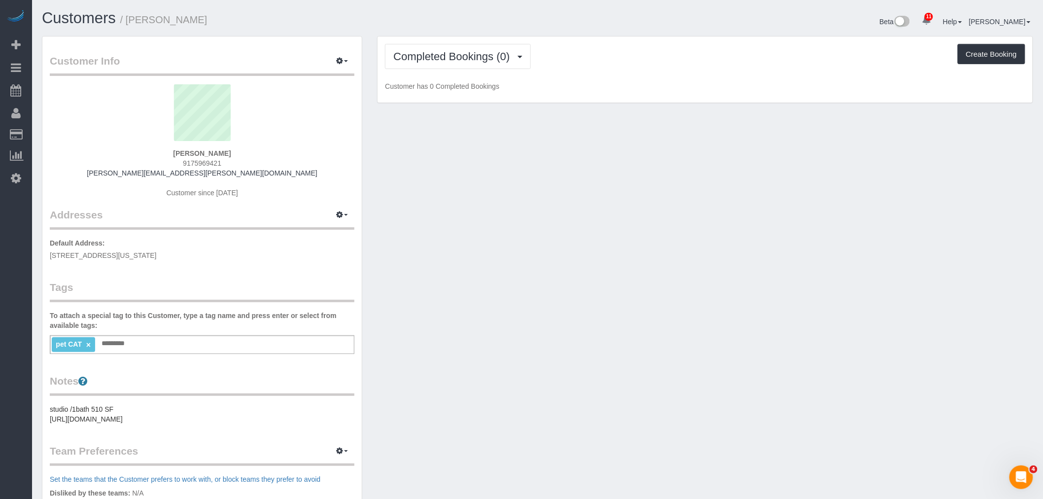
click at [613, 66] on div "Completed Bookings (0) Completed Bookings (0) Upcoming Bookings (7) Cancelled B…" at bounding box center [705, 56] width 640 height 25
click at [494, 58] on span "Completed Bookings (0)" at bounding box center [453, 56] width 121 height 12
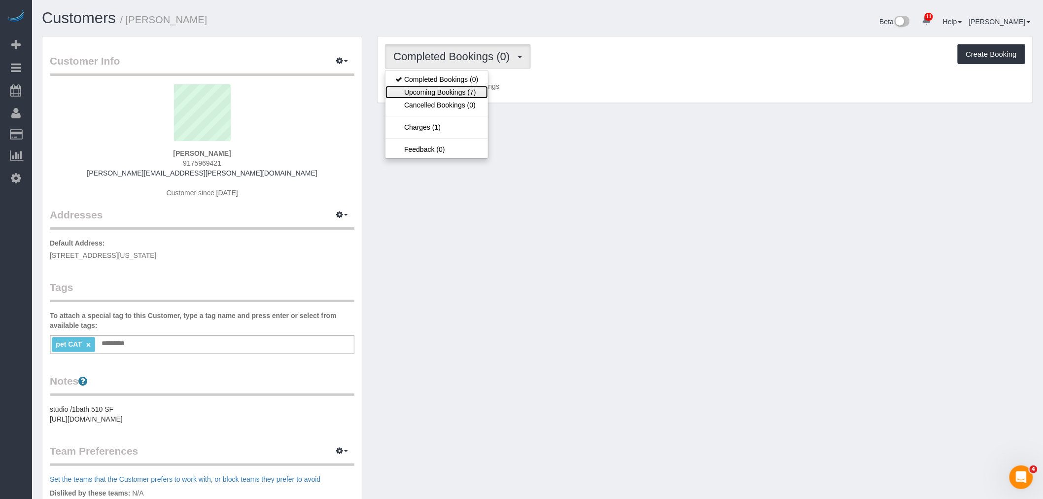
click at [468, 95] on link "Upcoming Bookings (7)" at bounding box center [436, 92] width 103 height 13
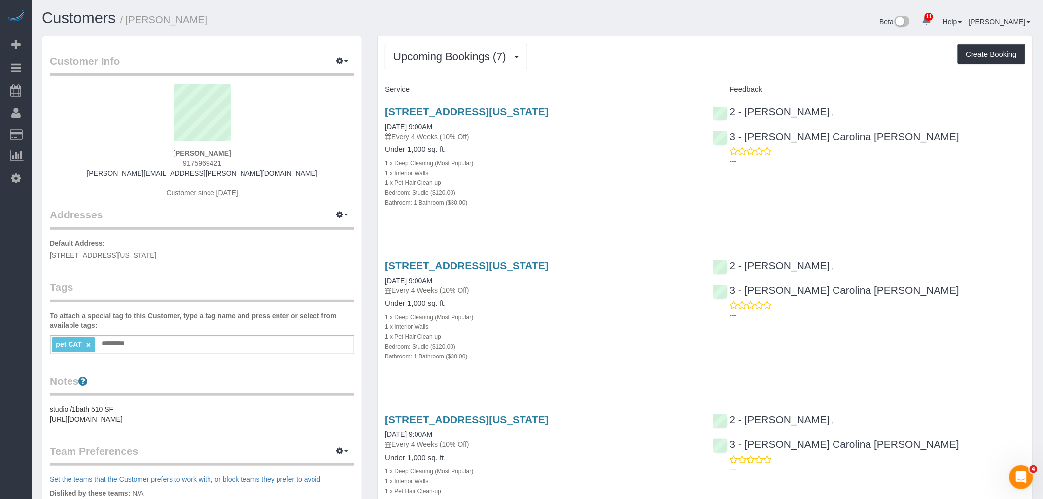
click at [548, 112] on link "[STREET_ADDRESS][US_STATE]" at bounding box center [467, 111] width 164 height 11
click at [252, 151] on div "[PERSON_NAME] 9175969421 [PERSON_NAME][EMAIL_ADDRESS][PERSON_NAME][DOMAIN_NAME]…" at bounding box center [202, 145] width 305 height 123
copy strong "[PERSON_NAME]"
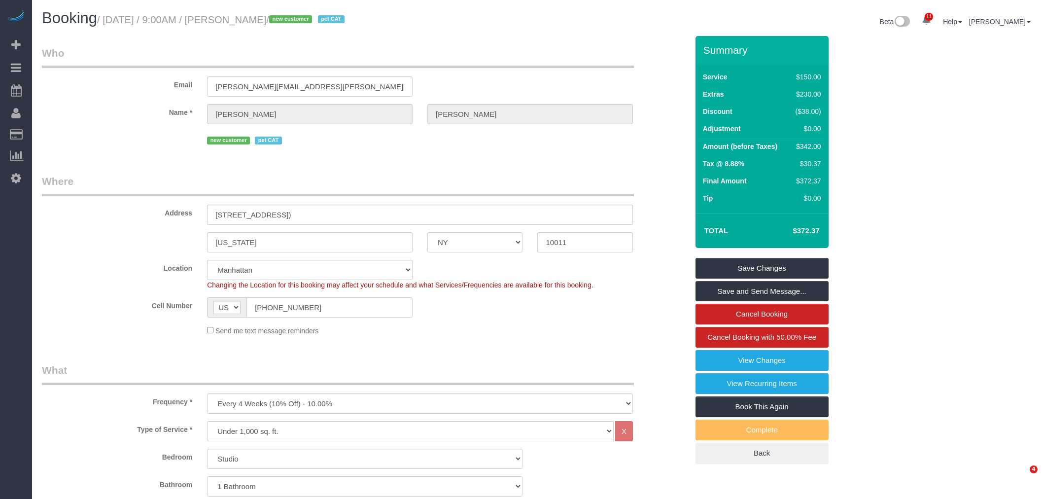
select select "NY"
select select "spot1"
select select "number:89"
select select "number:70"
select select "number:14"
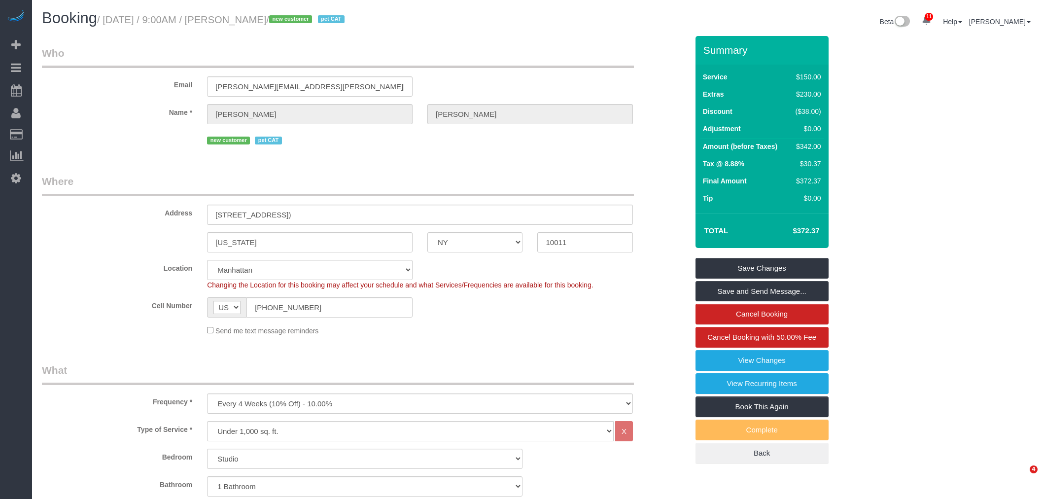
select select "number:6"
click at [120, 20] on small "/ August 19, 2025 / 9:00AM / Jennifer Lazo / new customer pet CAT" at bounding box center [222, 19] width 250 height 11
click at [280, 18] on small "/ August 19, 2025 / 9:00AM / Jennifer Lazo / new customer pet CAT" at bounding box center [222, 19] width 250 height 11
copy small "August 19, 2025 / 9:00AM / Jennifer Lazo"
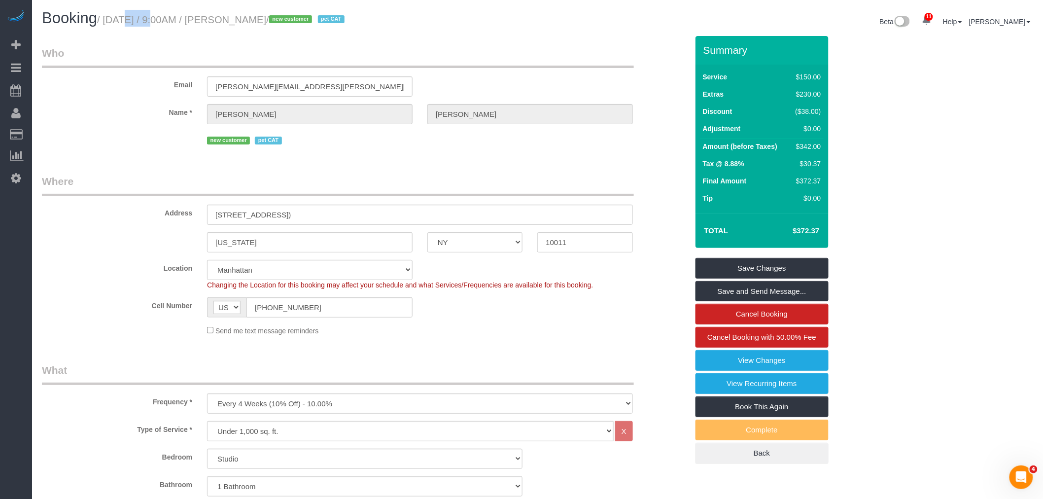
click at [127, 21] on small "/ August 19, 2025 / 9:00AM / Jennifer Lazo / new customer pet CAT" at bounding box center [222, 19] width 250 height 11
click at [119, 20] on small "/ August 19, 2025 / 9:00AM / Jennifer Lazo / new customer pet CAT" at bounding box center [222, 19] width 250 height 11
click at [294, 20] on span "/ new customer pet CAT" at bounding box center [306, 19] width 81 height 11
click at [284, 21] on small "/ August 19, 2025 / 9:00AM / Jennifer Lazo / new customer pet CAT" at bounding box center [222, 19] width 250 height 11
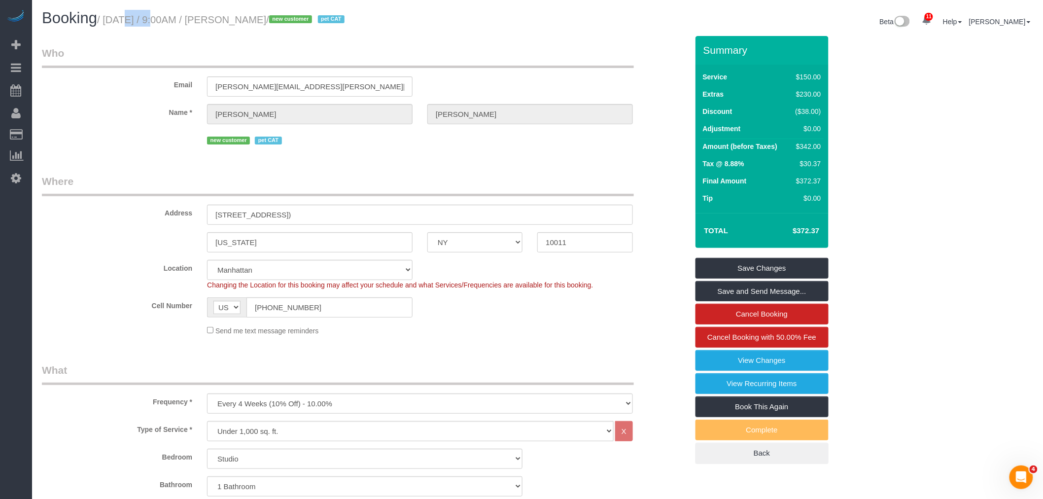
copy small "August 19, 2025 / 9:00AM / Jennifer Lazo"
drag, startPoint x: 213, startPoint y: 213, endPoint x: 314, endPoint y: 218, distance: 101.1
click at [314, 218] on input "25 West 13th Street, Apt 5EN (5E North)" at bounding box center [420, 215] width 426 height 20
click at [382, 204] on div "Address 25 West 13th Street, Apt 5EN (5E North)" at bounding box center [364, 199] width 661 height 51
click at [366, 218] on input "25 West 13th Street, Apt 5EN (5E North)" at bounding box center [420, 215] width 426 height 20
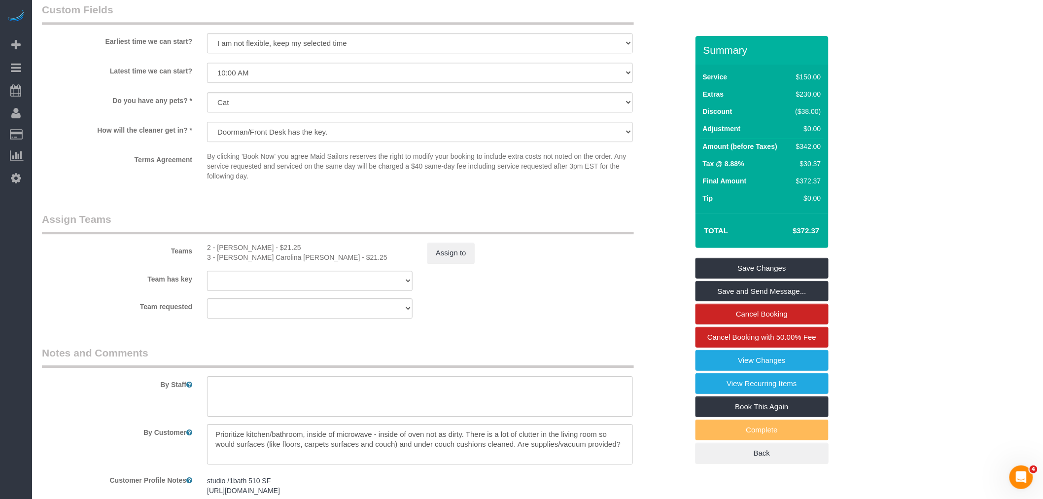
scroll to position [1204, 0]
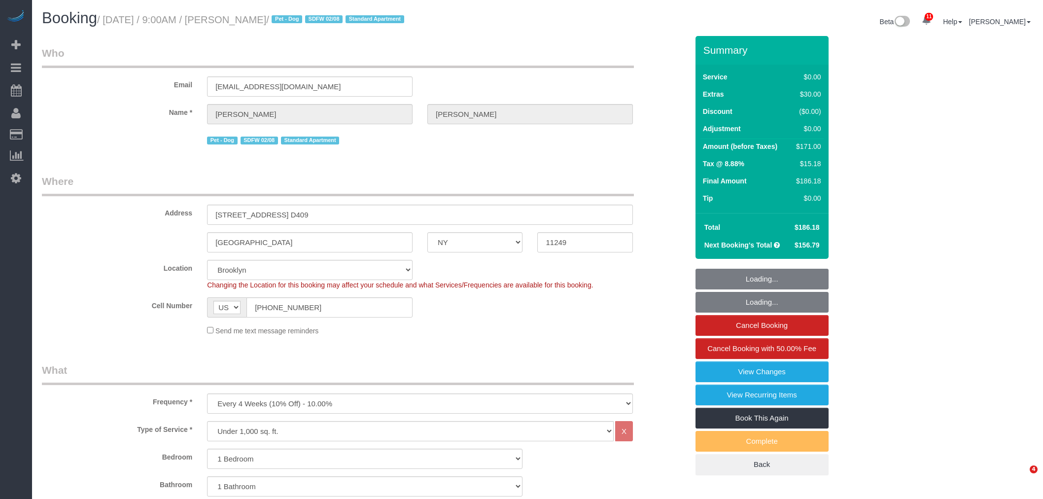
select select "NY"
select select "spot1"
select select "number:56"
select select "number:70"
select select "number:13"
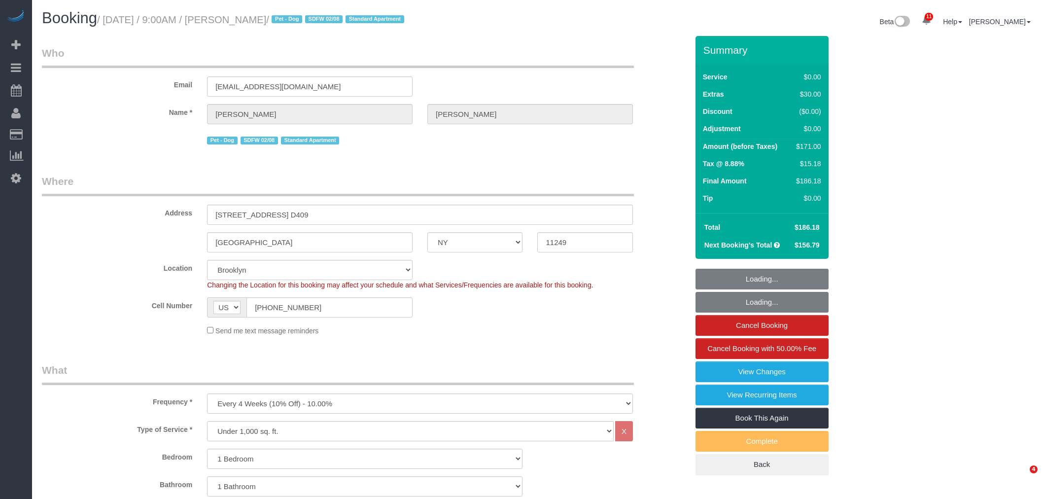
select select "number:5"
select select "object:1391"
select select "1"
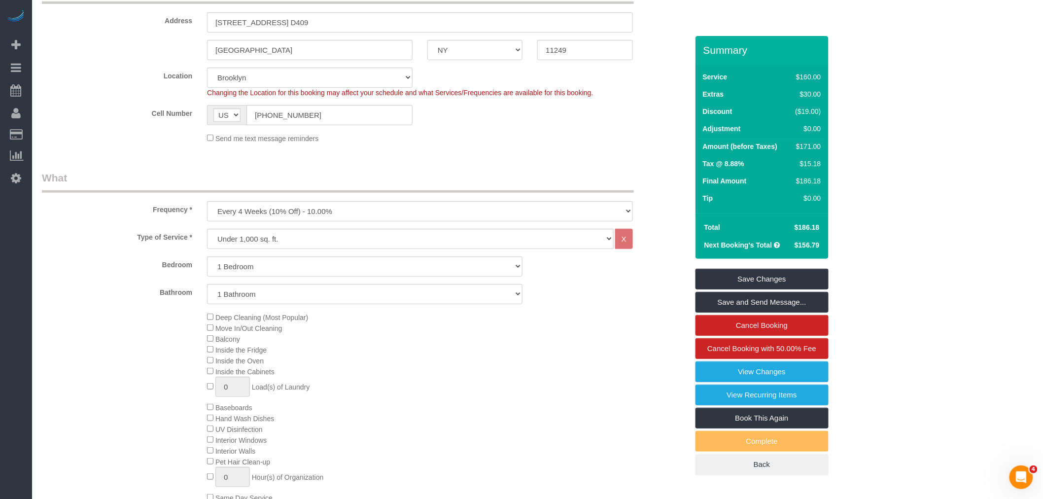
scroll to position [109, 0]
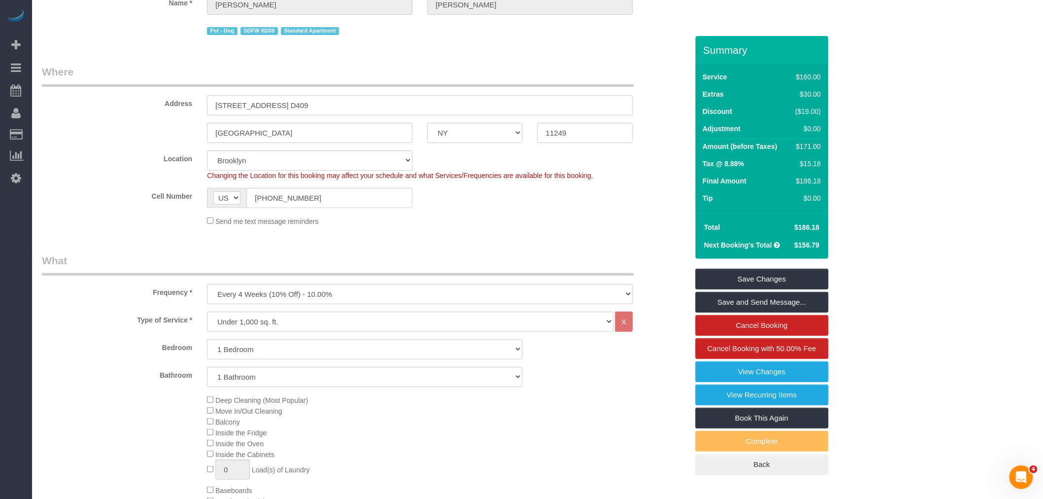
drag, startPoint x: 302, startPoint y: 105, endPoint x: 38, endPoint y: 118, distance: 264.5
drag, startPoint x: 609, startPoint y: 130, endPoint x: 455, endPoint y: 137, distance: 153.9
click at [437, 136] on div "Brooklyn AK AL AR AZ CA CO CT DC DE FL GA HI IA ID IL IN KS KY LA MA MD ME MI M…" at bounding box center [364, 133] width 661 height 20
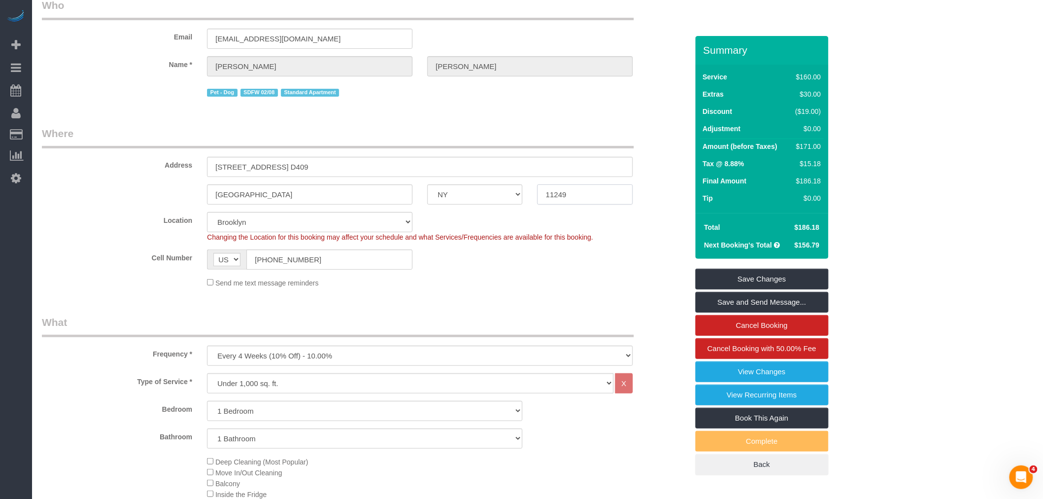
scroll to position [0, 0]
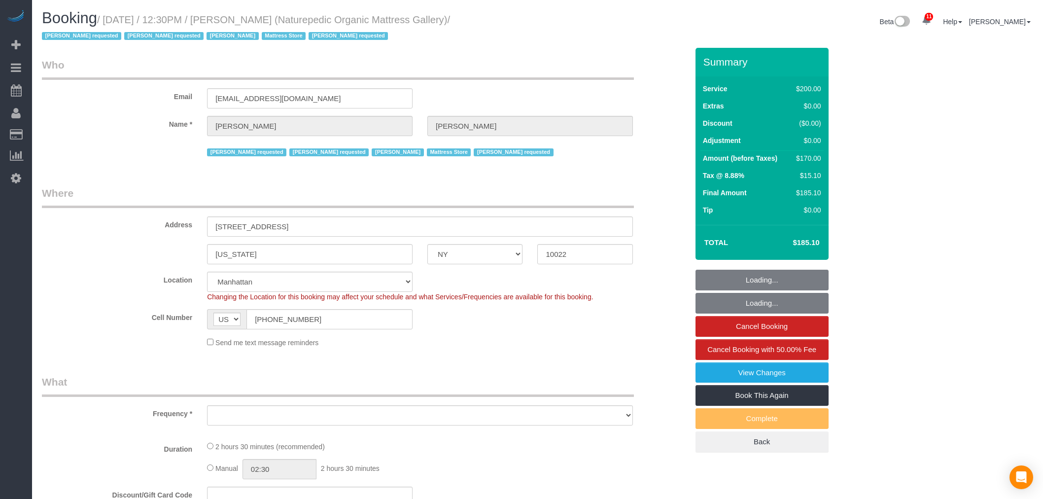
select select "NY"
select select "number:89"
select select "number:90"
select select "number:15"
select select "number:5"
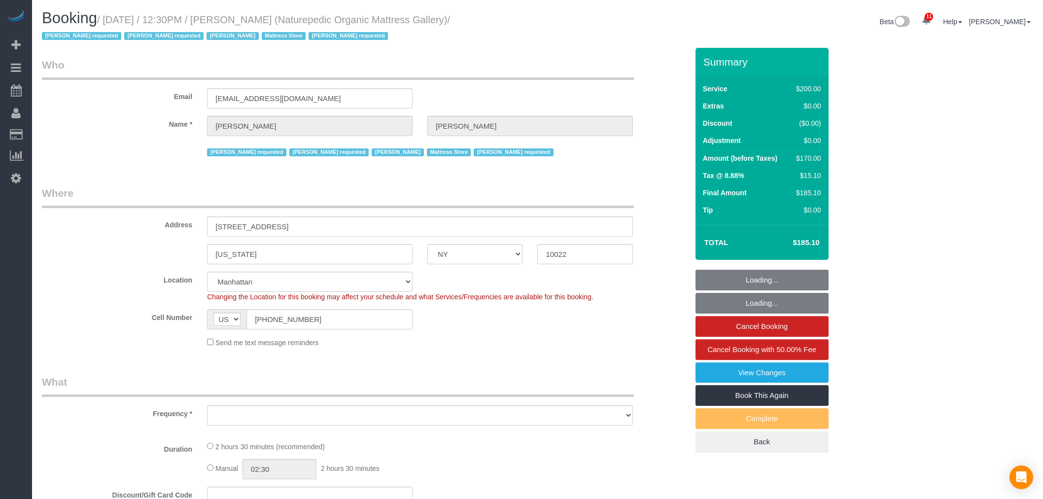
select select "number:21"
select select "object:1422"
select select "150"
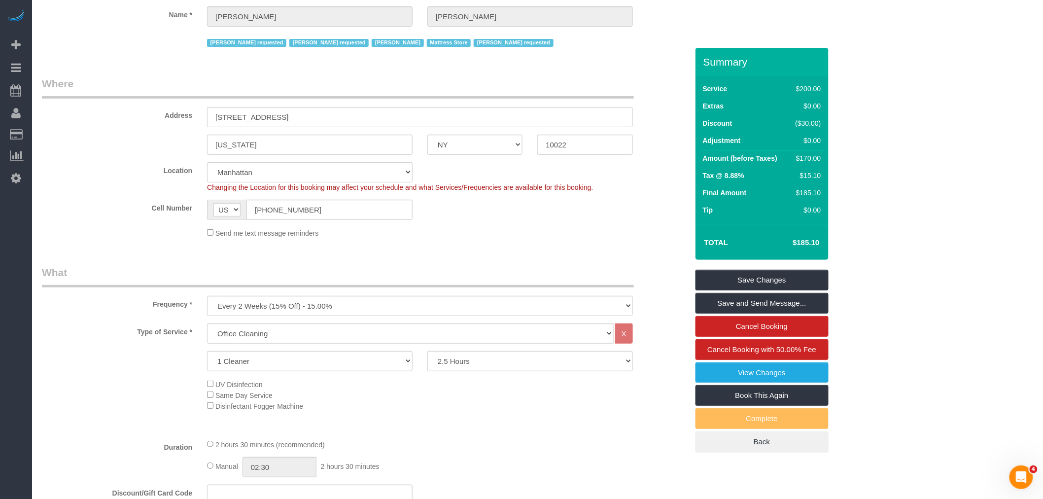
scroll to position [55, 0]
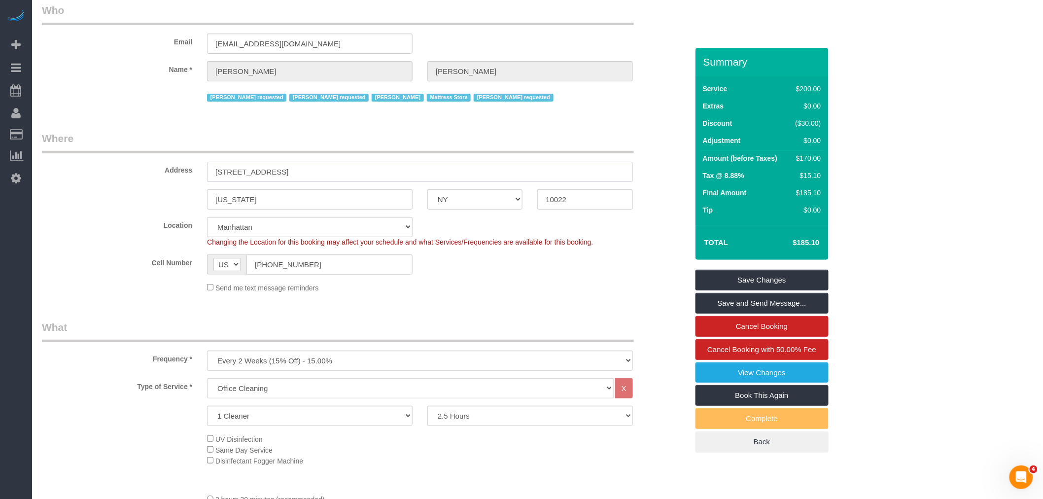
drag, startPoint x: 162, startPoint y: 170, endPoint x: 48, endPoint y: 174, distance: 113.4
click at [56, 174] on div "Address [STREET_ADDRESS]" at bounding box center [364, 156] width 661 height 51
drag, startPoint x: 574, startPoint y: 201, endPoint x: 580, endPoint y: 207, distance: 8.7
click at [495, 201] on div "New York AK AL AR AZ CA CO CT DC DE FL GA HI IA ID IL IN KS KY LA MA MD ME MI M…" at bounding box center [364, 199] width 661 height 20
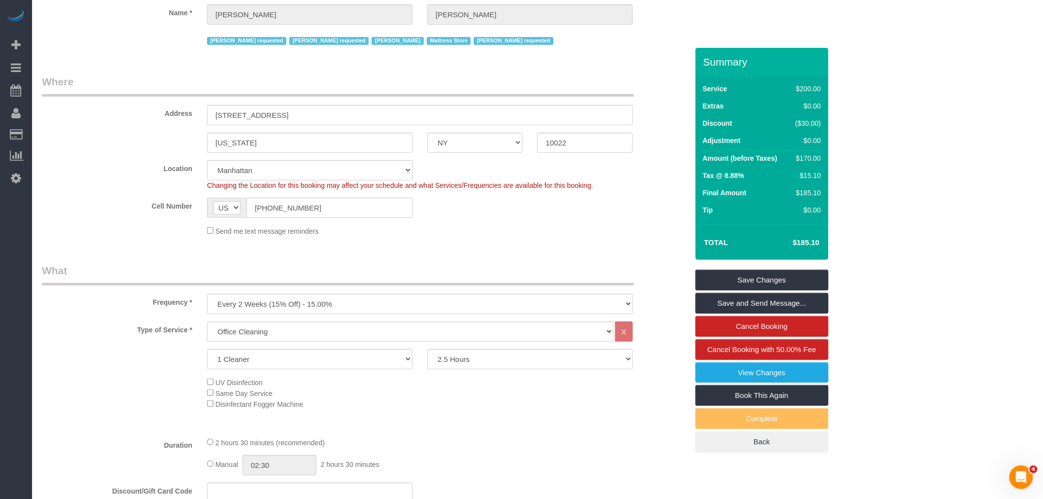
scroll to position [164, 0]
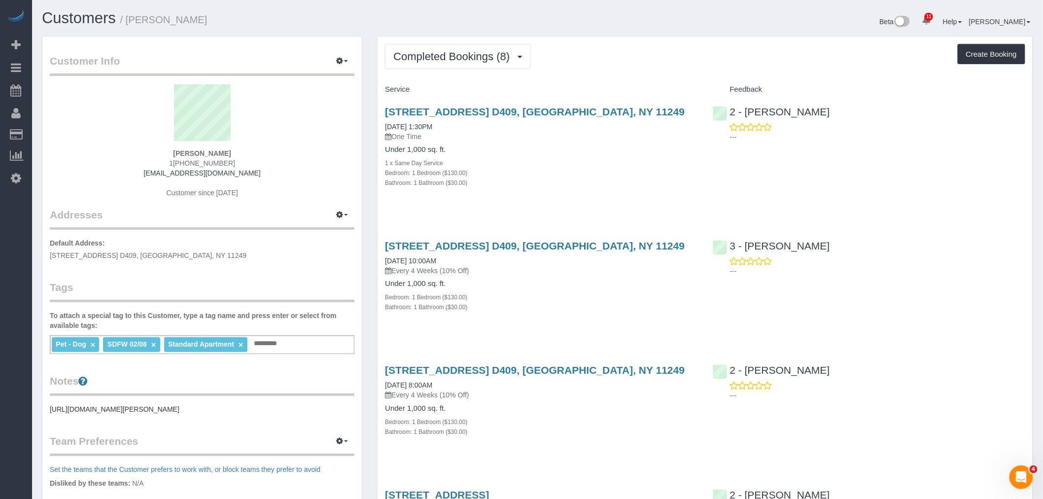
drag, startPoint x: 633, startPoint y: 107, endPoint x: 378, endPoint y: 109, distance: 254.8
click at [378, 109] on div "[STREET_ADDRESS] D409, [GEOGRAPHIC_DATA], NY 11249 [DATE] 1:30PM One Time Under…" at bounding box center [540, 152] width 327 height 109
copy link "[STREET_ADDRESS] D409, [GEOGRAPHIC_DATA], NY 11249"
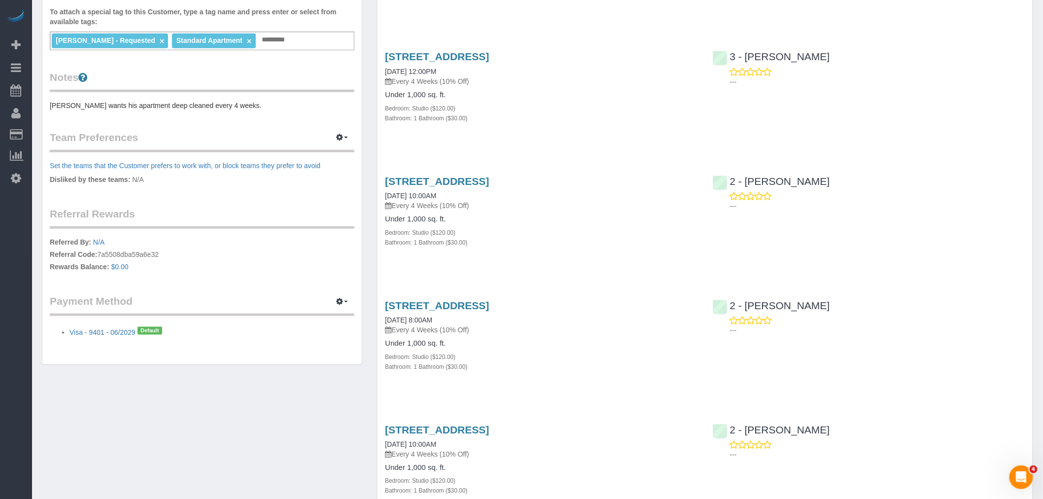
scroll to position [383, 0]
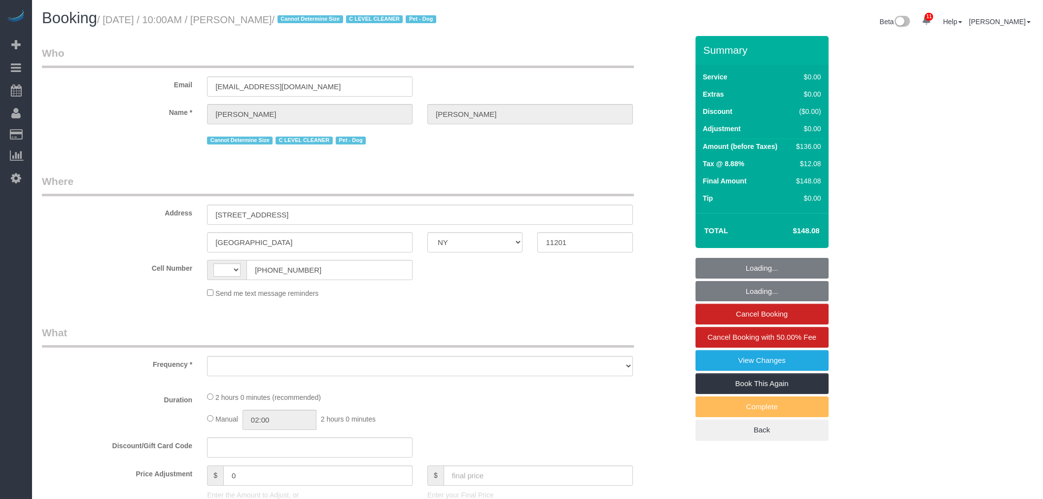
select select "NY"
select select "string:stripe-pm_1Nj3TP4VGloSiKo7GSDuJG2L"
select select "number:89"
select select "number:90"
select select "number:13"
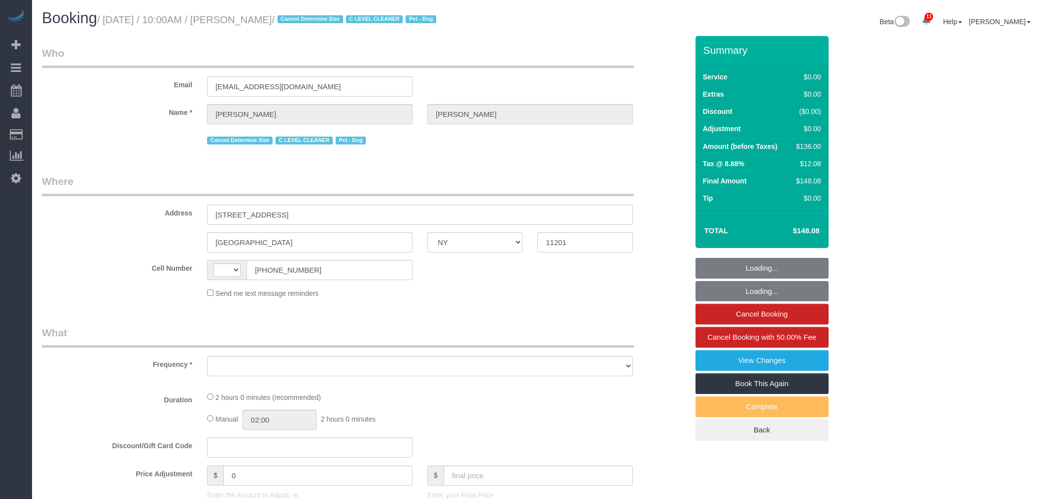
select select "number:6"
select select "string:[GEOGRAPHIC_DATA]"
select select "object:883"
select select "spot1"
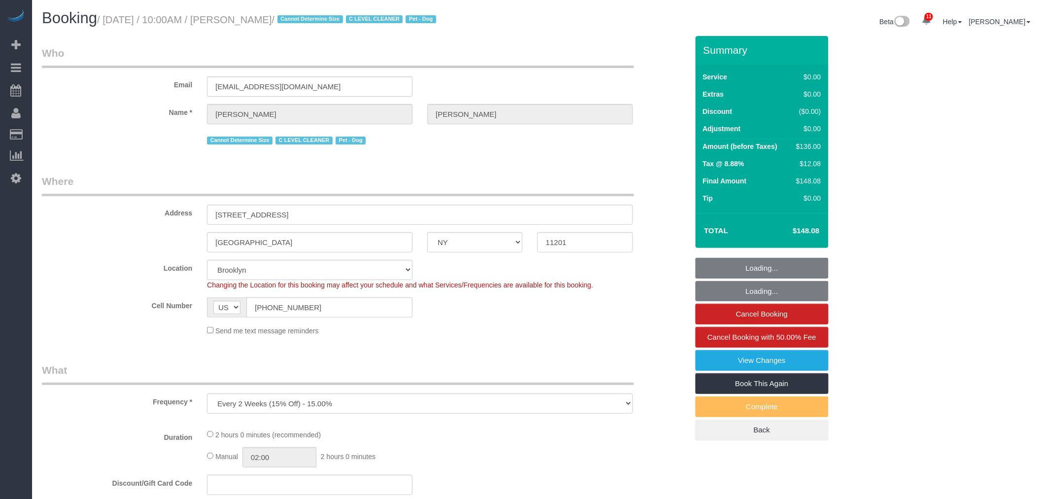
select select "1"
select select "object:1383"
click at [499, 64] on legend "Who" at bounding box center [338, 57] width 592 height 22
select select "spot47"
select select "1"
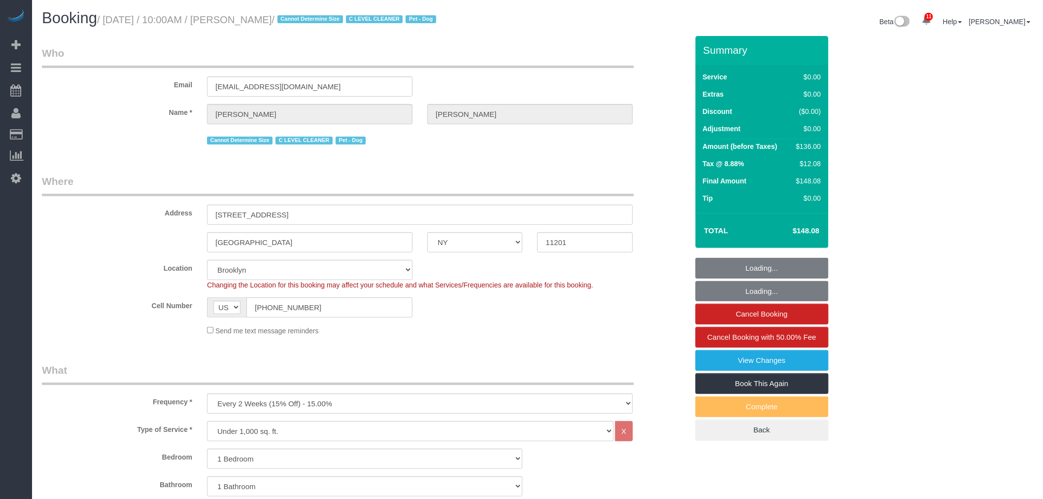
click at [111, 17] on small "/ [DATE] / 10:00AM / [PERSON_NAME] / Cannot Determine Size C LEVEL CLEANER Pet …" at bounding box center [268, 19] width 342 height 11
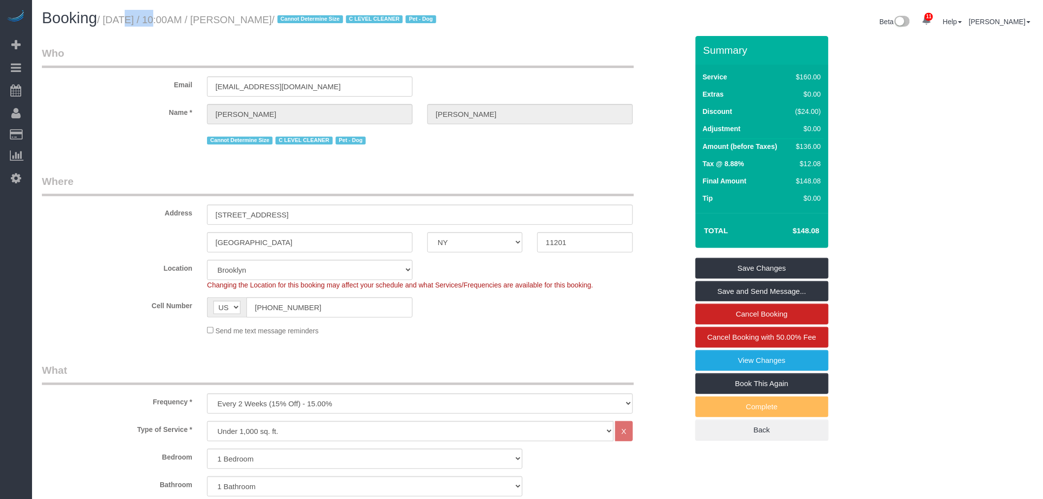
click at [287, 20] on small "/ August 19, 2025 / 10:00AM / Roberta Taggart / Cannot Determine Size C LEVEL C…" at bounding box center [268, 19] width 342 height 11
copy small "August 19, 2025 / 10:00AM / Roberta Taggart"
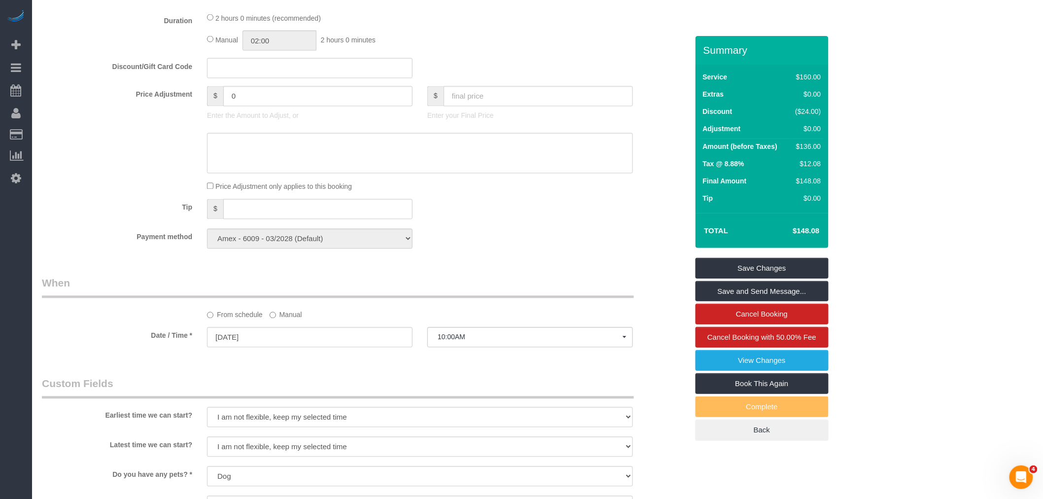
scroll to position [821, 0]
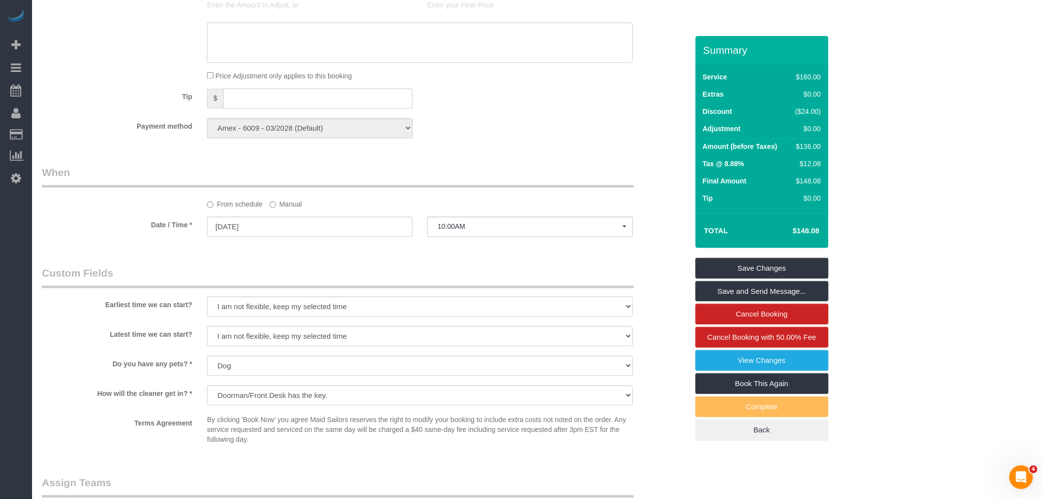
drag, startPoint x: 277, startPoint y: 216, endPoint x: 299, endPoint y: 242, distance: 34.3
click at [277, 209] on label "Manual" at bounding box center [286, 202] width 33 height 13
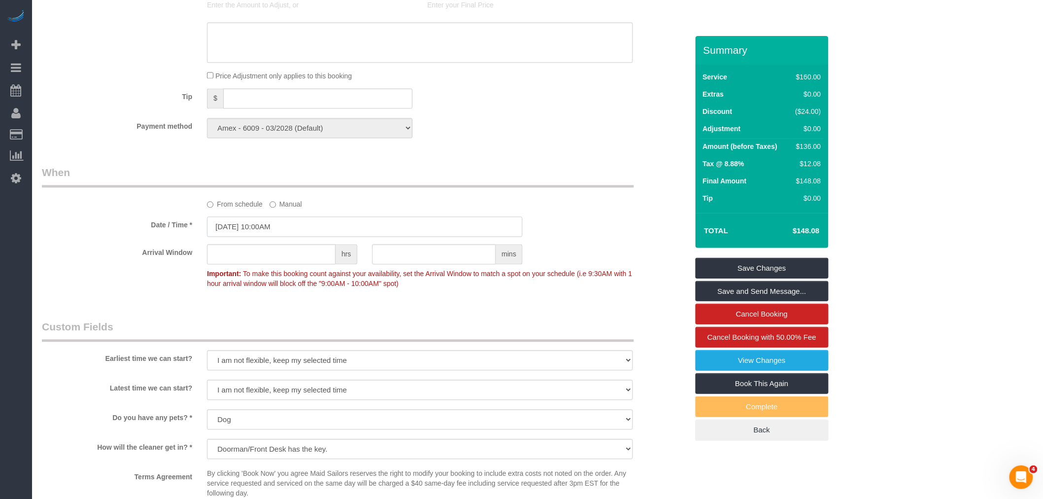
click at [299, 237] on input "[DATE] 10:00AM" at bounding box center [364, 226] width 315 height 20
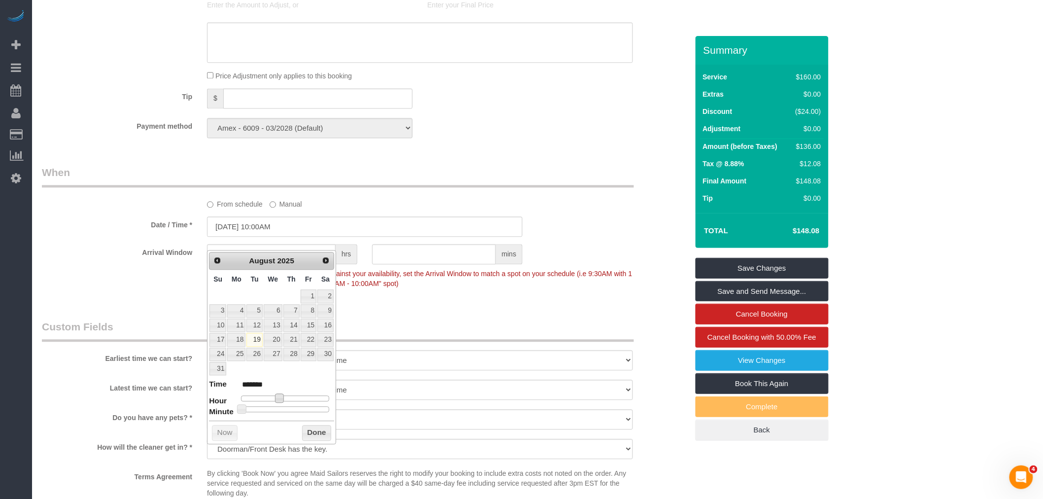
click at [281, 396] on span at bounding box center [279, 397] width 9 height 9
type input "08/19/2025 11:00AM"
type input "*******"
type input "08/19/2025 12:00PM"
type input "*******"
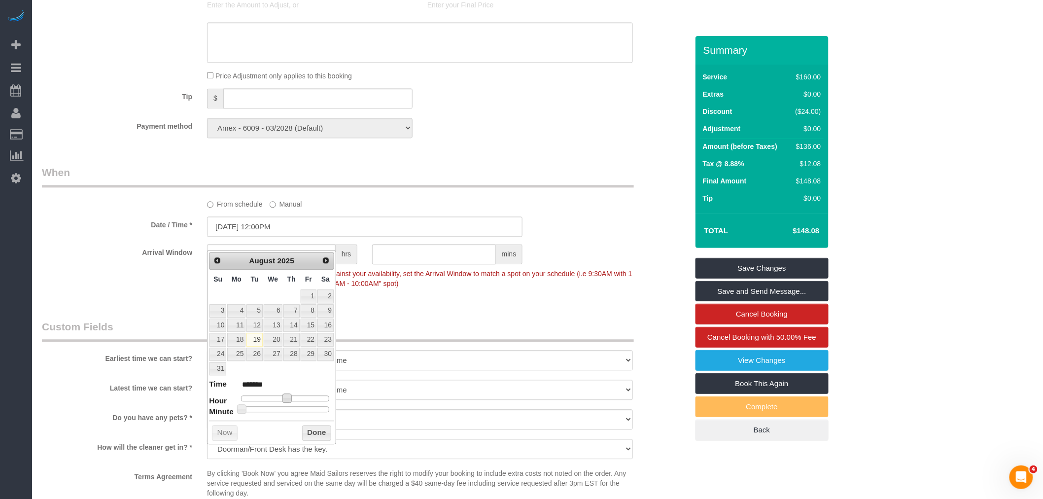
type input "08/19/2025 12:30PM"
type input "*******"
click at [286, 408] on div at bounding box center [285, 409] width 88 height 6
click at [324, 433] on button "Done" at bounding box center [316, 433] width 29 height 16
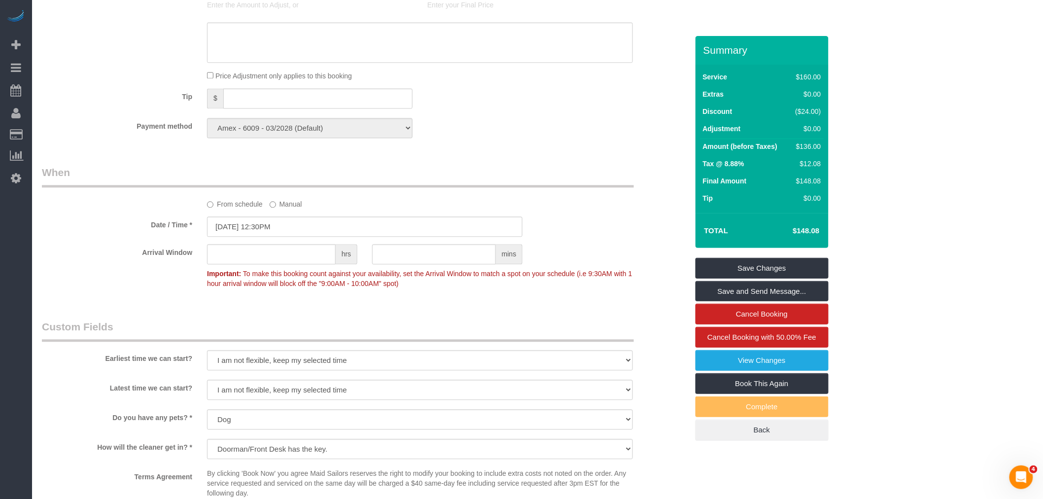
drag, startPoint x: 550, startPoint y: 208, endPoint x: 614, endPoint y: 222, distance: 65.6
click at [554, 208] on div "From schedule Manual" at bounding box center [364, 187] width 661 height 44
click at [758, 270] on link "Save Changes" at bounding box center [761, 268] width 133 height 21
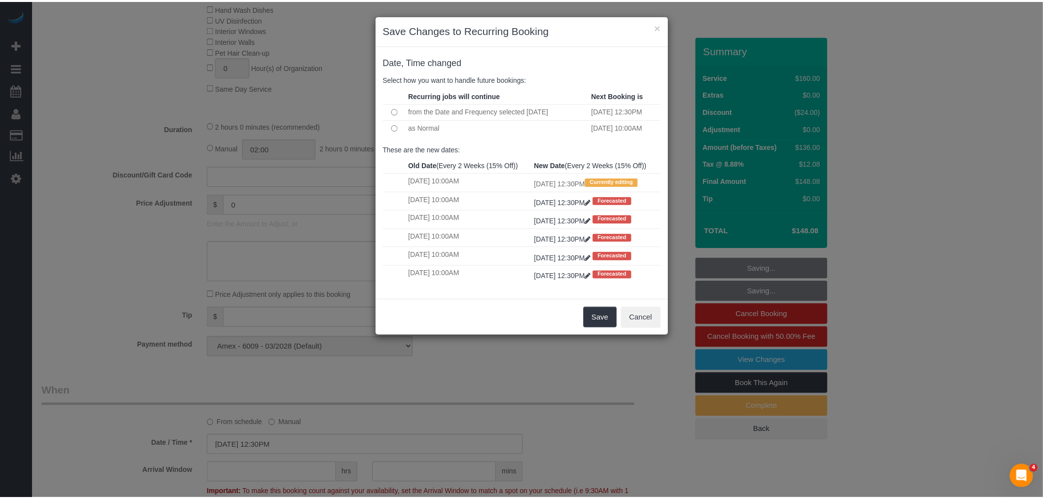
scroll to position [383, 0]
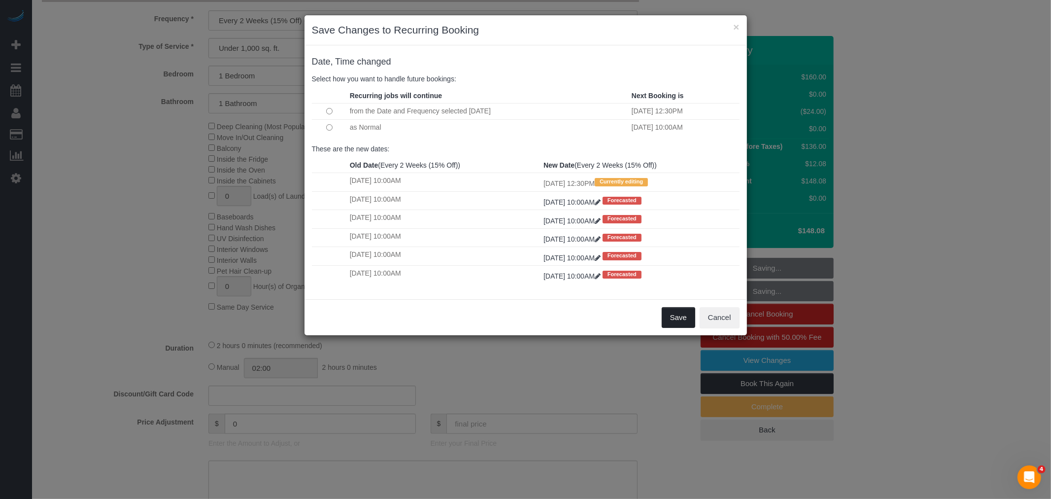
click at [680, 326] on button "Save" at bounding box center [679, 317] width 34 height 21
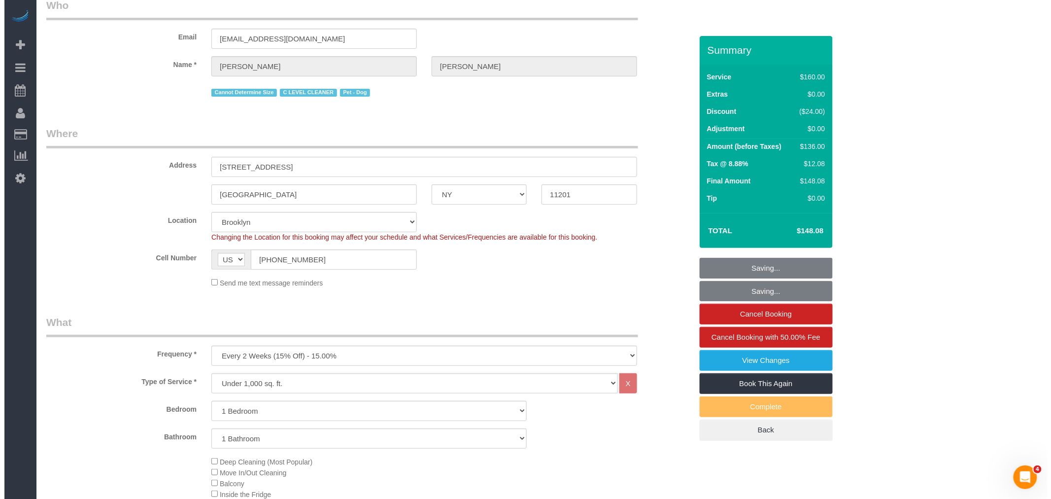
scroll to position [0, 0]
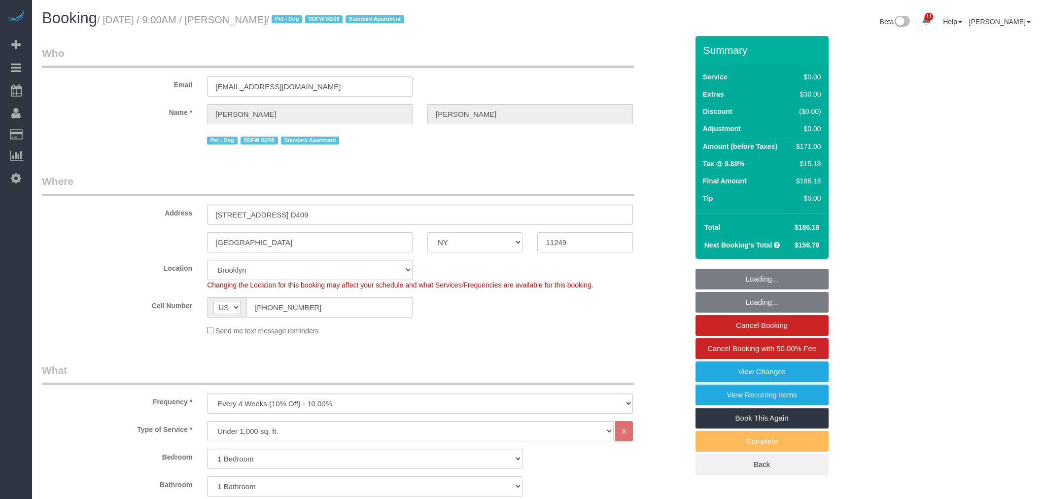
select select "NY"
select select "1"
select select "spot1"
select select "number:56"
select select "number:70"
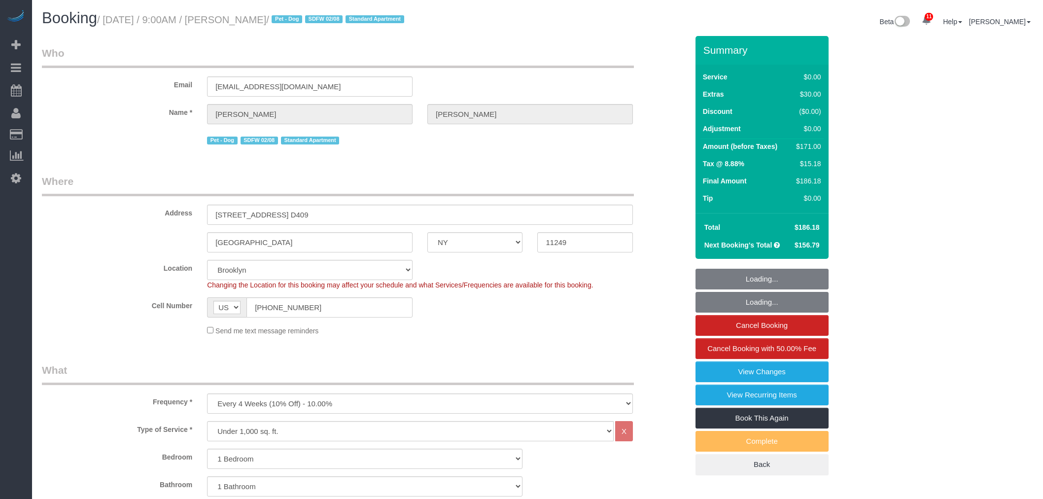
select select "number:13"
select select "number:5"
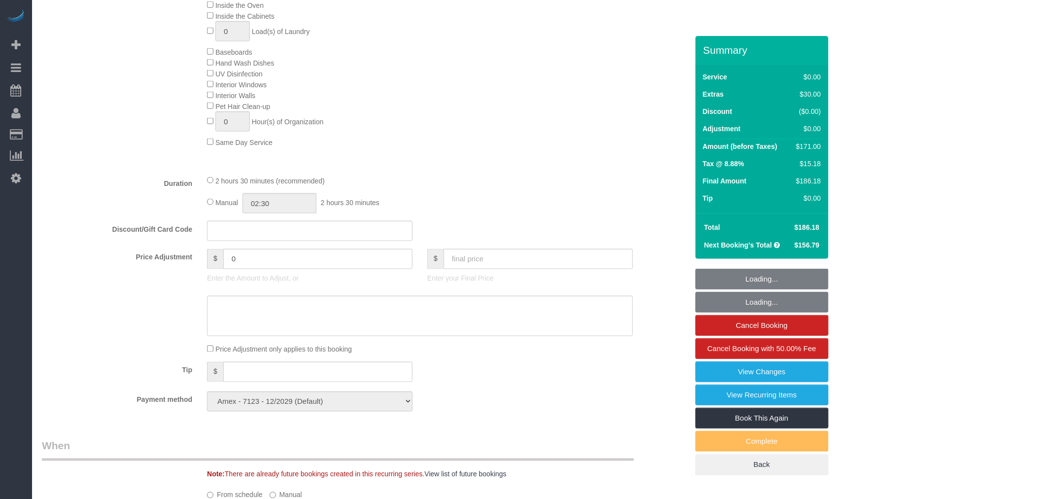
select select "1"
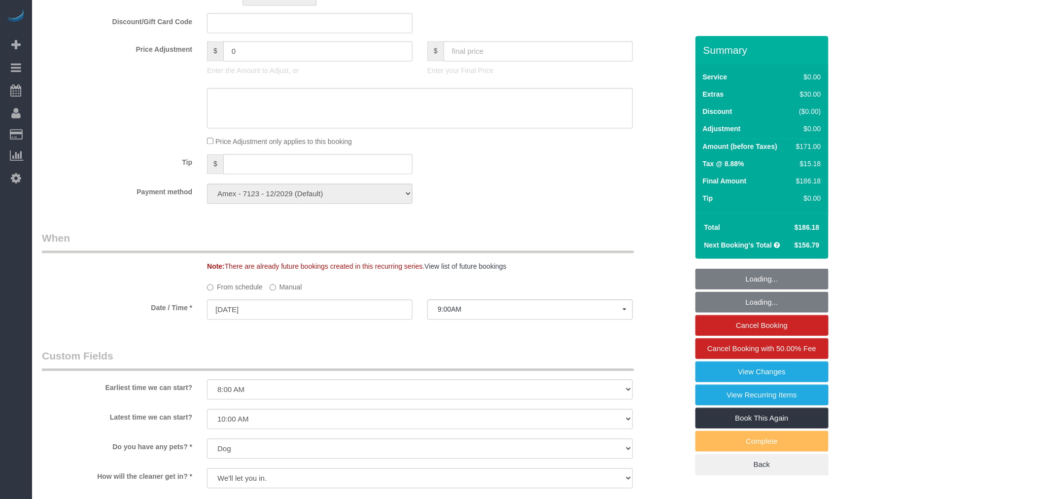
scroll to position [768, 0]
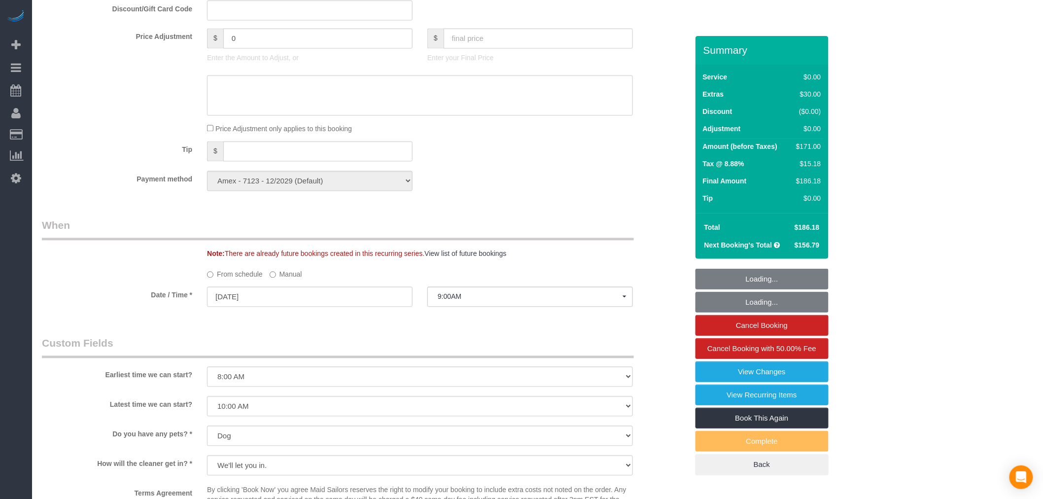
click at [284, 279] on label "Manual" at bounding box center [286, 272] width 33 height 13
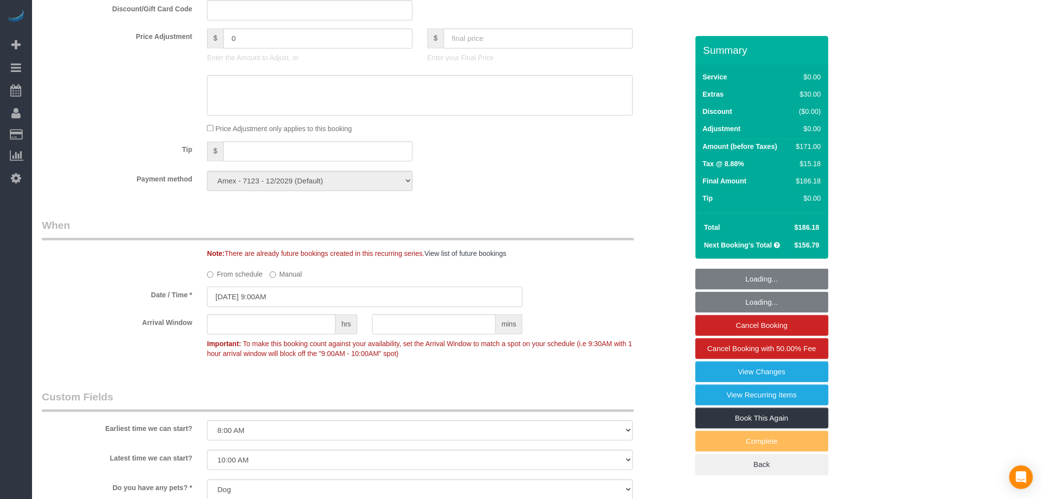
click at [279, 307] on input "[DATE] 9:00AM" at bounding box center [364, 297] width 315 height 20
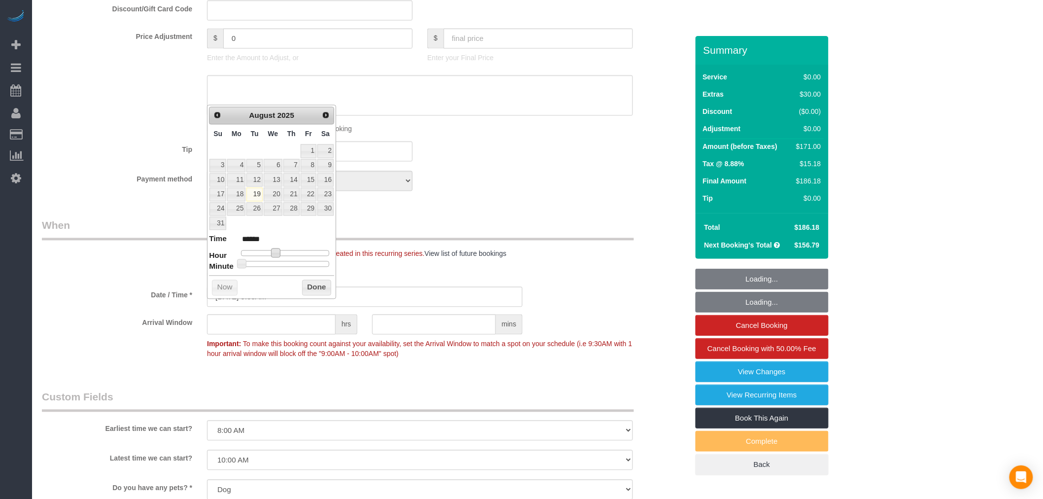
click at [277, 252] on span at bounding box center [275, 252] width 9 height 9
type input "[DATE] 10:00AM"
type input "*******"
click at [315, 289] on button "Done" at bounding box center [316, 288] width 29 height 16
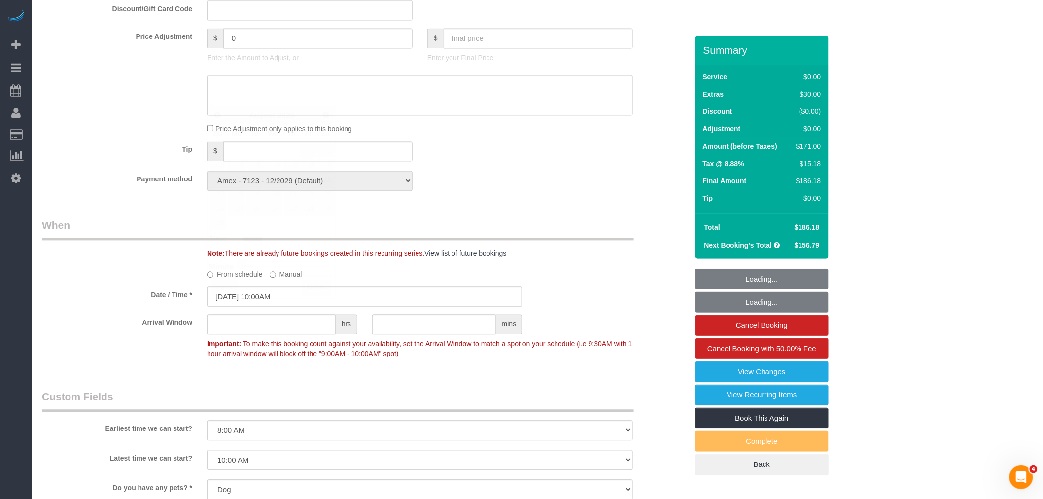
drag, startPoint x: 523, startPoint y: 220, endPoint x: 515, endPoint y: 298, distance: 78.3
click at [524, 220] on div "Who Email [EMAIL_ADDRESS][DOMAIN_NAME] Name * [PERSON_NAME] Pet - Dog SDFW 02/0…" at bounding box center [364, 118] width 661 height 1700
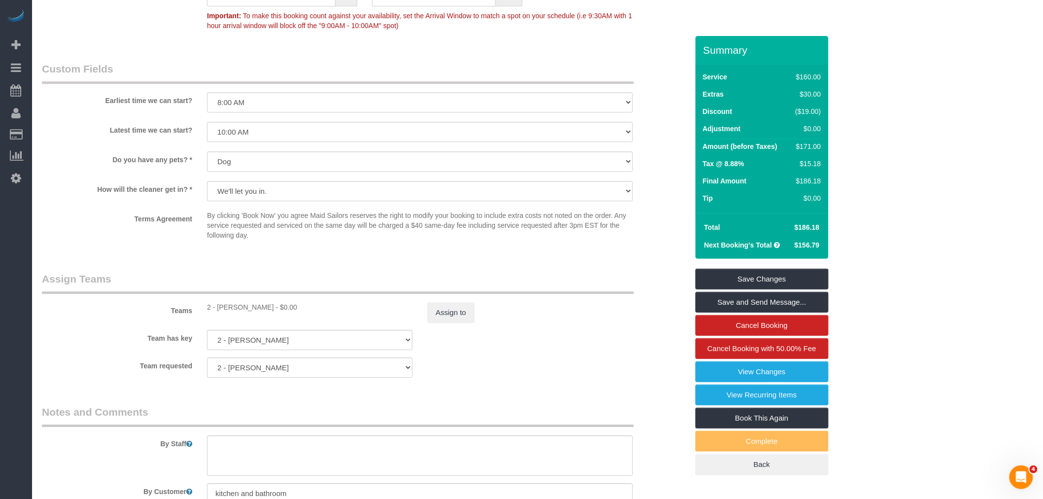
scroll to position [1096, 0]
click at [782, 301] on link "Save and Send Message..." at bounding box center [761, 302] width 133 height 21
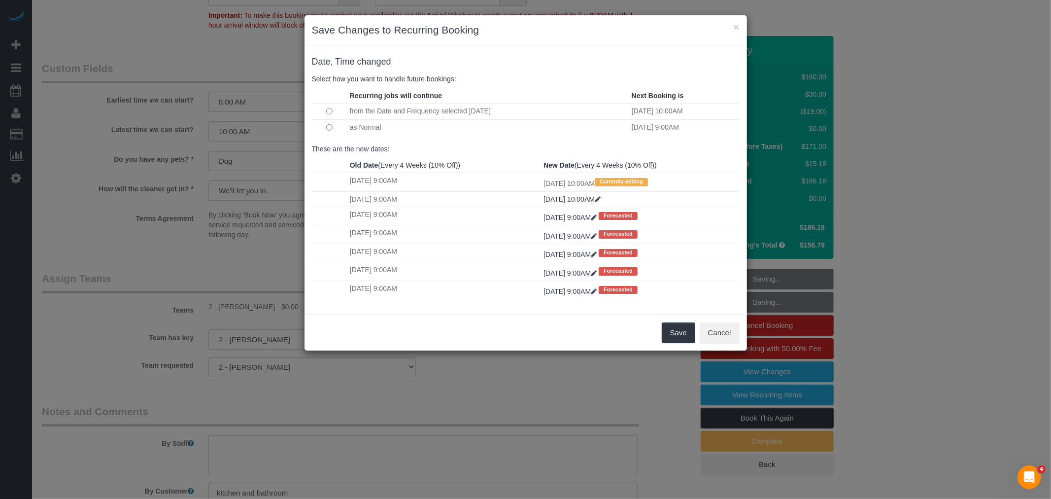
click at [326, 129] on td at bounding box center [329, 127] width 35 height 16
click at [687, 336] on button "Save" at bounding box center [679, 332] width 34 height 21
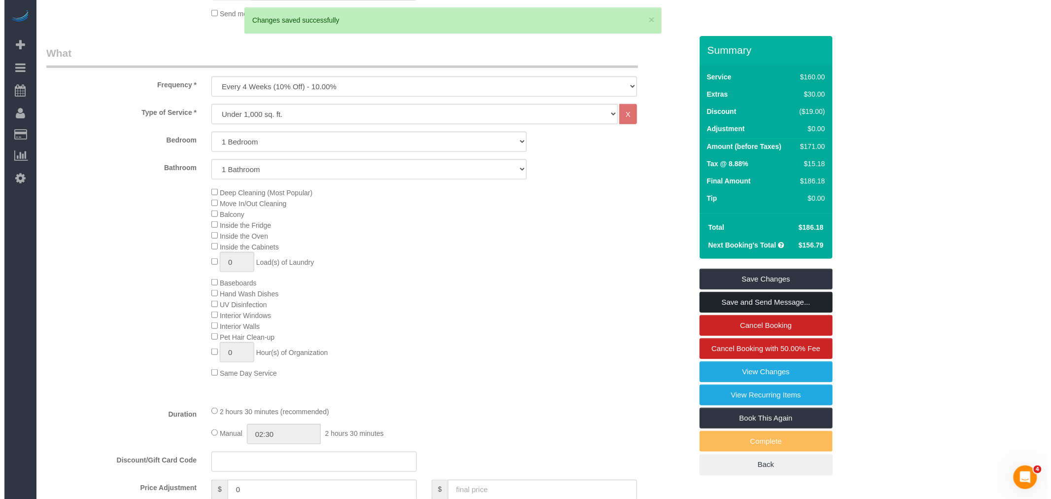
scroll to position [166, 0]
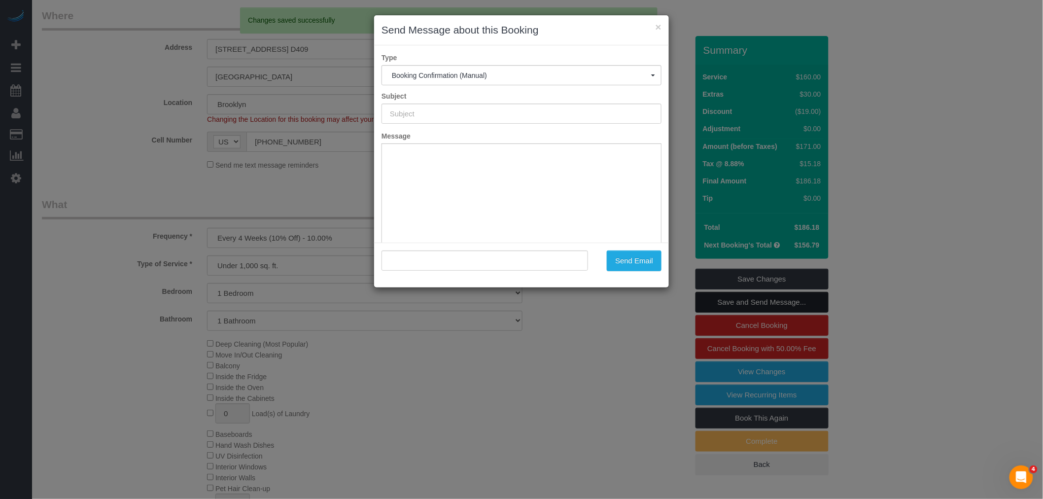
type input "Cleaning Confirmed for [DATE] 10:00am"
type input ""[PERSON_NAME]" <[EMAIL_ADDRESS][DOMAIN_NAME]>"
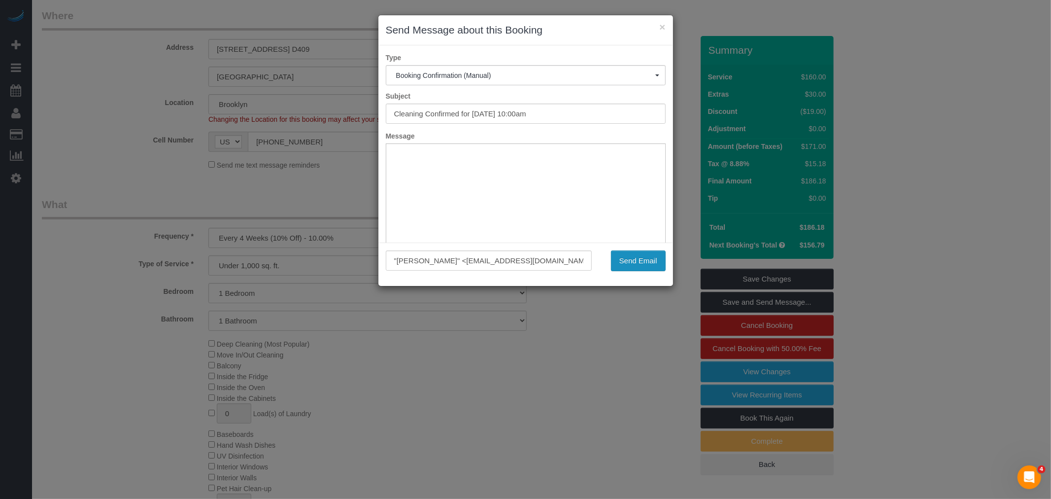
click at [626, 258] on button "Send Email" at bounding box center [638, 260] width 55 height 21
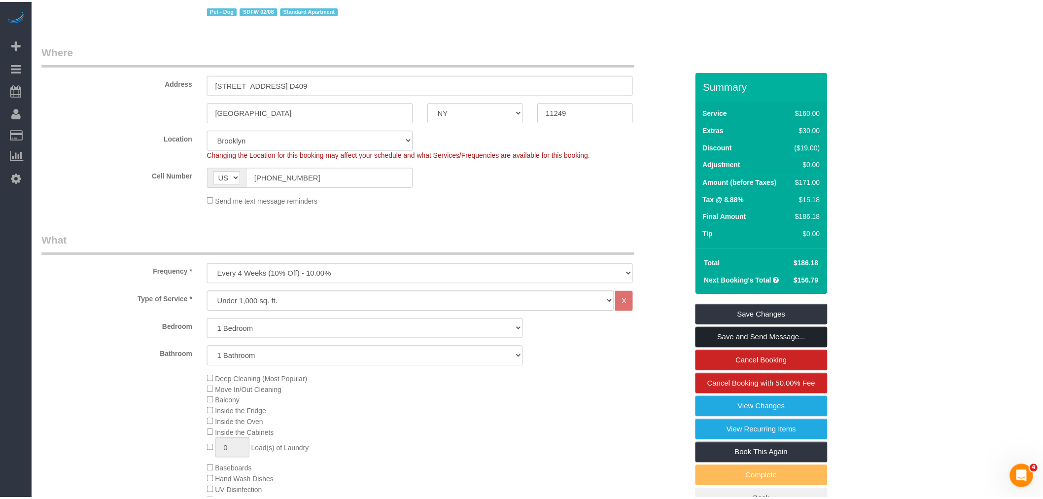
scroll to position [201, 0]
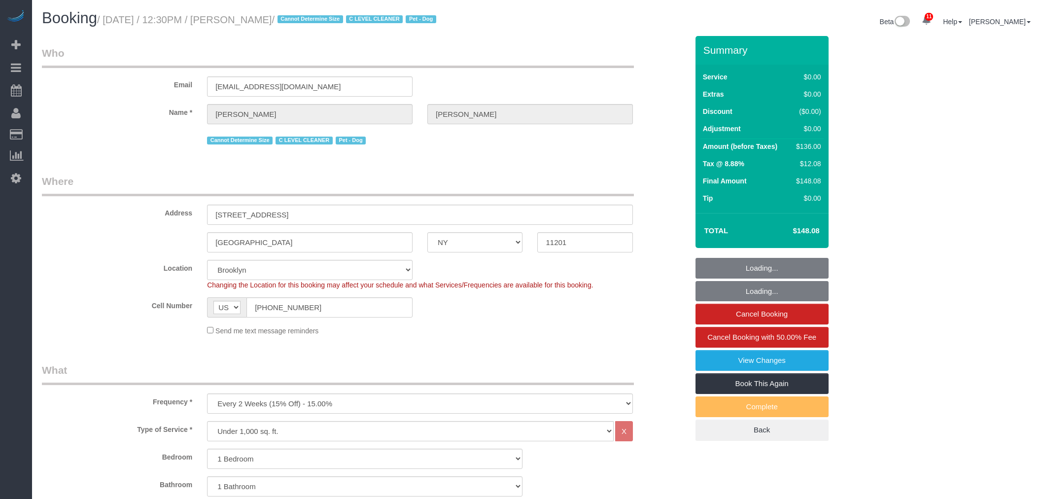
select select "NY"
select select "1"
select select "string:stripe-pm_1Nj3TP4VGloSiKo7GSDuJG2L"
select select "number:89"
select select "number:90"
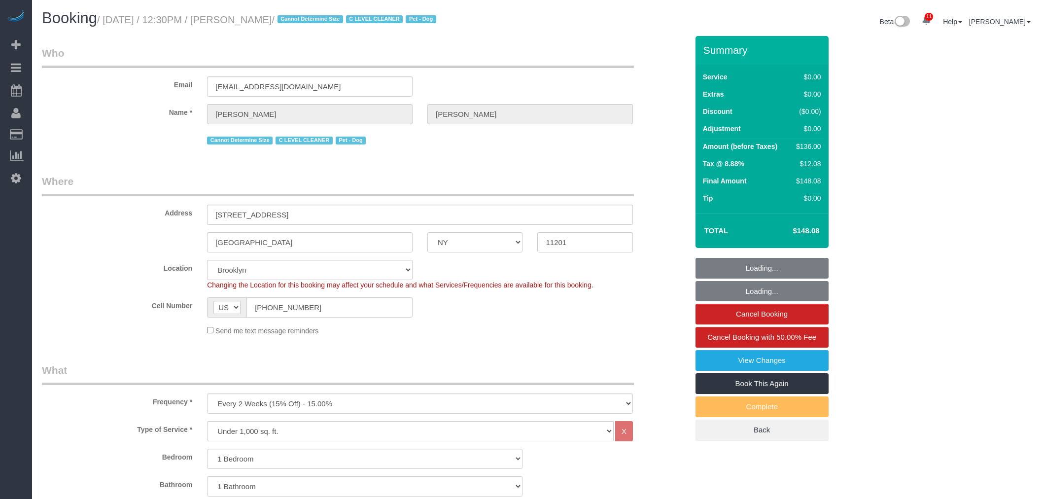
select select "number:13"
select select "number:6"
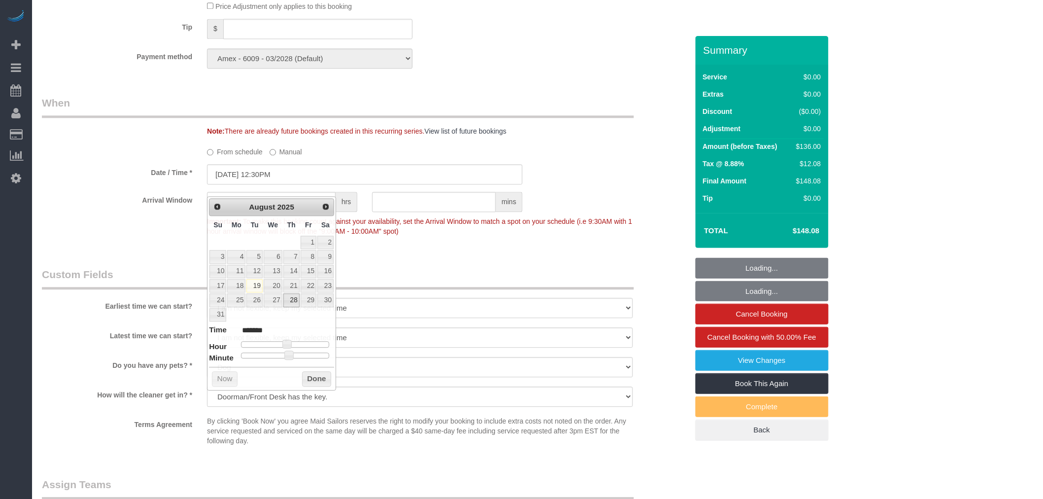
scroll to position [890, 0]
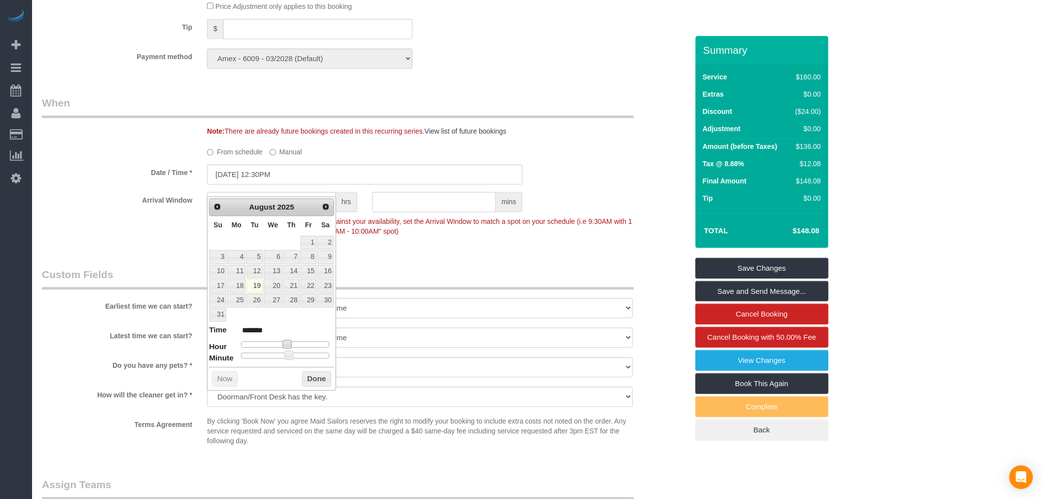
click at [286, 343] on span at bounding box center [286, 344] width 9 height 9
type input "08/19/2025 1:30PM"
type input "******"
click at [312, 381] on button "Done" at bounding box center [316, 379] width 29 height 16
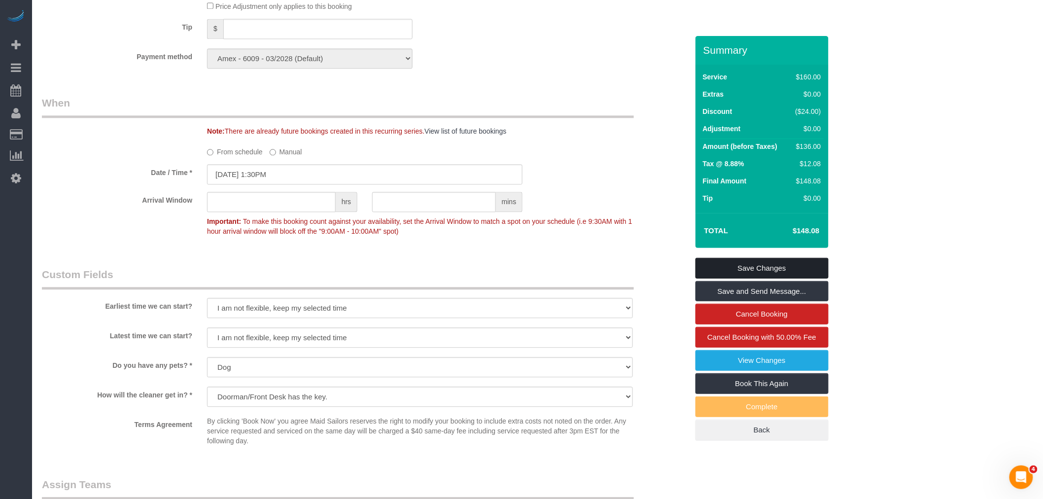
click at [775, 270] on link "Save Changes" at bounding box center [761, 268] width 133 height 21
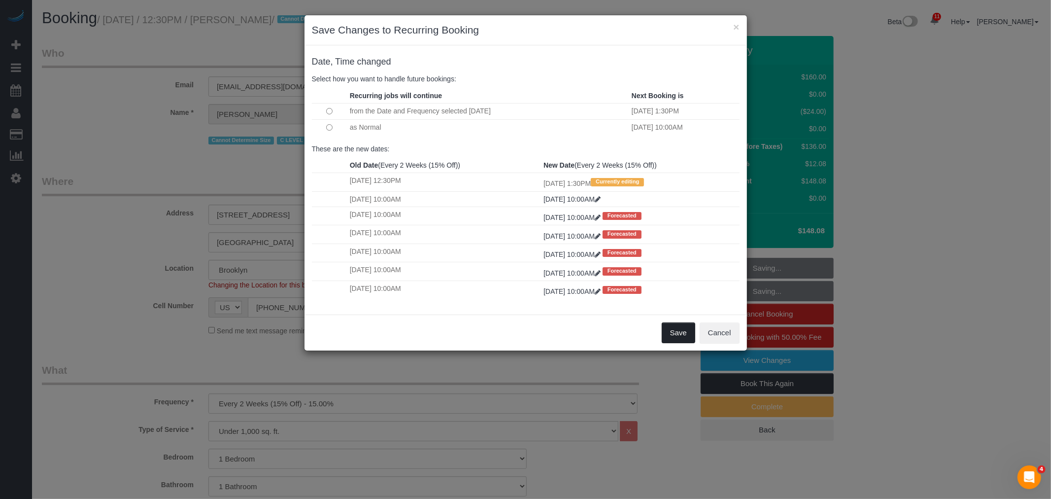
click at [672, 340] on button "Save" at bounding box center [679, 332] width 34 height 21
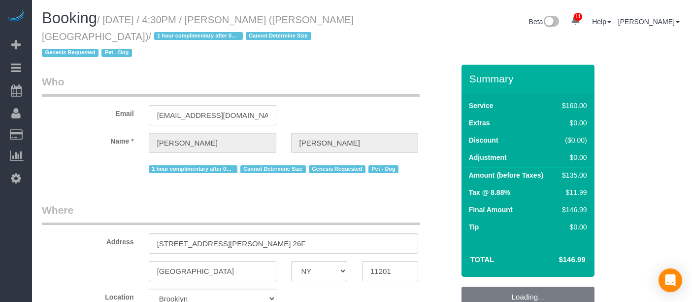
select select "NY"
select select "number:89"
select select "number:90"
select select "number:13"
select select "number:5"
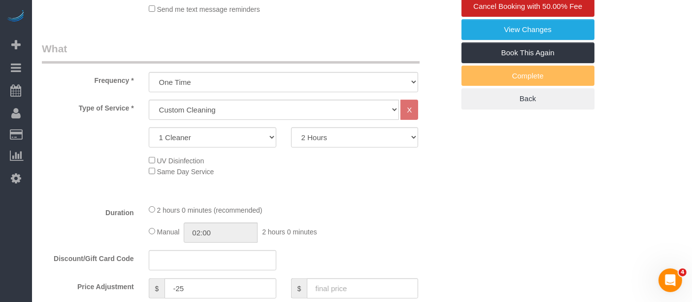
scroll to position [493, 0]
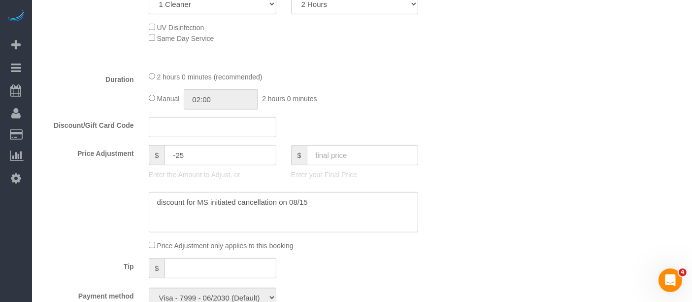
drag, startPoint x: 200, startPoint y: 134, endPoint x: 121, endPoint y: 143, distance: 79.4
click at [82, 145] on div "Price Adjustment $ -25 Enter the Amount to Adjust, or $ Enter your Final Price" at bounding box center [247, 164] width 427 height 39
type input "-80"
click at [300, 192] on textarea at bounding box center [284, 212] width 270 height 40
click at [319, 192] on textarea at bounding box center [284, 212] width 270 height 40
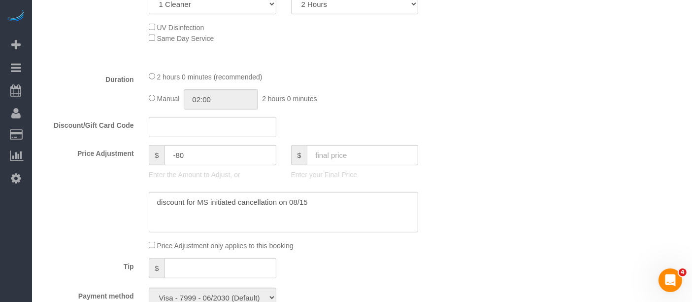
drag, startPoint x: 513, startPoint y: 110, endPoint x: 509, endPoint y: 147, distance: 36.8
click at [346, 192] on textarea at bounding box center [284, 212] width 270 height 40
type textarea "discount for MS initiated cancellation on 08/15 (honoring the 1 hour compliment…"
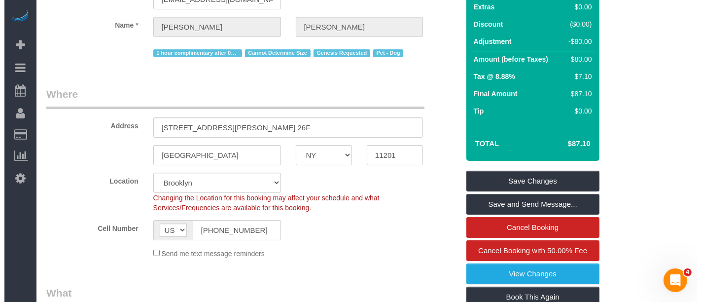
scroll to position [164, 0]
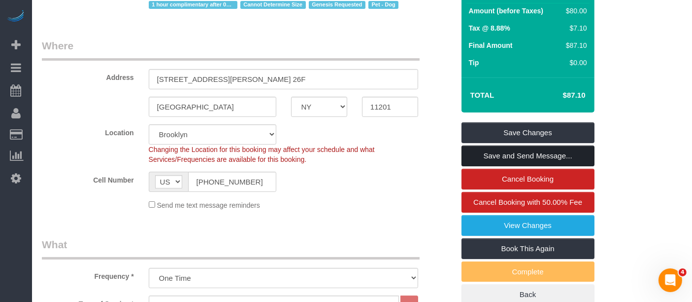
click at [557, 145] on link "Save and Send Message..." at bounding box center [528, 155] width 133 height 21
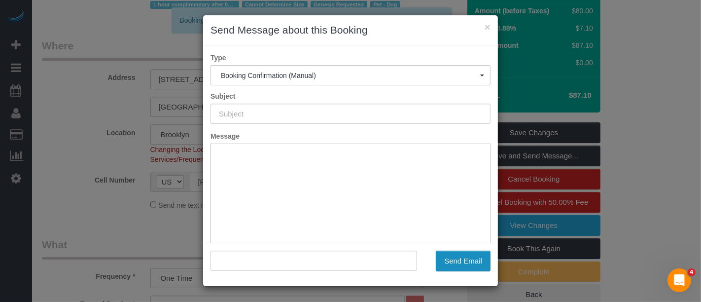
type input "Cleaning Confirmed for 08/19/2025 at 4:30pm"
type input ""Josh Lee" <jlee584@fordham.edu>"
click at [463, 260] on button "Send Email" at bounding box center [463, 260] width 55 height 21
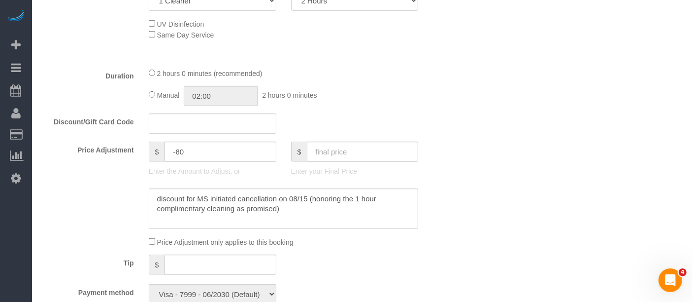
scroll to position [582, 0]
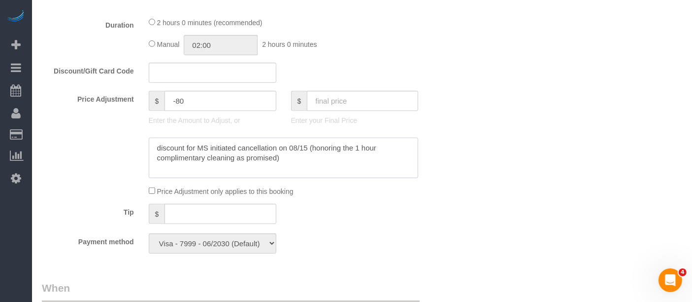
drag, startPoint x: 311, startPoint y: 129, endPoint x: 275, endPoint y: 140, distance: 37.2
click at [275, 140] on textarea at bounding box center [284, 157] width 270 height 40
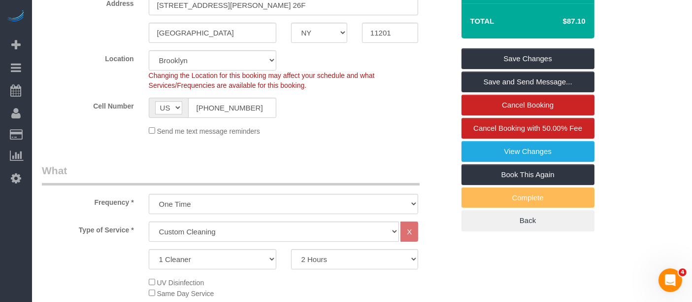
scroll to position [0, 0]
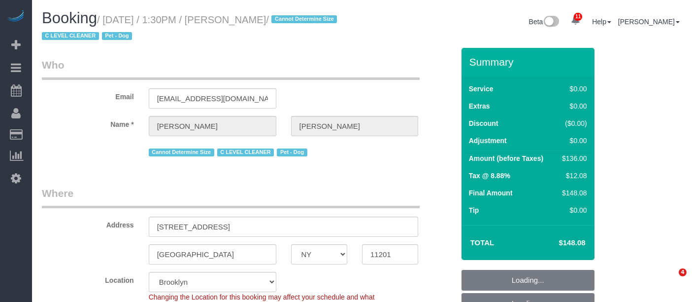
select select "NY"
select select "1"
select select "string:stripe-pm_1Nj3TP4VGloSiKo7GSDuJG2L"
select select "number:89"
select select "number:90"
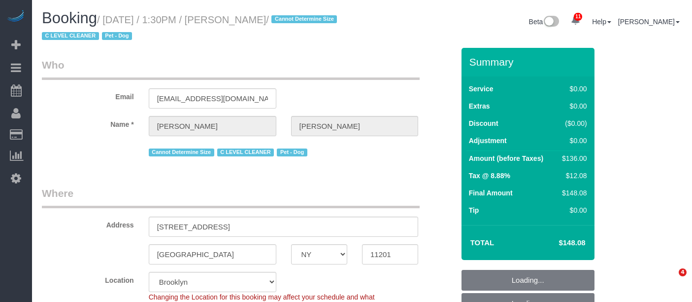
select select "number:13"
select select "number:6"
click at [276, 21] on small "/ August 19, 2025 / 1:30PM / Roberta Taggart / Cannot Determine Size C LEVEL CL…" at bounding box center [191, 28] width 298 height 28
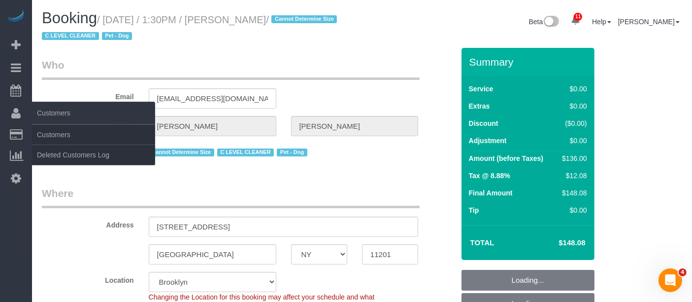
select select "1"
click at [53, 125] on link "Customers" at bounding box center [93, 135] width 123 height 20
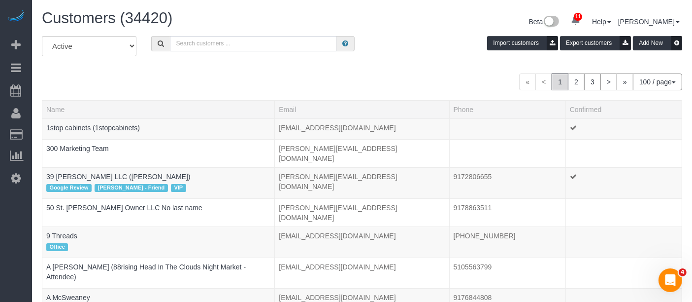
click at [184, 44] on input "text" at bounding box center [253, 43] width 167 height 15
paste input "Roberta Taggart"
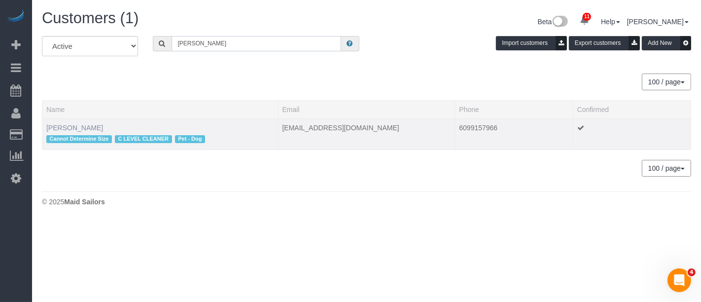
type input "Roberta Taggart"
click at [81, 126] on link "Roberta Taggart" at bounding box center [74, 128] width 57 height 8
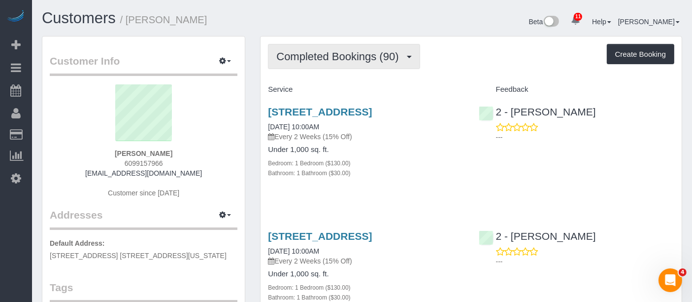
click at [334, 58] on span "Completed Bookings (90)" at bounding box center [339, 56] width 127 height 12
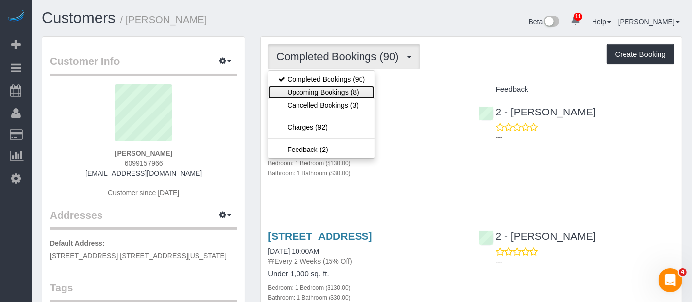
click at [329, 90] on link "Upcoming Bookings (8)" at bounding box center [322, 92] width 106 height 13
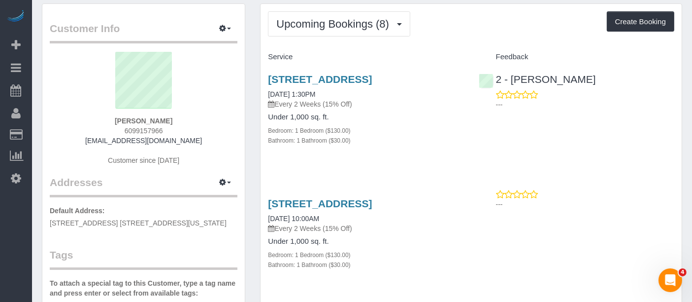
scroll to position [55, 0]
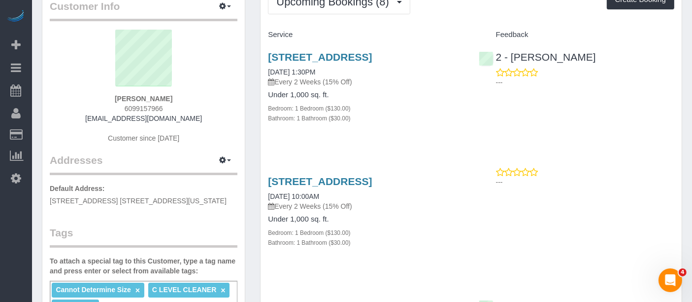
click at [399, 142] on div "33 Bond Street Apt. 2514, Brooklyn, NY 11201 08/19/2025 1:30PM Every 2 Weeks (1…" at bounding box center [366, 93] width 210 height 100
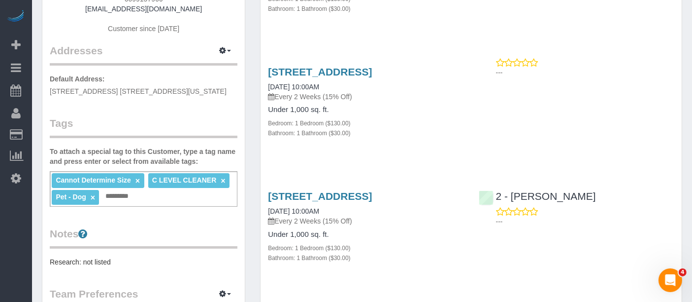
scroll to position [109, 0]
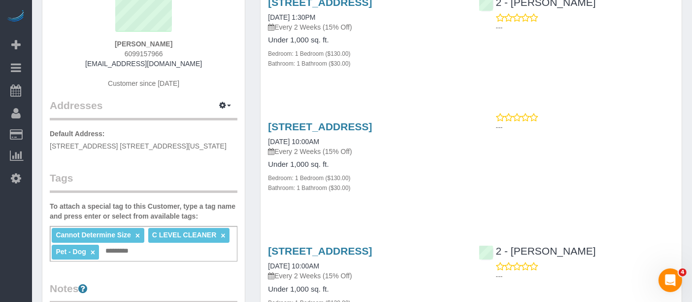
click at [436, 87] on div "33 Bond Street Apt. 2514, Brooklyn, NY 11201 08/19/2025 1:30PM Every 2 Weeks (1…" at bounding box center [366, 38] width 210 height 100
click at [401, 88] on div "33 Bond Street Apt. 2514, Brooklyn, NY 11201 08/19/2025 1:30PM Every 2 Weeks (1…" at bounding box center [366, 38] width 210 height 100
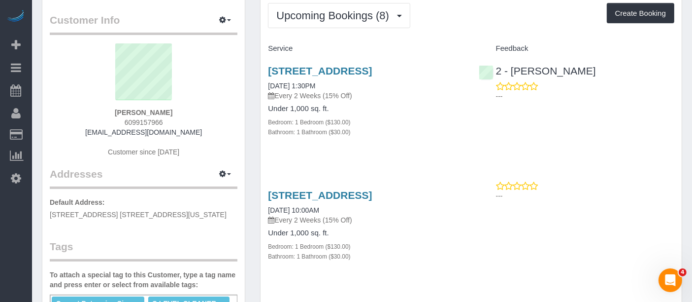
scroll to position [0, 0]
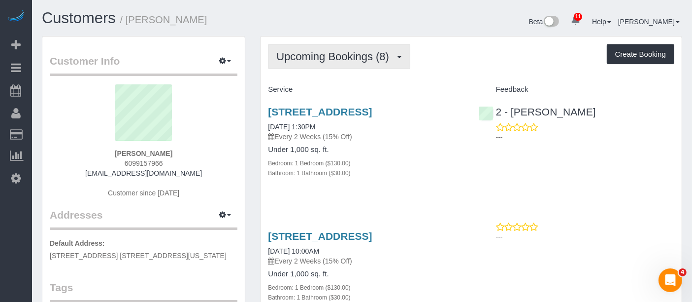
drag, startPoint x: 340, startPoint y: 53, endPoint x: 340, endPoint y: 73, distance: 20.2
click at [339, 52] on span "Upcoming Bookings (8)" at bounding box center [335, 56] width 118 height 12
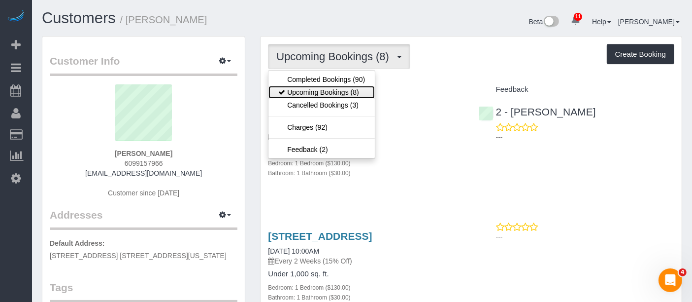
click at [337, 88] on link "Upcoming Bookings (8)" at bounding box center [322, 92] width 106 height 13
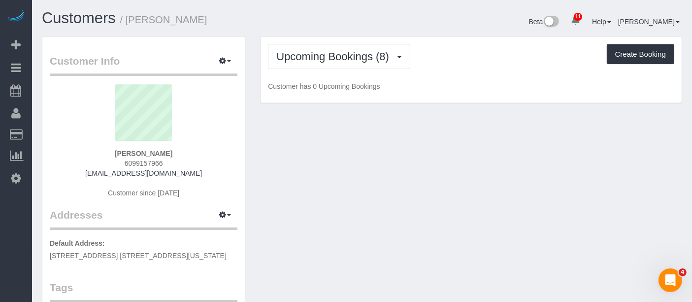
click at [498, 51] on div "Upcoming Bookings (8) Completed Bookings (90) Upcoming Bookings (8) Cancelled B…" at bounding box center [471, 56] width 407 height 25
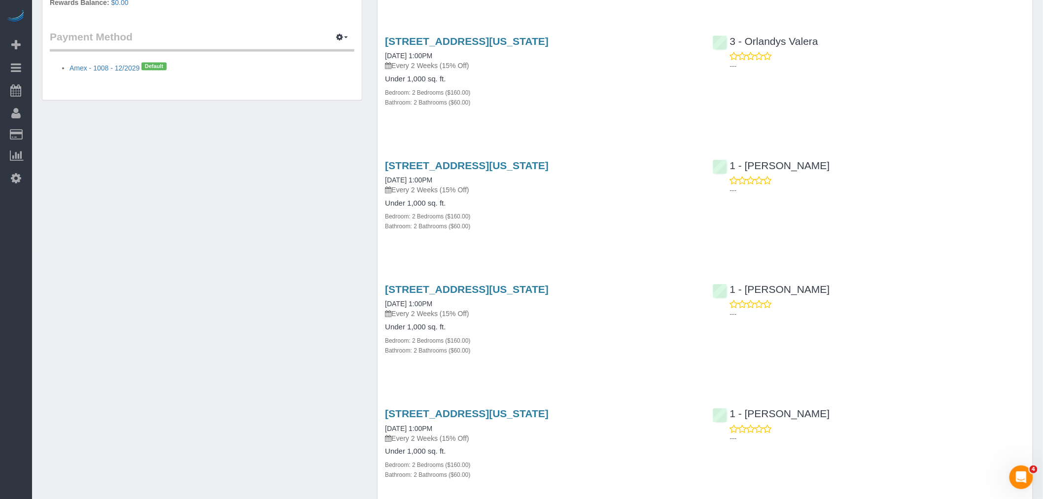
scroll to position [383, 0]
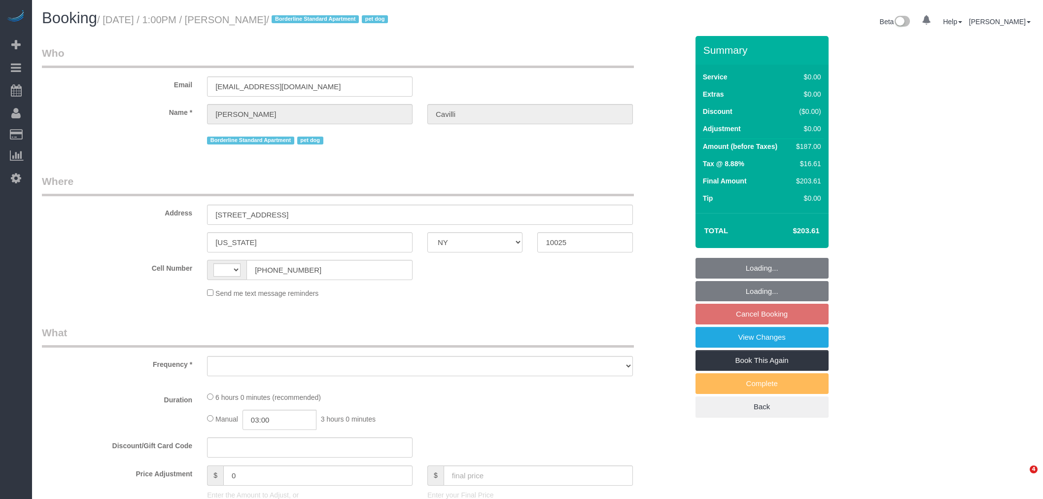
select select "NY"
select select "string:US"
select select "object:723"
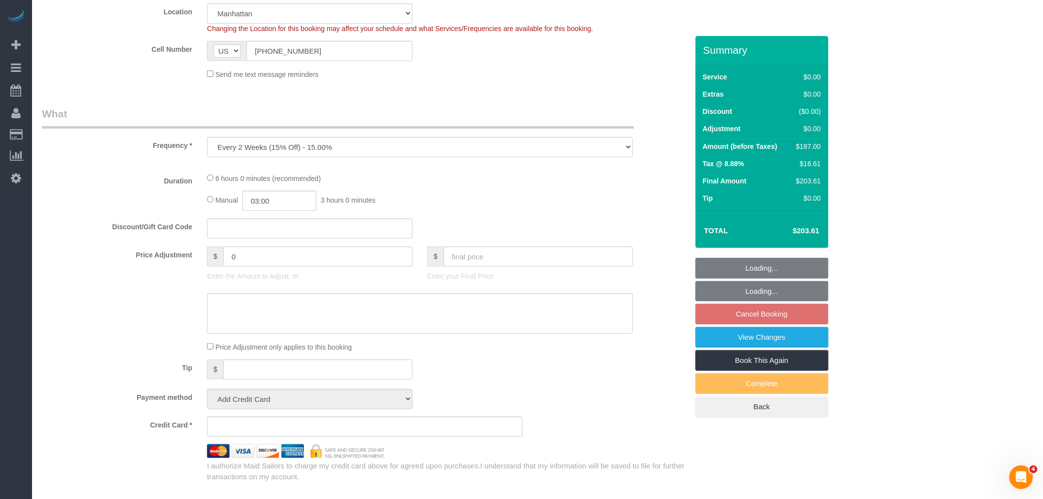
select select "2"
select select "spot4"
select select "number:89"
select select "number:90"
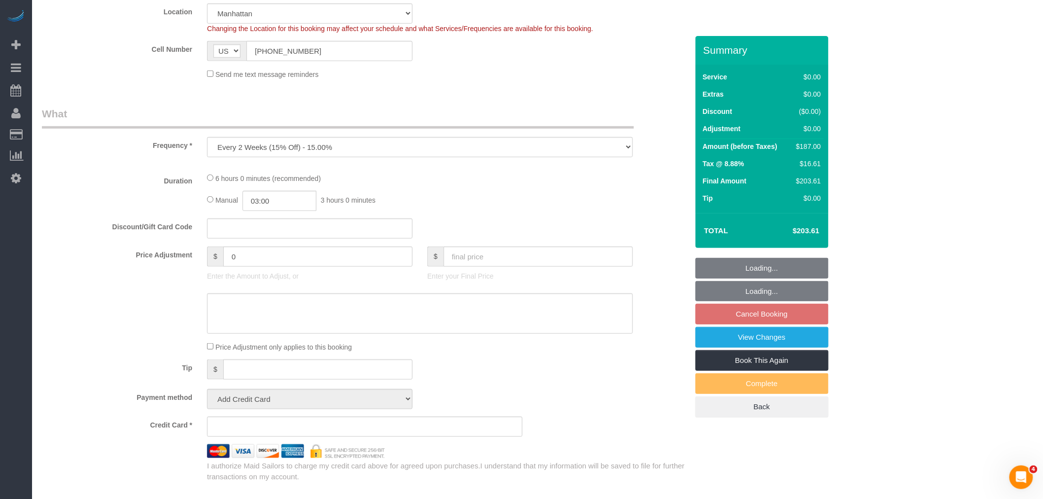
select select "number:13"
select select "number:5"
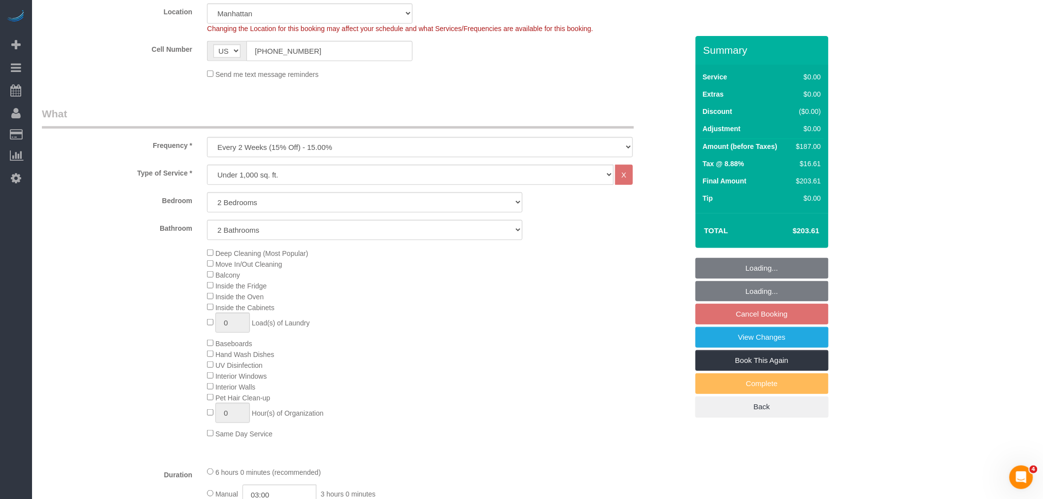
select select "string:stripe-pm_1RY8gG4VGloSiKo7or0hj2s2"
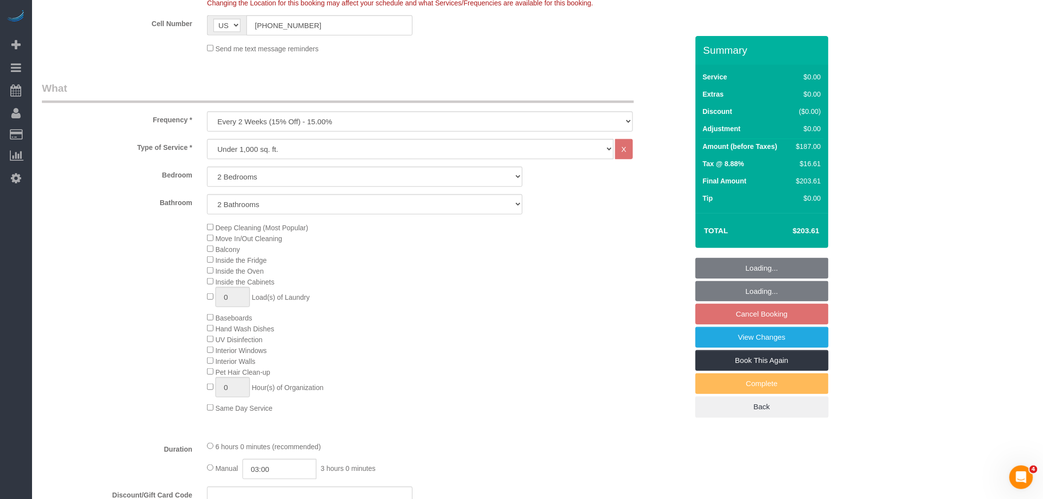
select select "object:985"
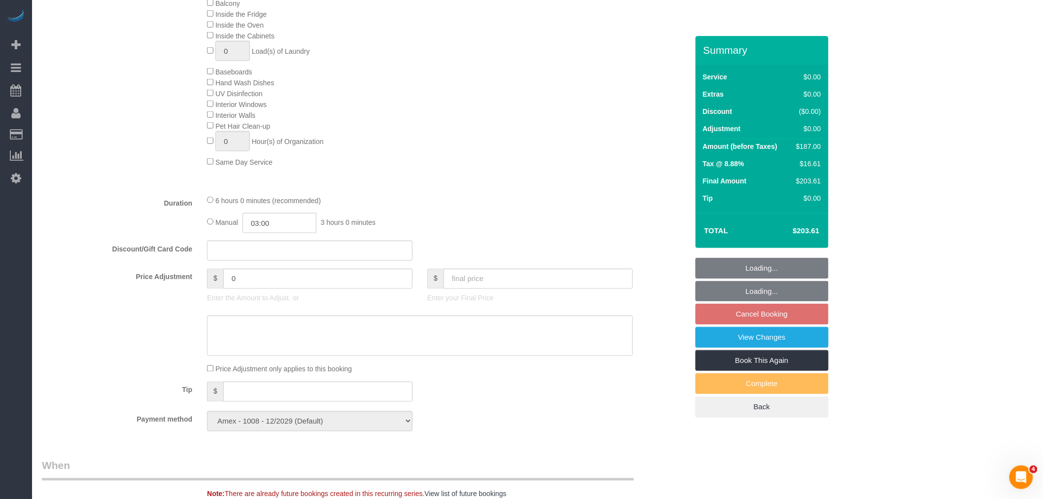
select select "2"
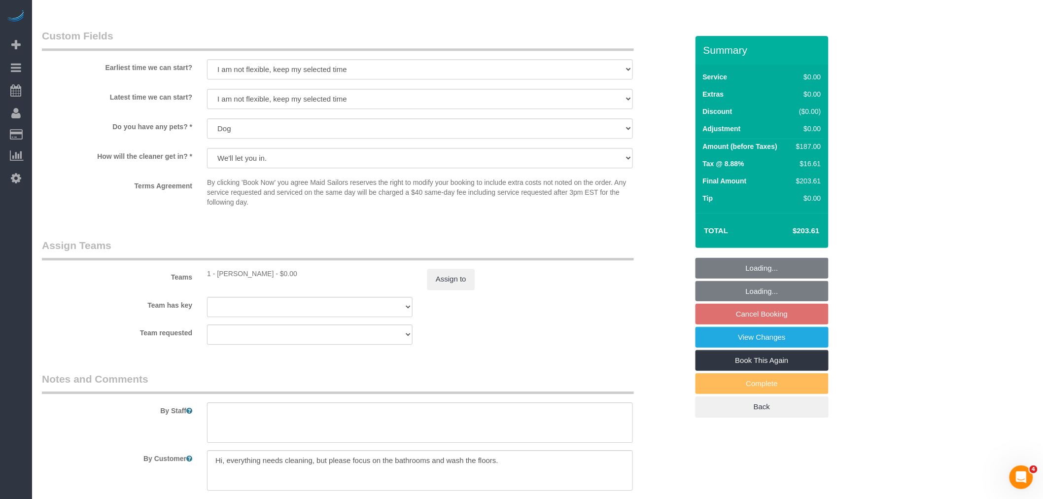
scroll to position [1095, 0]
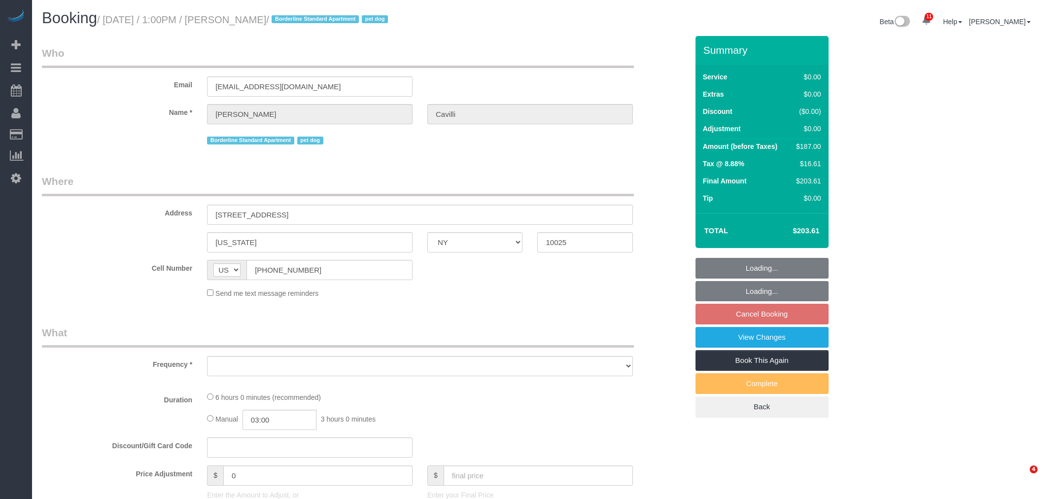
select select "NY"
select select "string:stripe-pm_1RY8gG4VGloSiKo7or0hj2s2"
select select "2"
select select "number:89"
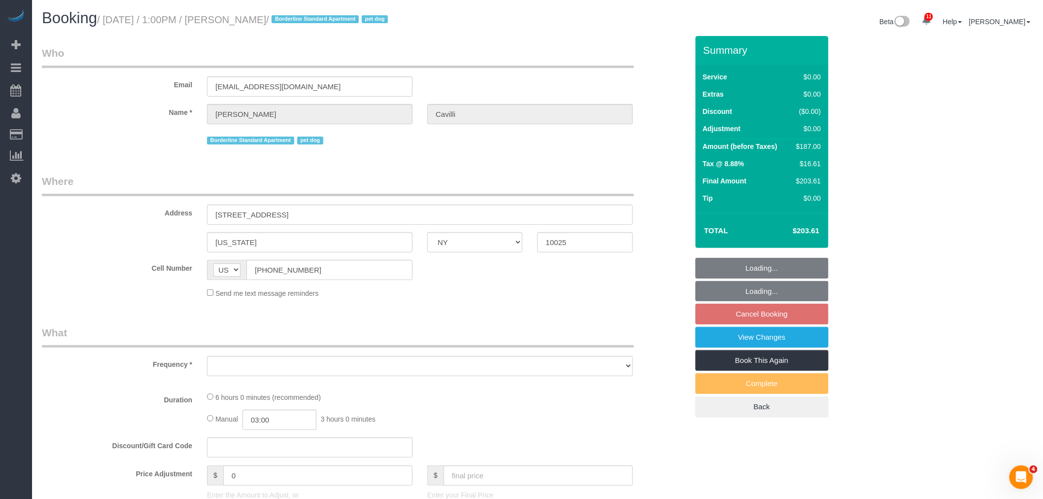
select select "number:90"
select select "number:13"
select select "number:5"
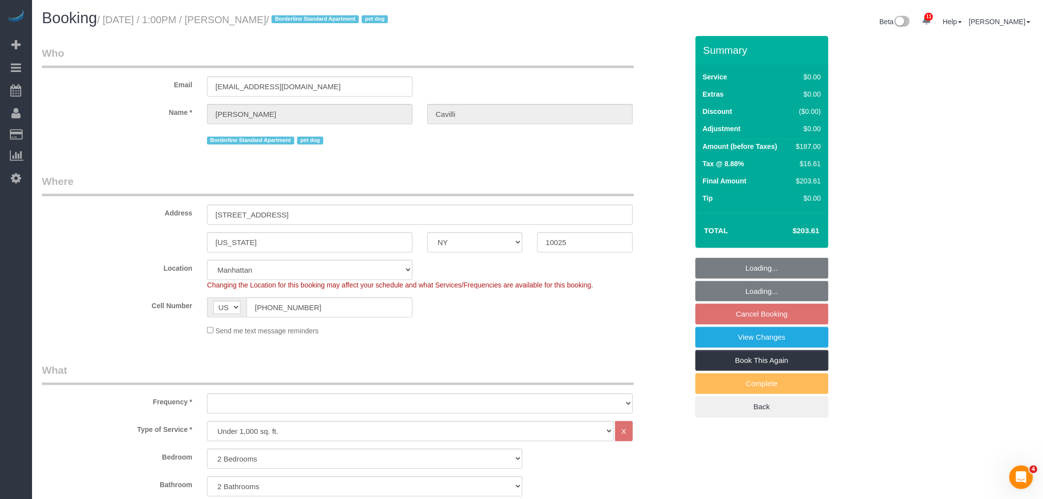
select select "object:978"
select select "spot4"
select select "2"
select select "object:1434"
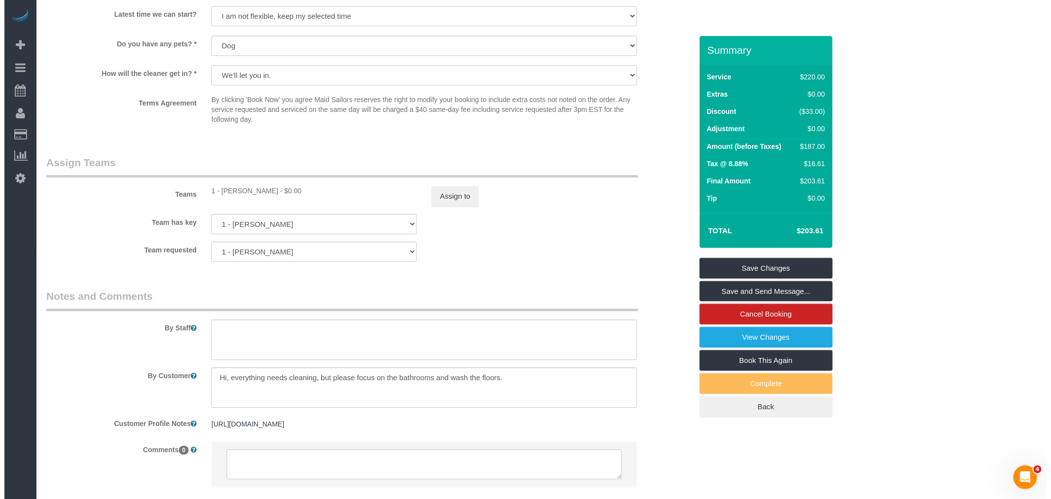
scroll to position [1230, 0]
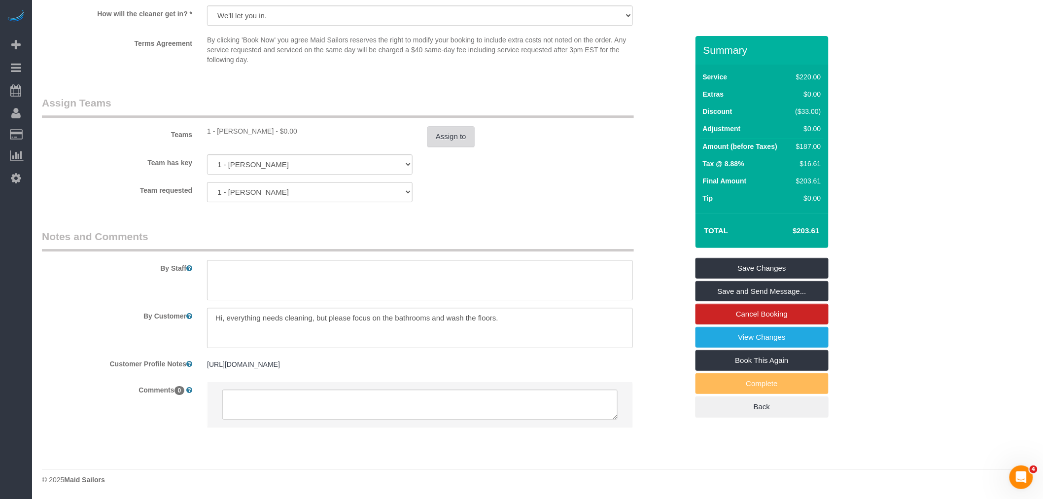
click at [445, 141] on button "Assign to" at bounding box center [450, 136] width 47 height 21
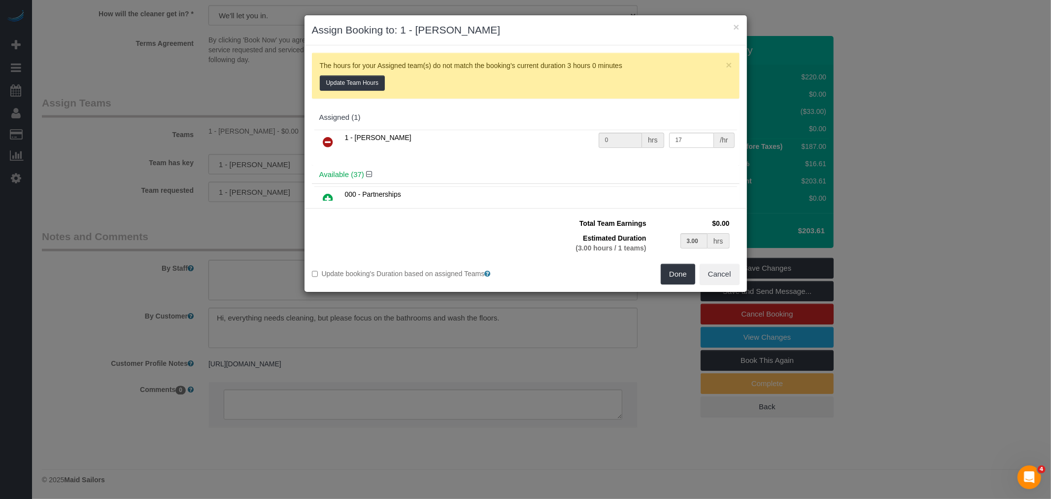
click at [326, 140] on icon at bounding box center [328, 142] width 10 height 12
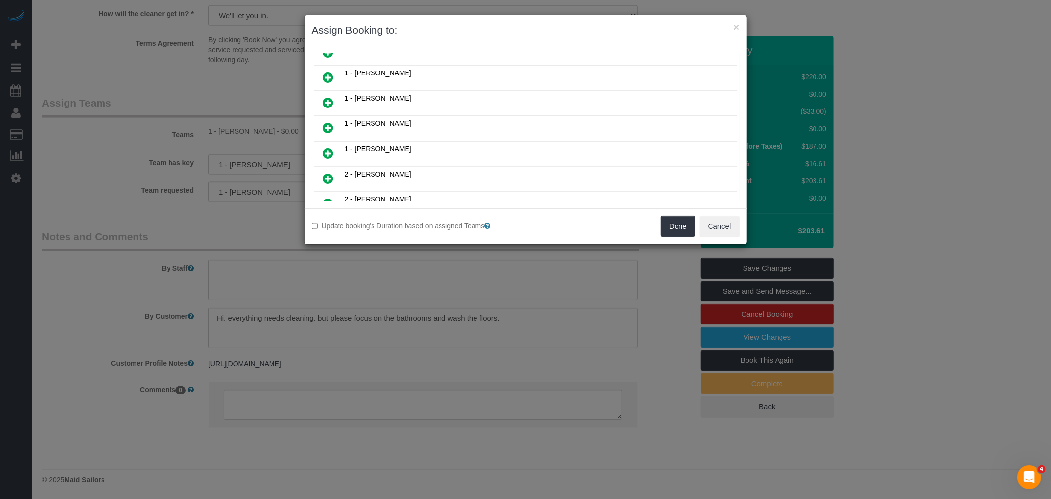
scroll to position [438, 0]
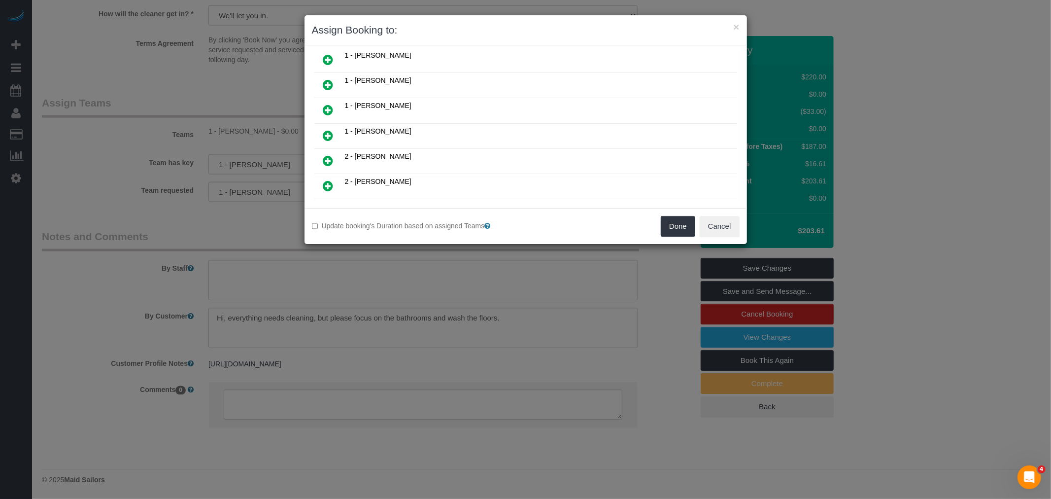
click at [334, 75] on link at bounding box center [328, 85] width 23 height 20
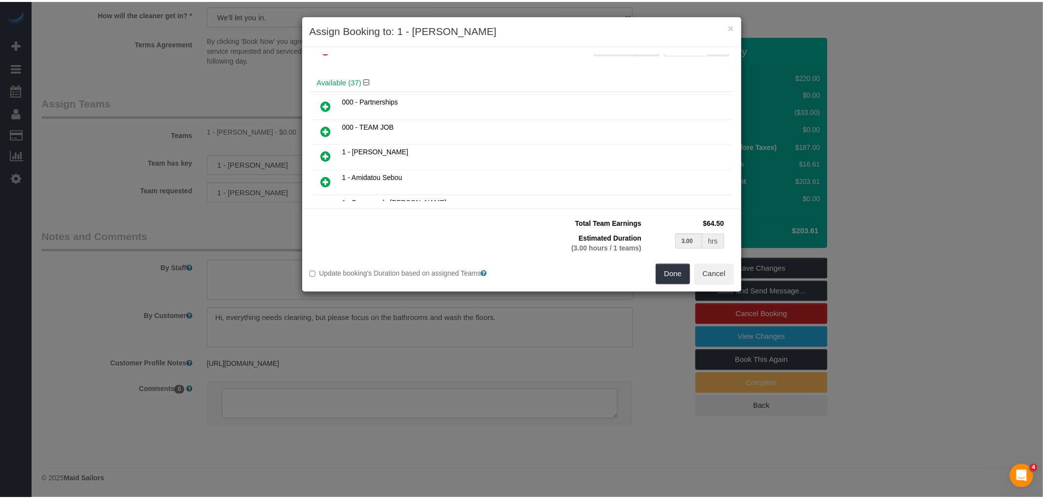
scroll to position [55, 0]
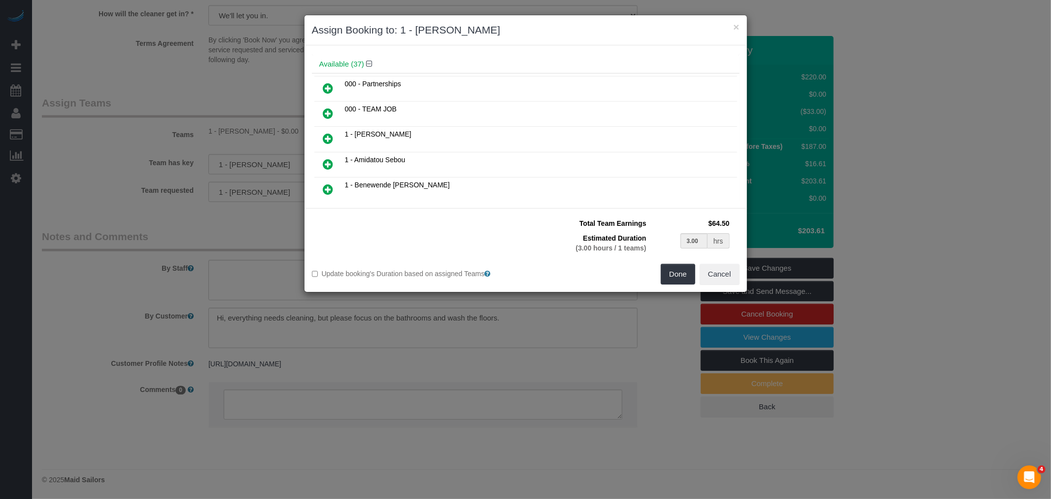
click at [329, 180] on link at bounding box center [328, 190] width 23 height 20
type input "1.50"
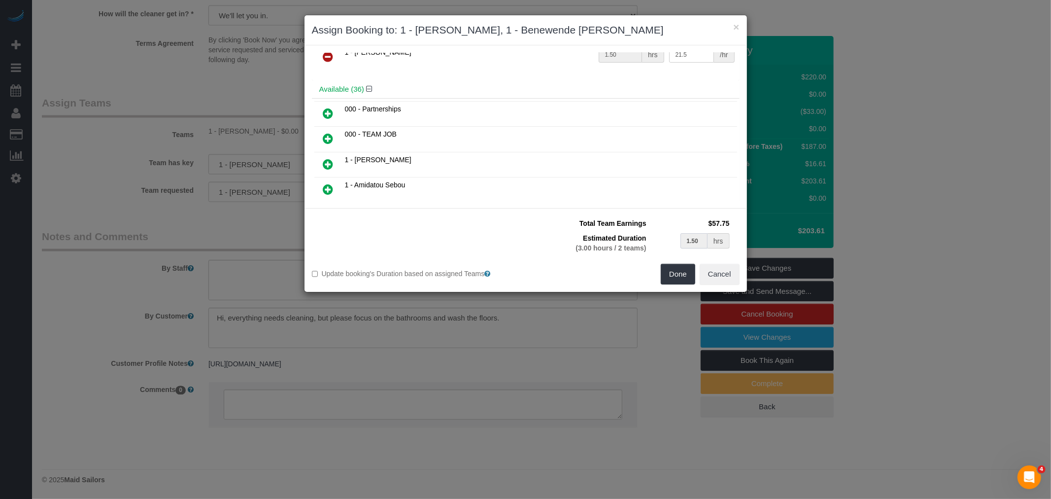
click at [690, 239] on input "1.50" at bounding box center [695, 240] width 28 height 15
click at [673, 274] on button "Done" at bounding box center [678, 274] width 34 height 21
type input "01:30"
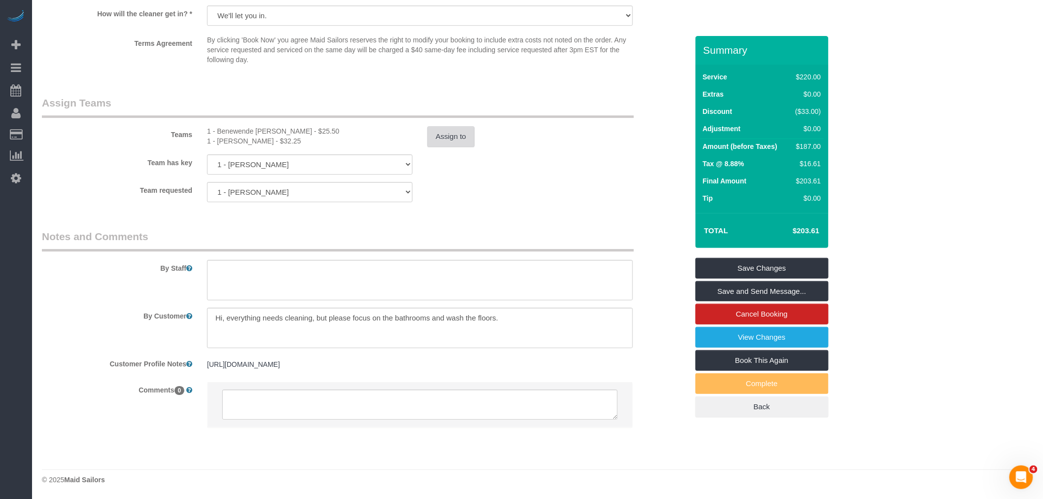
select select "spot59"
click at [234, 122] on div "Teams 1 - Benewende [PERSON_NAME] - $25.50 1 - [PERSON_NAME] - $32.25 Assign to" at bounding box center [364, 121] width 661 height 51
click at [234, 127] on div "1 - Benewende [PERSON_NAME] - $25.50" at bounding box center [309, 131] width 205 height 10
copy div "Benewende"
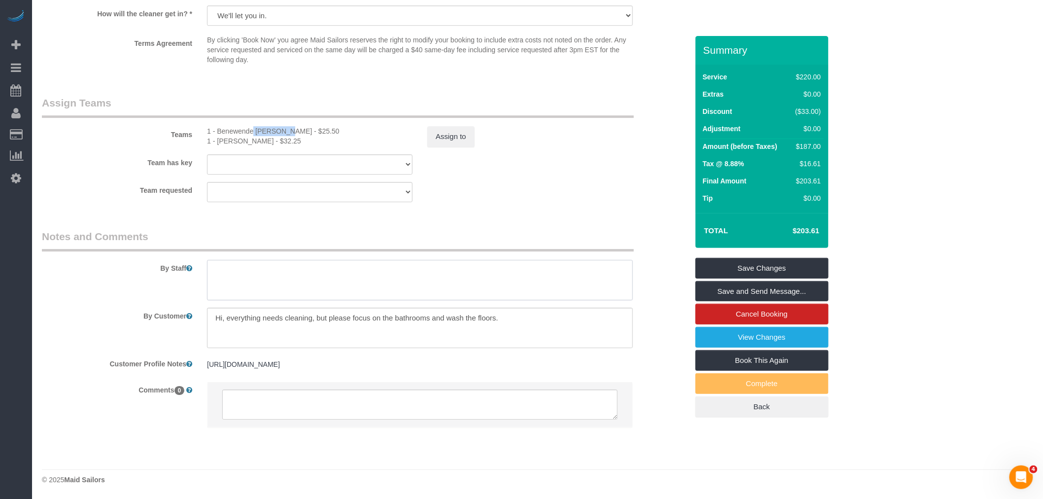
click at [257, 274] on textarea at bounding box center [420, 280] width 426 height 40
paste textarea "Benewende"
type textarea "Benewende"
paste textarea "Benewende"
type textarea "Trainee: [PERSON_NAME] (Please wait for the trainer)"
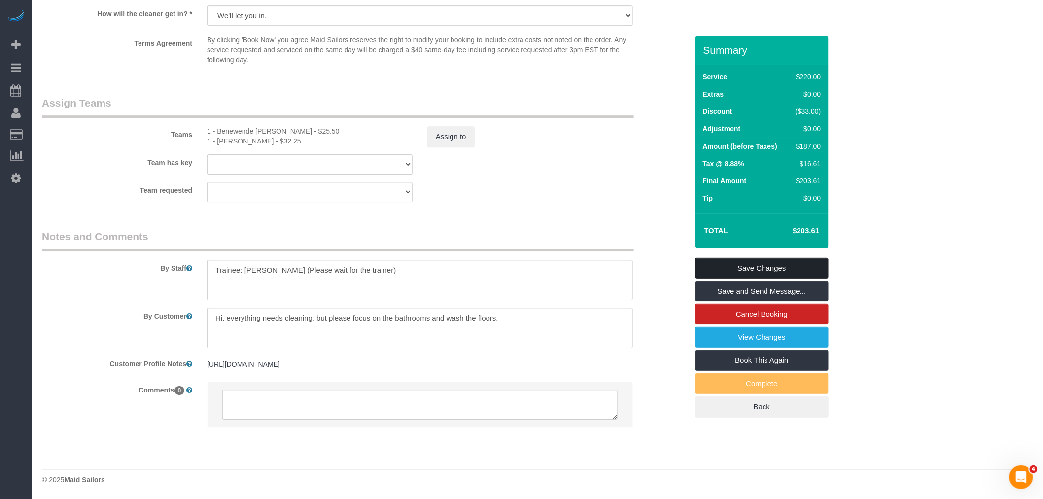
click at [774, 267] on link "Save Changes" at bounding box center [761, 268] width 133 height 21
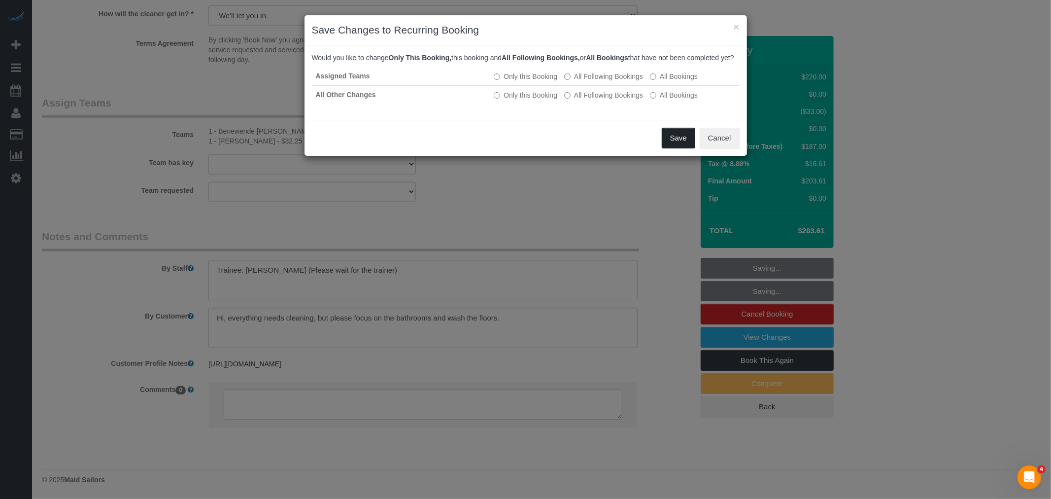
click at [673, 148] on button "Save" at bounding box center [679, 138] width 34 height 21
